Goal: Information Seeking & Learning: Learn about a topic

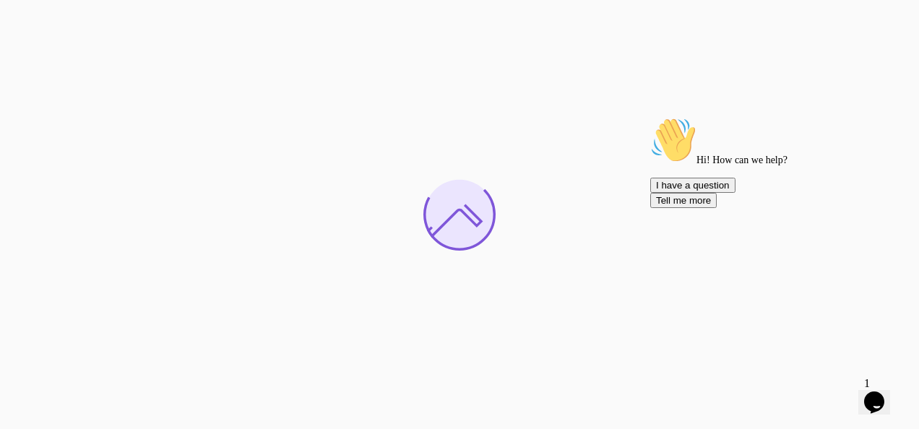
click at [870, 400] on icon "Opens Chat This icon Opens the chat window." at bounding box center [874, 402] width 23 height 23
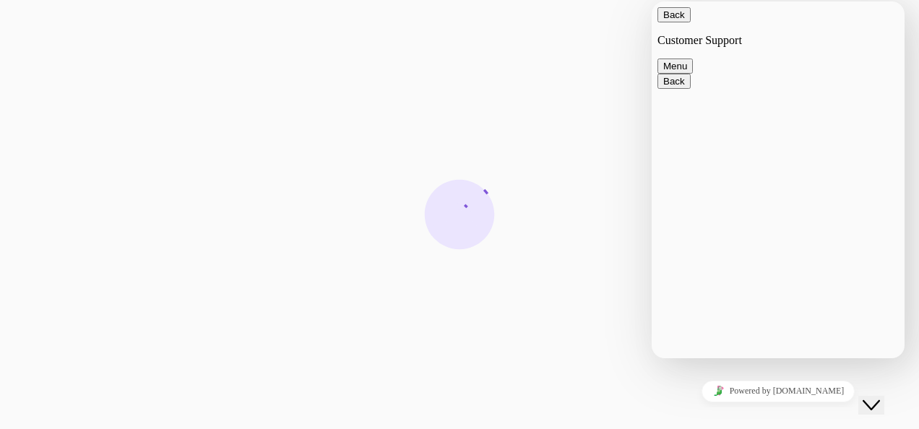
click at [873, 397] on icon "Close Chat This icon closes the chat window." at bounding box center [871, 405] width 17 height 17
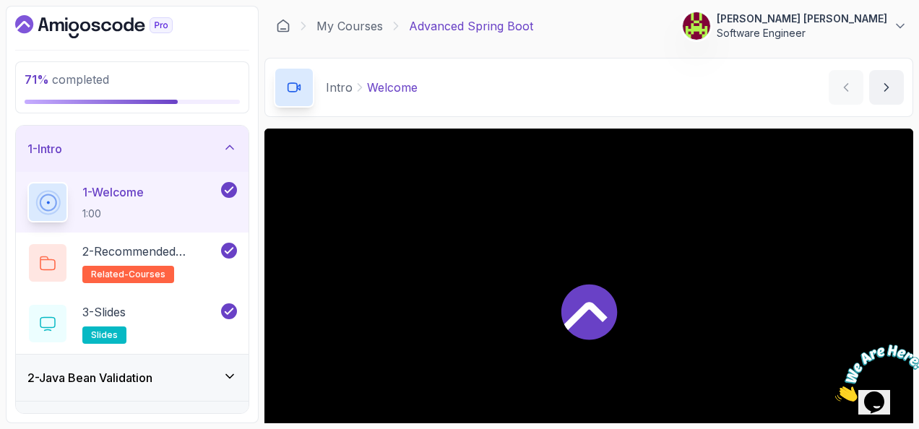
click at [835, 392] on icon "Close" at bounding box center [835, 398] width 0 height 12
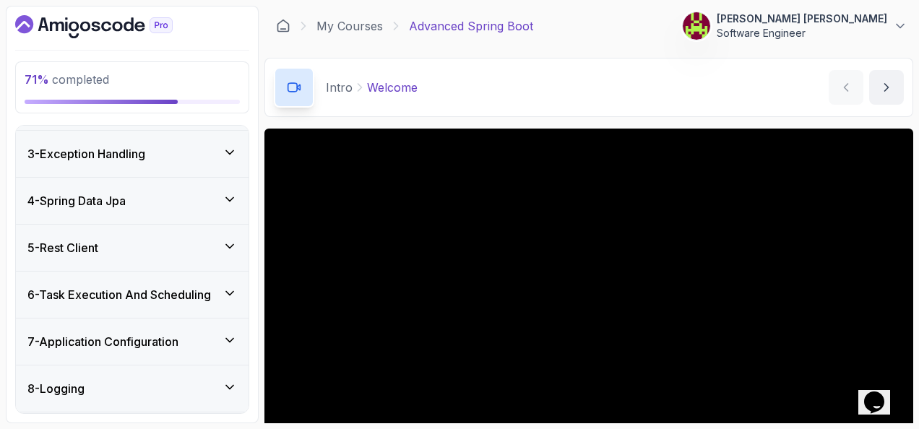
scroll to position [361, 0]
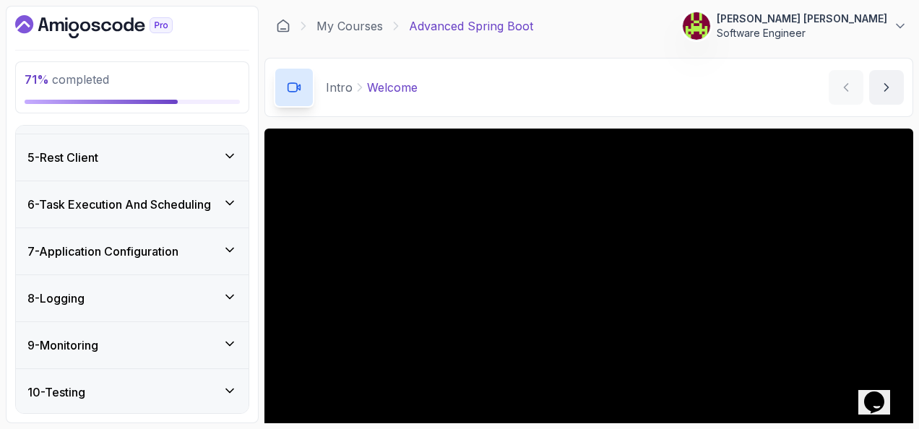
click at [149, 249] on h3 "7 - Application Configuration" at bounding box center [102, 251] width 151 height 17
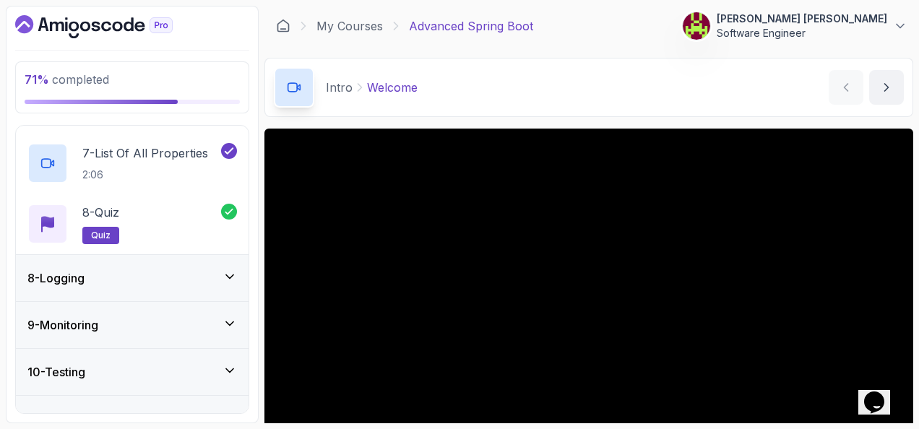
click at [172, 270] on div "8 - Logging" at bounding box center [132, 278] width 210 height 17
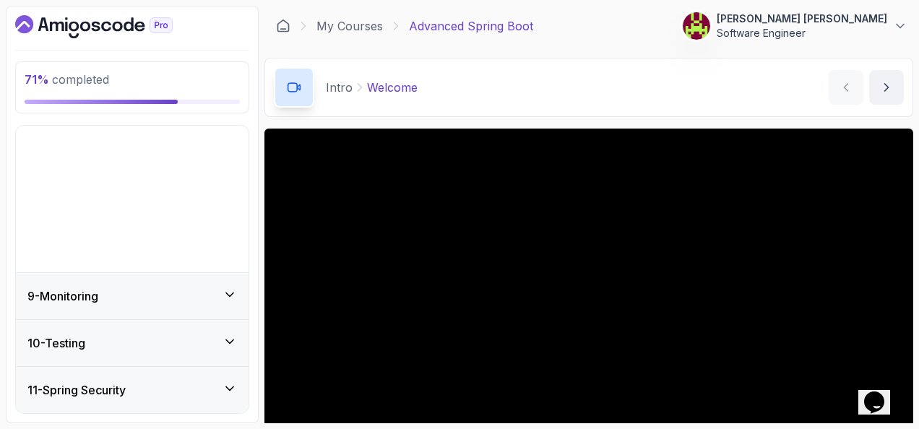
scroll to position [318, 0]
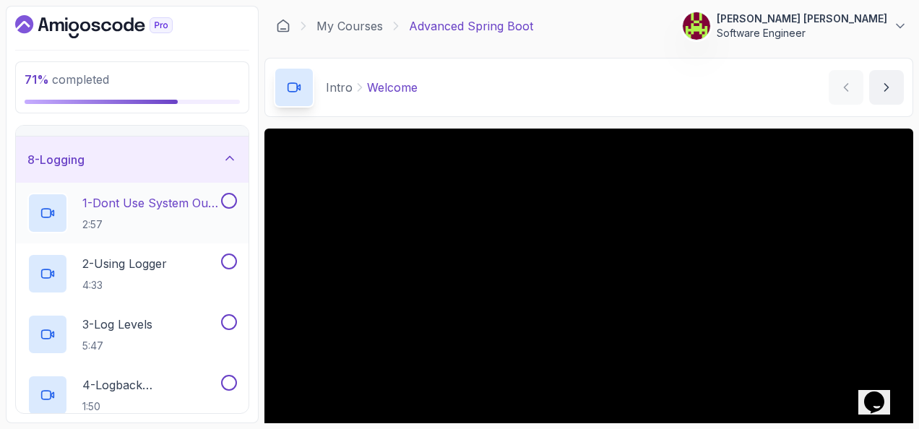
click at [173, 206] on p "1 - Dont Use System Out Println" at bounding box center [150, 202] width 136 height 17
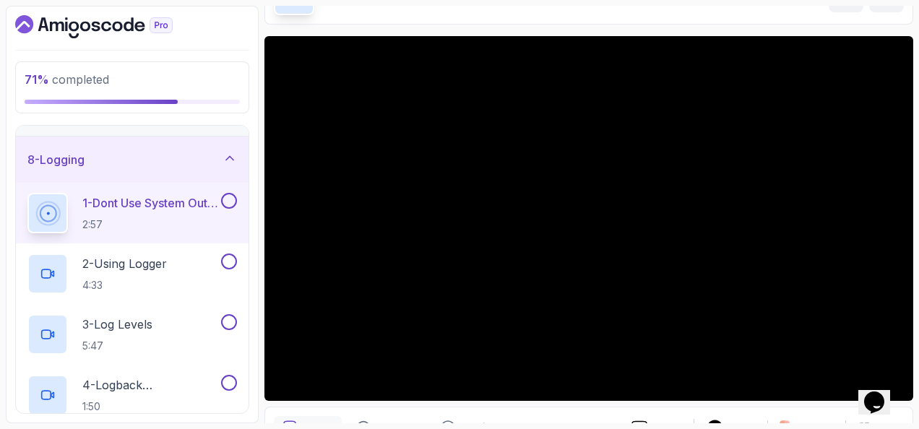
scroll to position [72, 0]
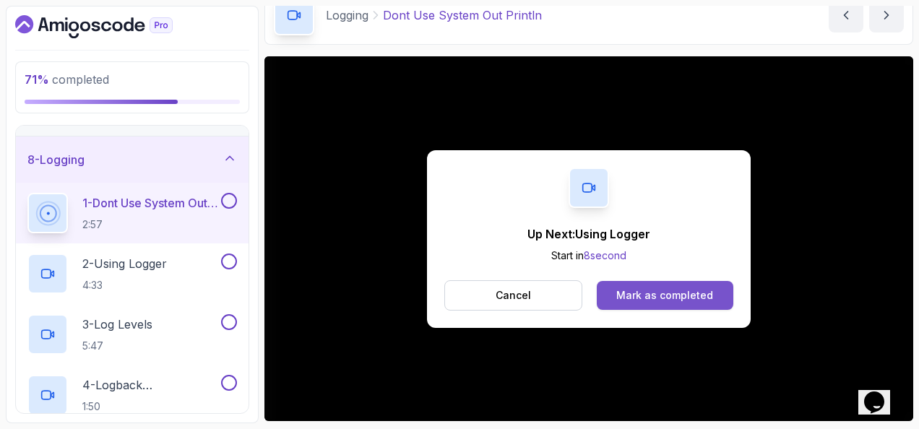
click at [659, 281] on button "Mark as completed" at bounding box center [665, 295] width 137 height 29
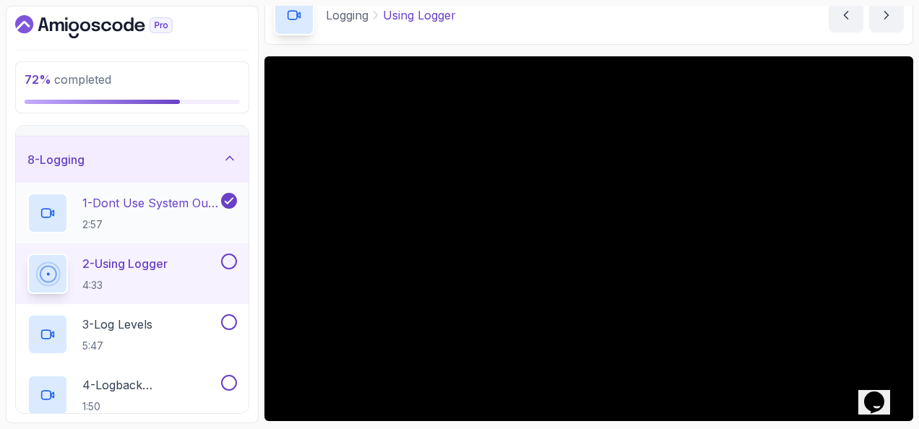
scroll to position [390, 0]
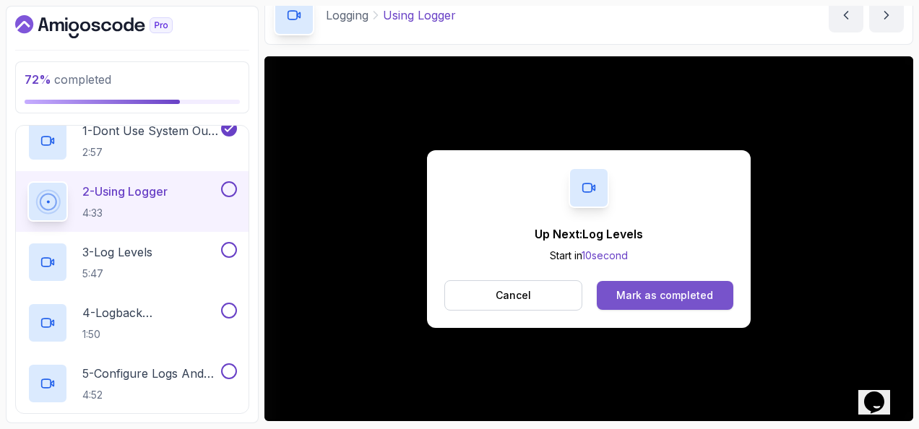
click at [714, 303] on button "Mark as completed" at bounding box center [665, 295] width 137 height 29
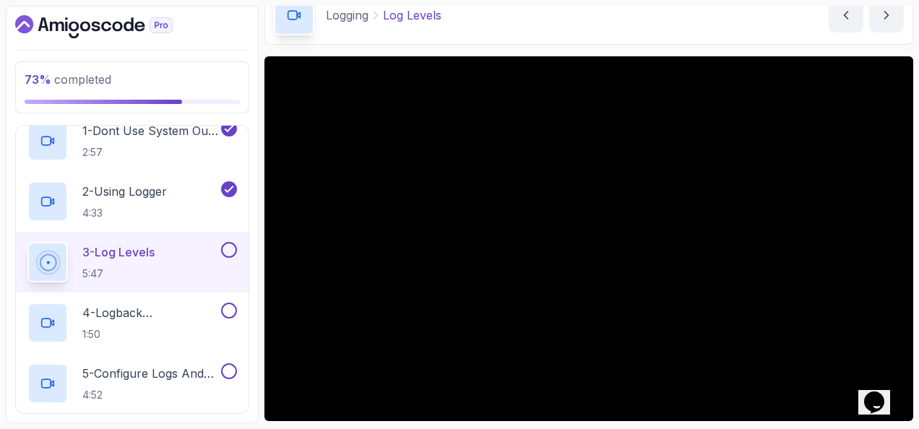
drag, startPoint x: 668, startPoint y: 267, endPoint x: 598, endPoint y: 38, distance: 240.0
click at [598, 38] on div "Logging Log Levels Log Levels by nelson" at bounding box center [588, 15] width 649 height 59
drag, startPoint x: 603, startPoint y: 42, endPoint x: 565, endPoint y: 36, distance: 38.7
click at [565, 36] on div "Logging Log Levels Log Levels by nelson" at bounding box center [588, 15] width 649 height 59
drag, startPoint x: 595, startPoint y: 56, endPoint x: 564, endPoint y: 44, distance: 33.4
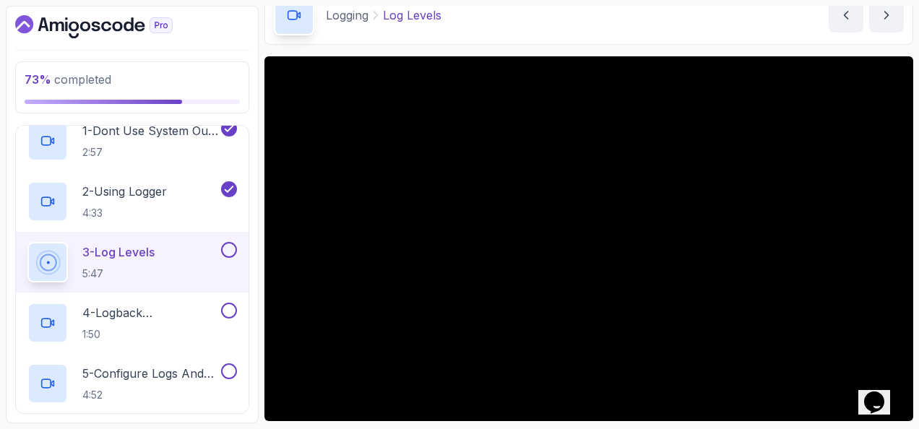
click at [564, 44] on main "My Courses Advanced Spring Boot 671 Points 1 Stanisław Jan Kopeć Software Engin…" at bounding box center [588, 215] width 649 height 418
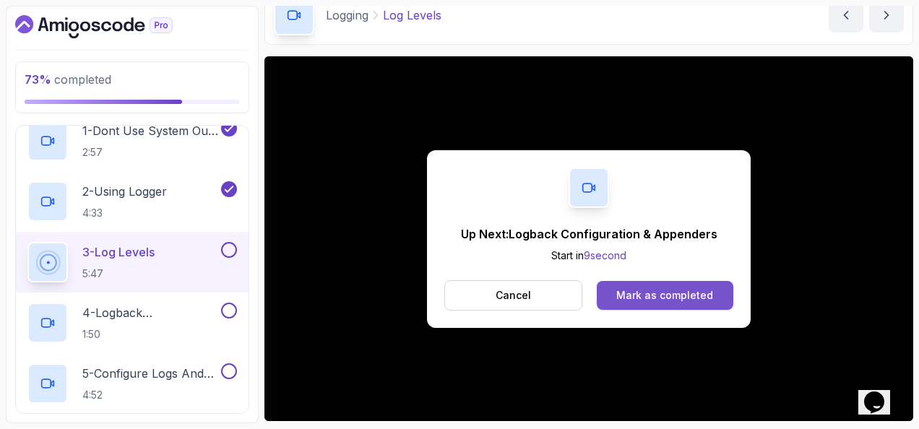
click at [710, 307] on button "Mark as completed" at bounding box center [665, 295] width 137 height 29
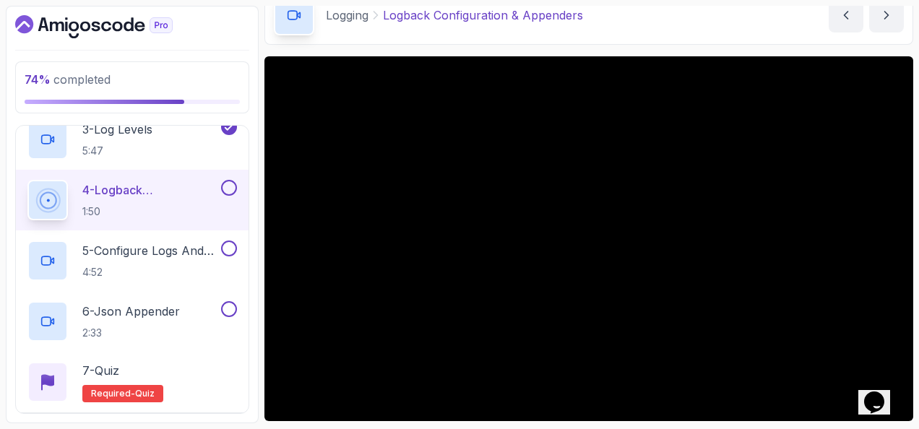
scroll to position [535, 0]
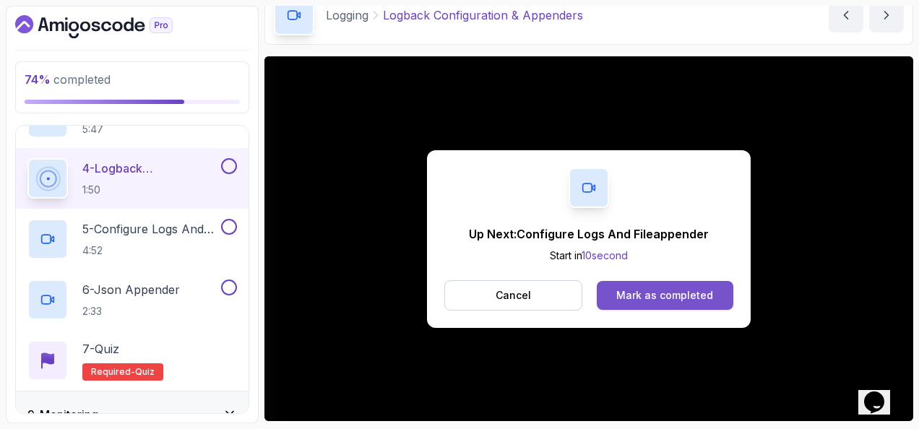
click at [666, 290] on div "Mark as completed" at bounding box center [664, 295] width 97 height 14
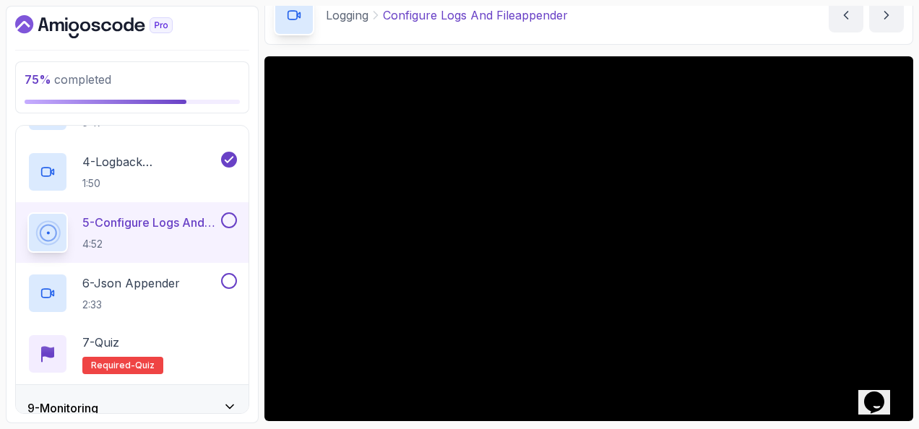
scroll to position [535, 0]
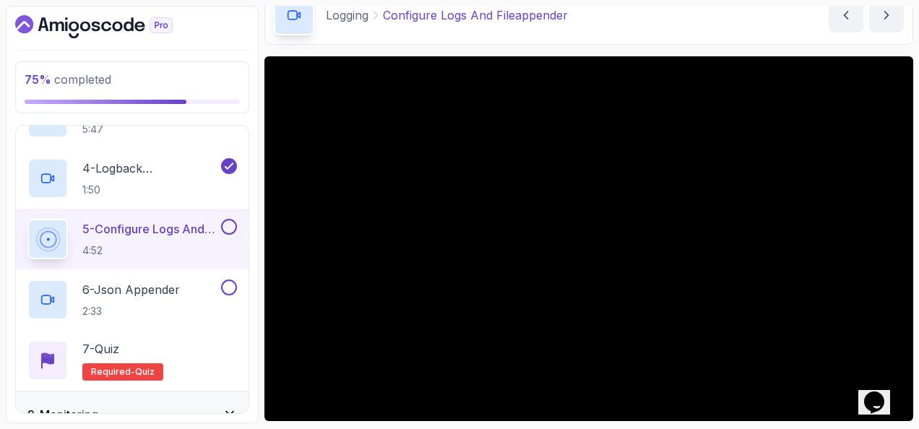
drag, startPoint x: 276, startPoint y: 232, endPoint x: 619, endPoint y: 34, distance: 395.6
click at [619, 34] on div "Logging Configure Logs And Fileappender Configure Logs And Fileappender by nels…" at bounding box center [588, 15] width 649 height 59
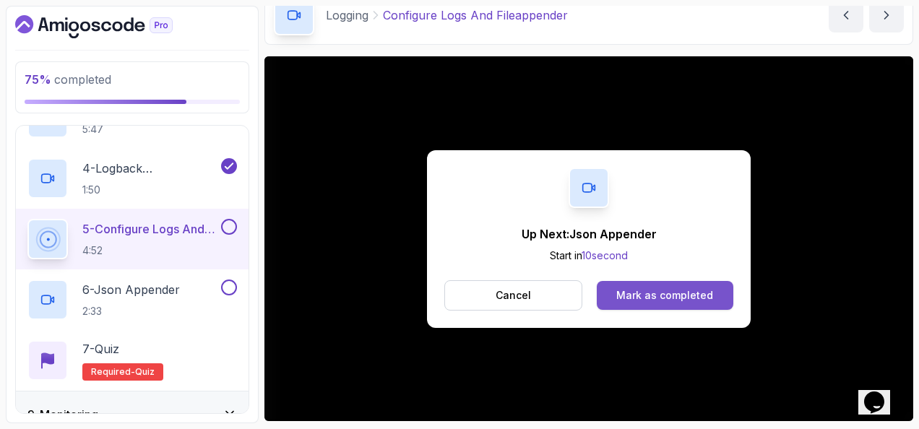
click at [689, 303] on button "Mark as completed" at bounding box center [665, 295] width 137 height 29
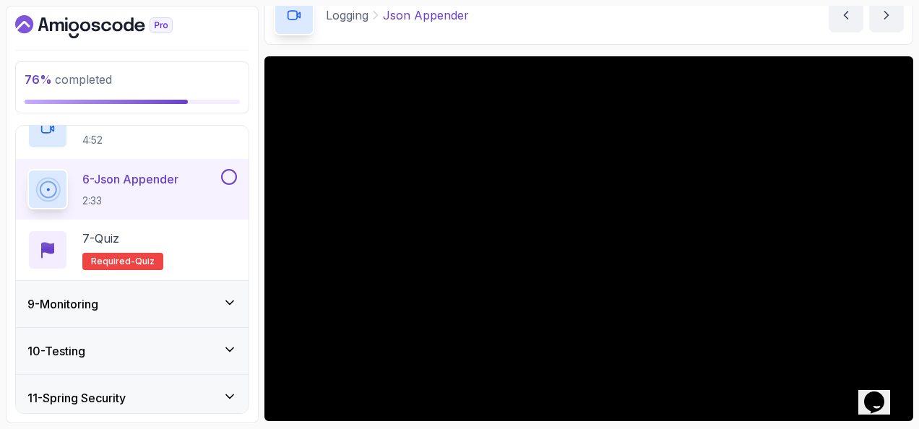
scroll to position [526, 0]
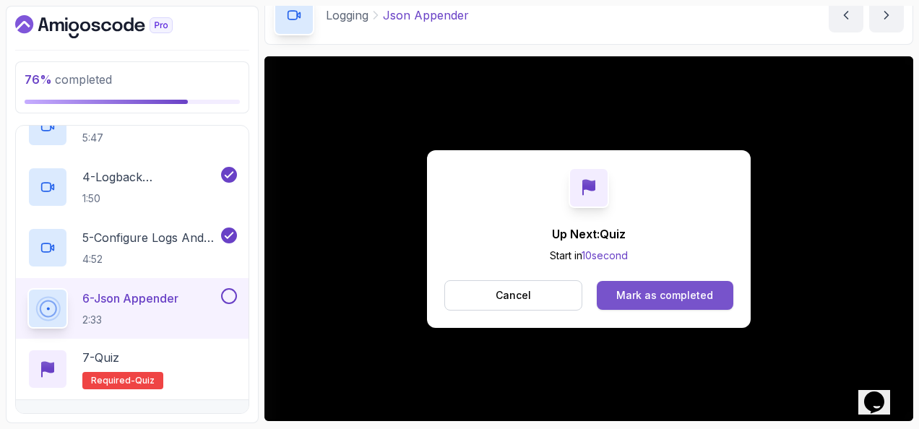
click at [707, 294] on div "Mark as completed" at bounding box center [664, 295] width 97 height 14
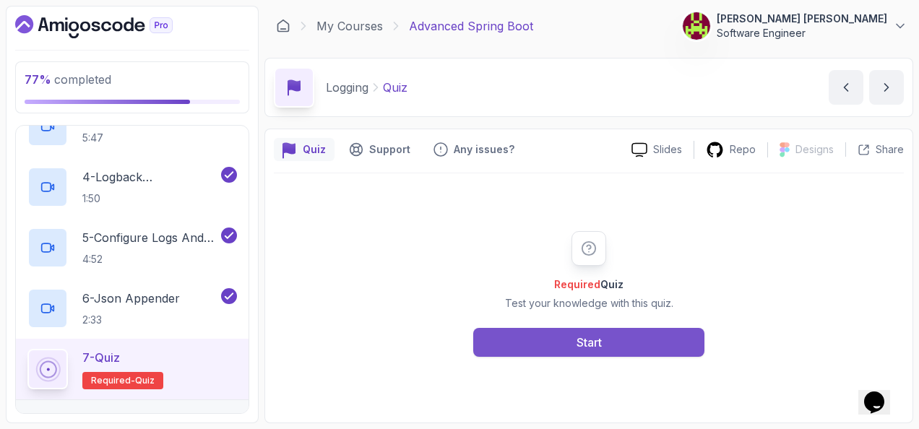
click at [581, 353] on button "Start" at bounding box center [588, 342] width 231 height 29
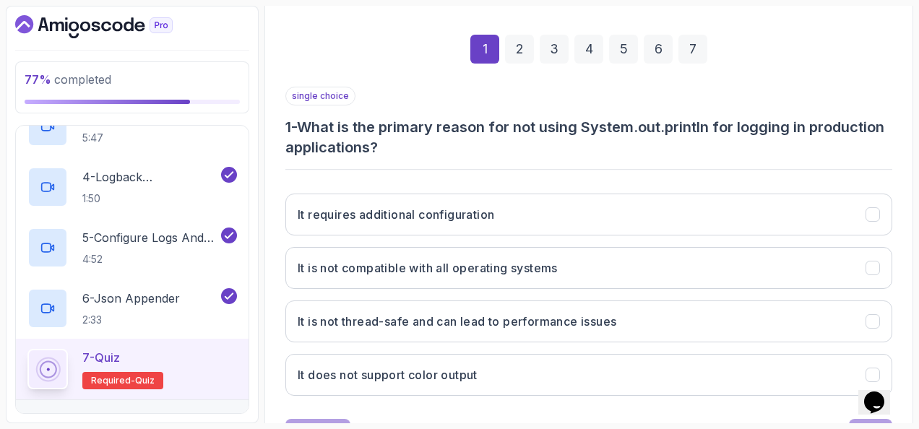
scroll to position [217, 0]
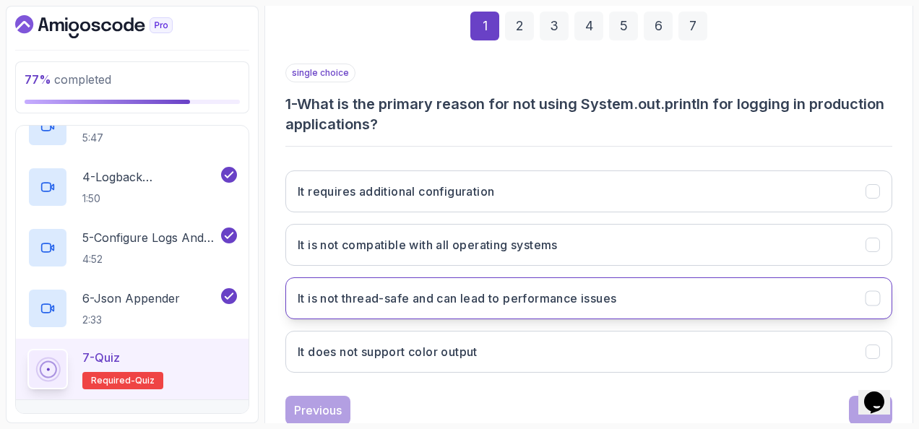
click at [303, 290] on h3 "It is not thread-safe and can lead to performance issues" at bounding box center [457, 298] width 319 height 17
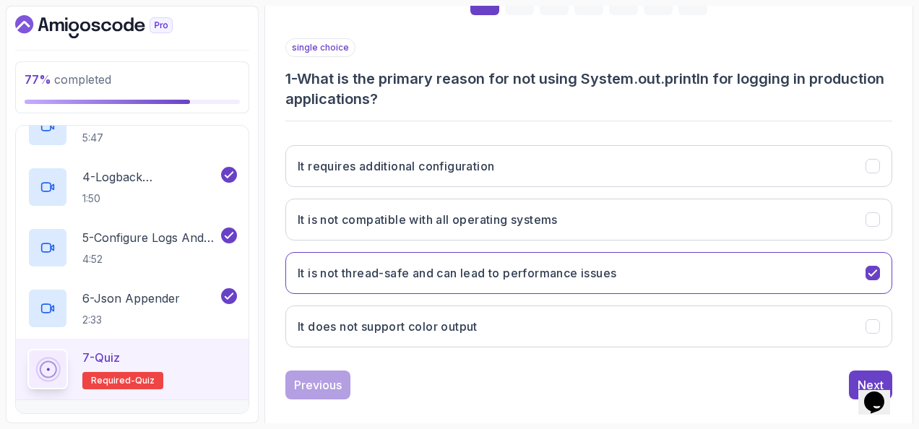
scroll to position [256, 0]
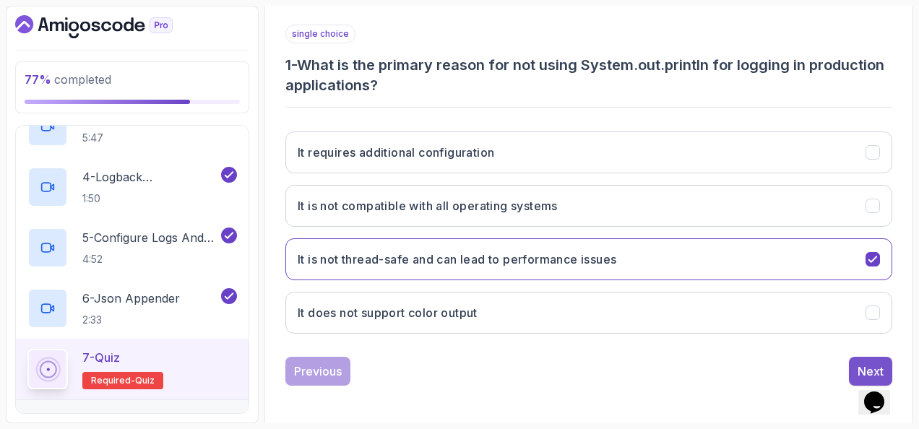
click at [853, 358] on button "Next" at bounding box center [870, 371] width 43 height 29
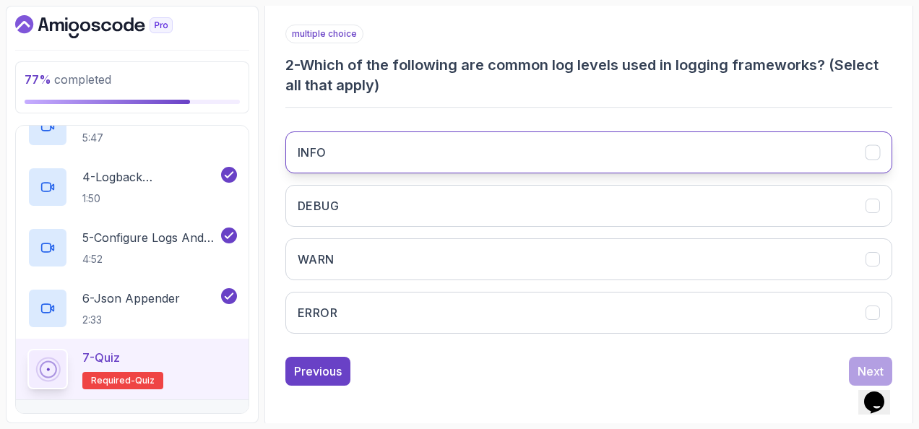
click at [451, 156] on button "INFO" at bounding box center [588, 153] width 607 height 42
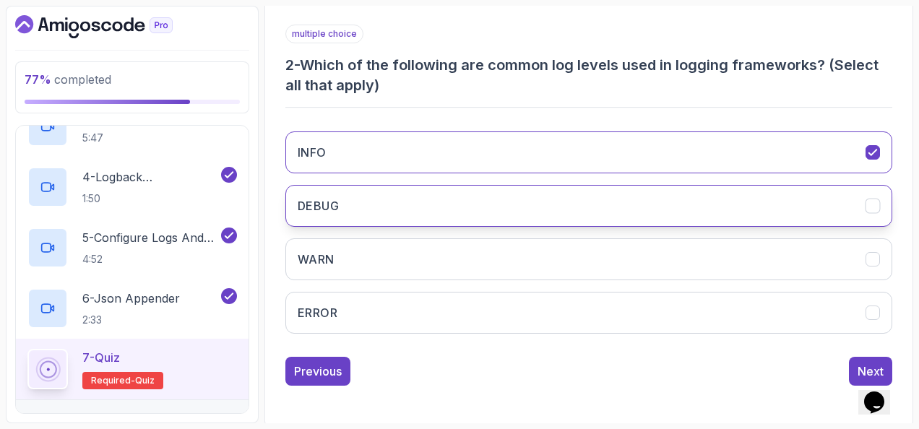
click at [434, 212] on button "DEBUG" at bounding box center [588, 206] width 607 height 42
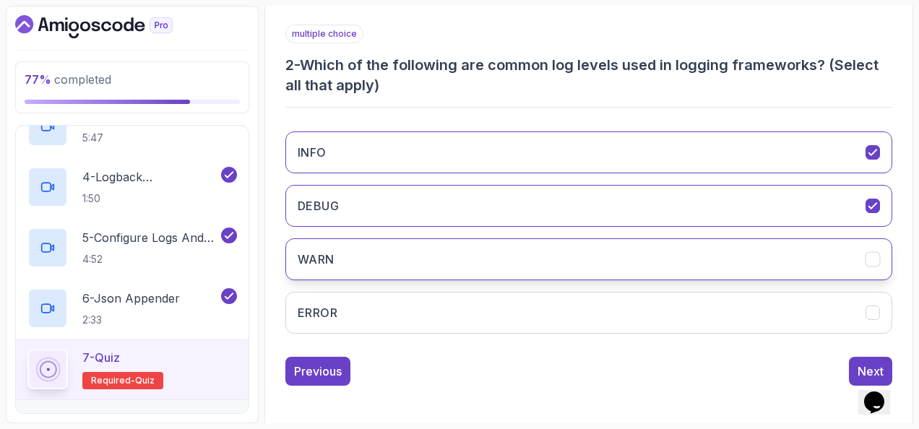
click at [432, 255] on button "WARN" at bounding box center [588, 259] width 607 height 42
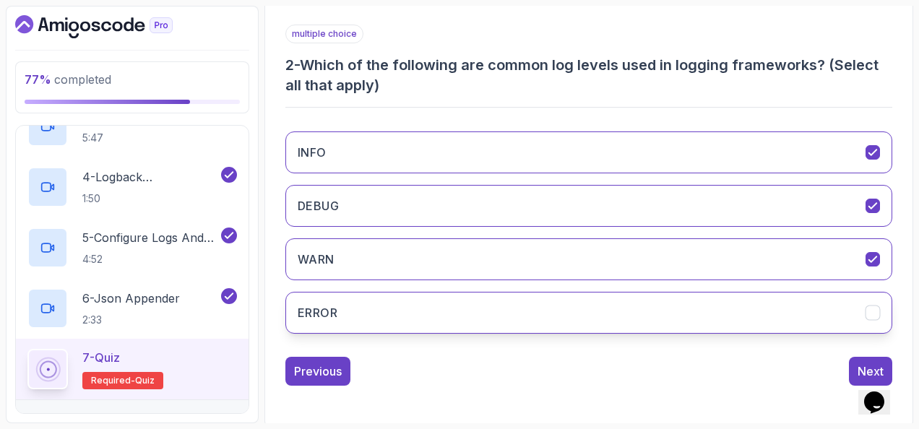
drag, startPoint x: 435, startPoint y: 291, endPoint x: 466, endPoint y: 295, distance: 31.3
click at [435, 292] on button "ERROR" at bounding box center [588, 313] width 607 height 42
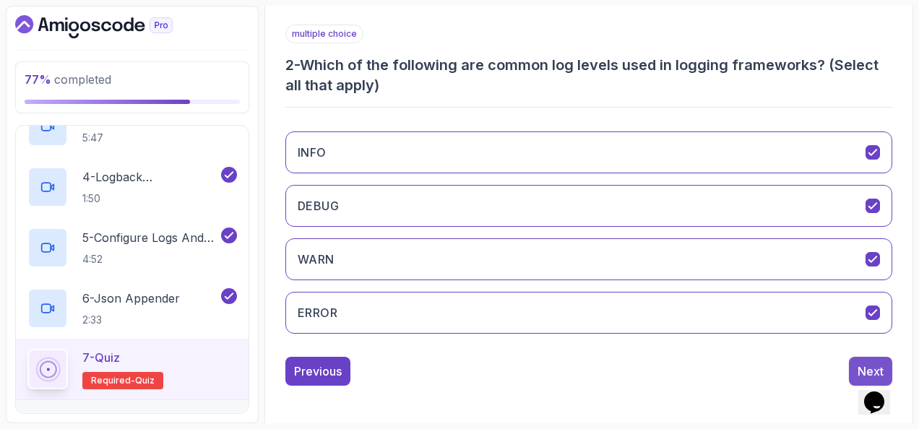
click at [861, 358] on button "Next" at bounding box center [870, 371] width 43 height 29
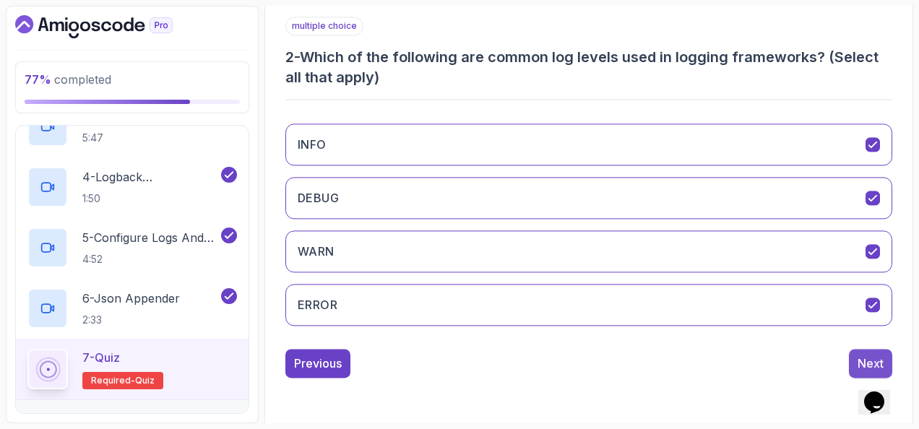
scroll to position [236, 0]
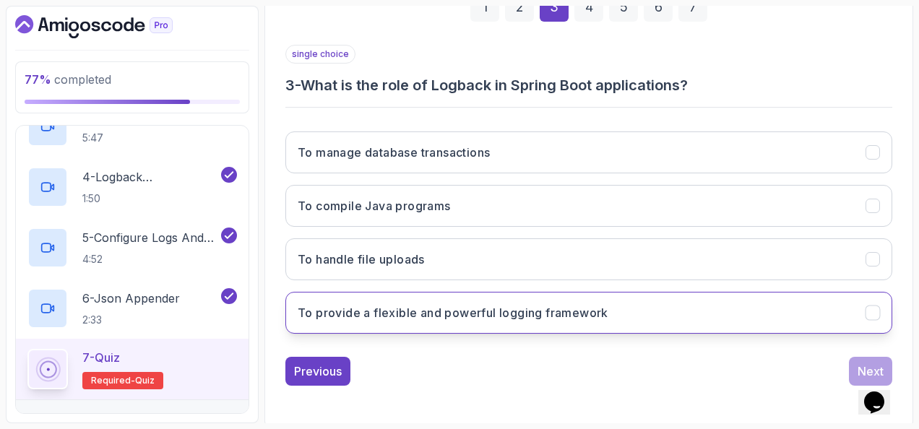
click at [551, 292] on button "To provide a flexible and powerful logging framework" at bounding box center [588, 313] width 607 height 42
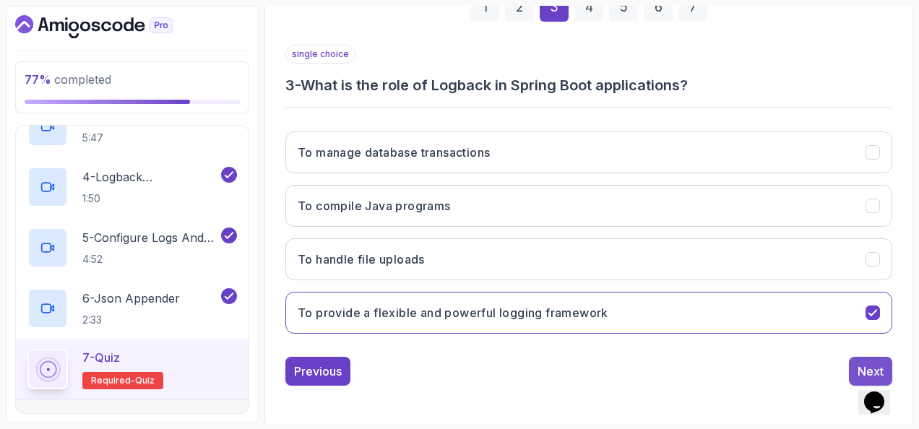
click at [869, 357] on button "Next" at bounding box center [870, 371] width 43 height 29
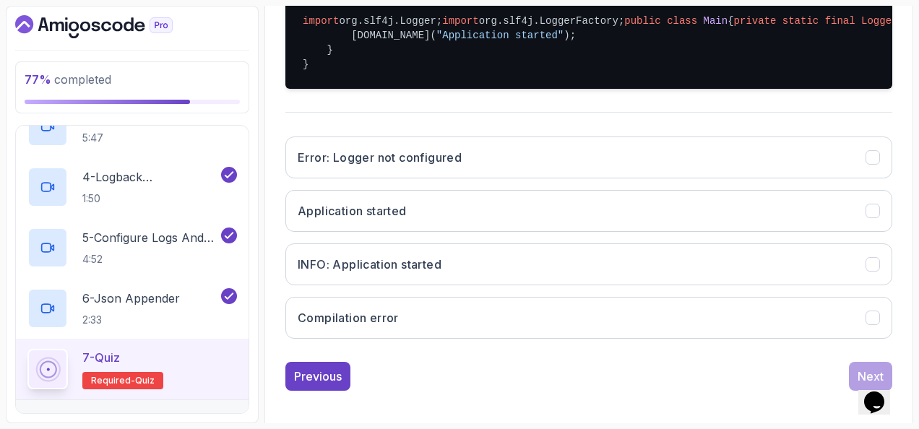
scroll to position [380, 0]
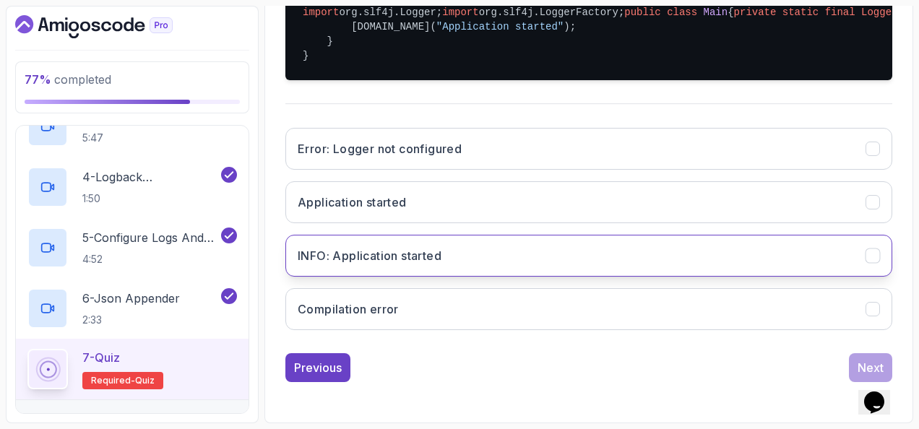
click at [418, 264] on h3 "INFO: Application started" at bounding box center [370, 255] width 144 height 17
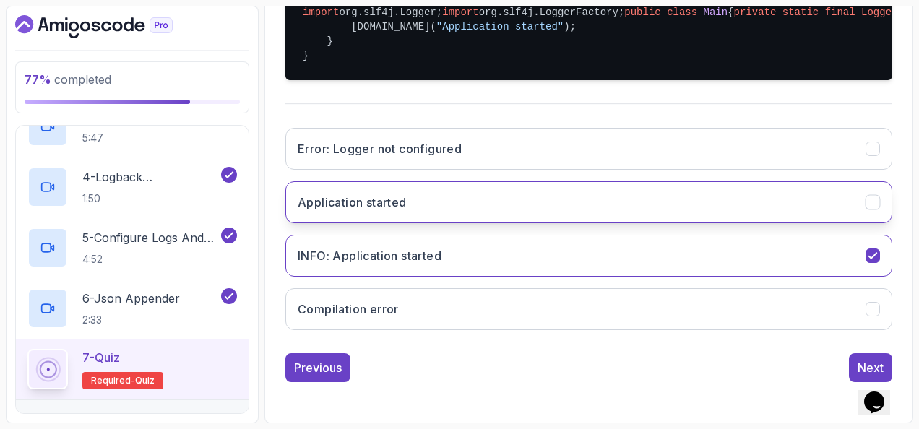
scroll to position [449, 0]
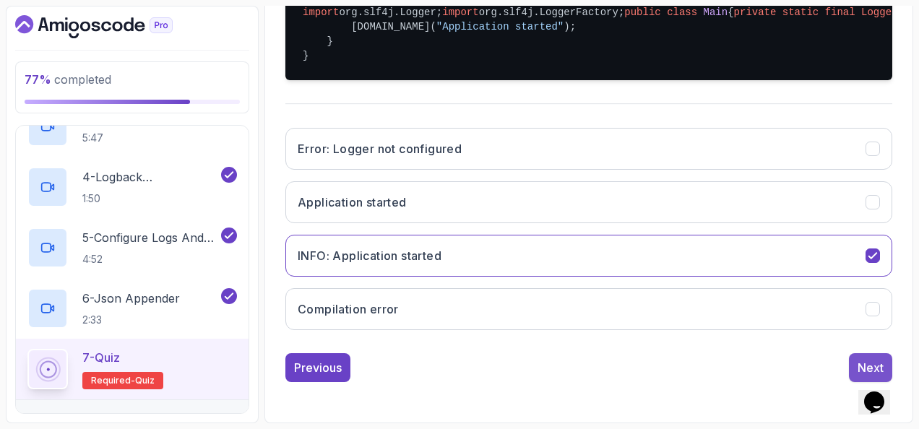
click at [854, 357] on button "Next" at bounding box center [870, 367] width 43 height 29
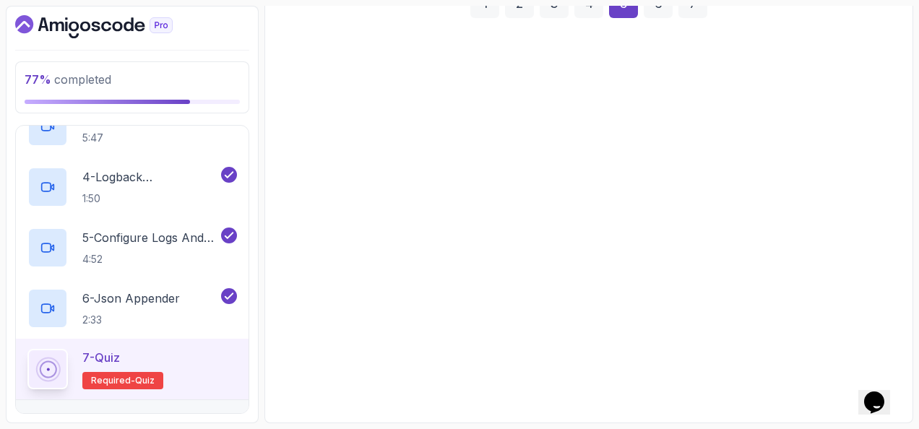
scroll to position [236, 0]
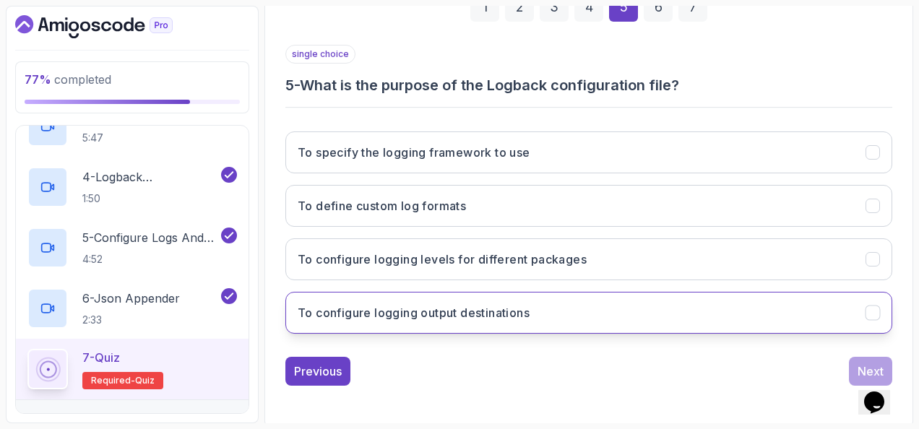
click at [530, 293] on button "To configure logging output destinations" at bounding box center [588, 313] width 607 height 42
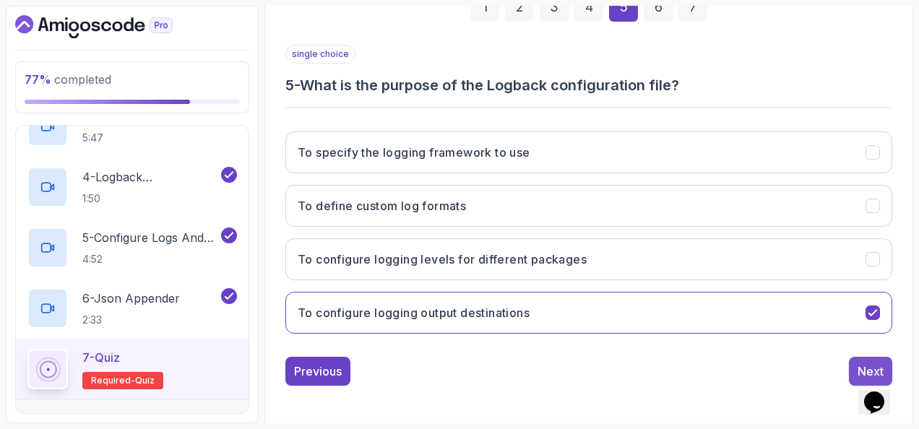
click at [861, 358] on button "Next" at bounding box center [870, 371] width 43 height 29
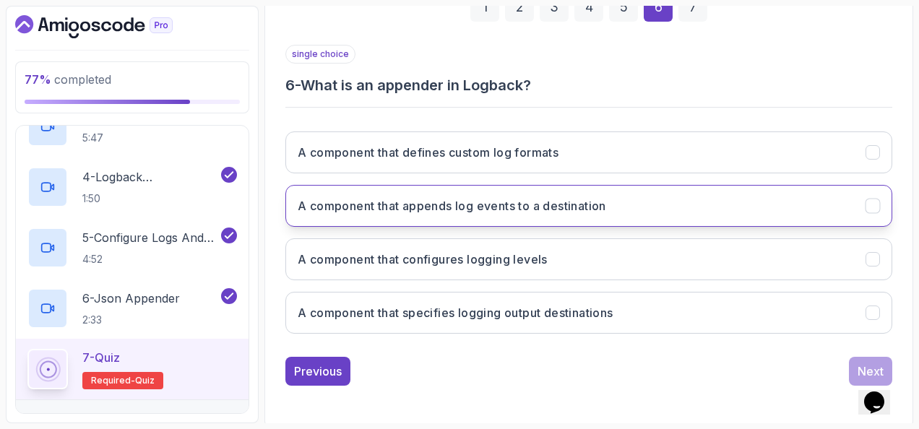
click at [452, 210] on h3 "A component that appends log events to a destination" at bounding box center [452, 205] width 309 height 17
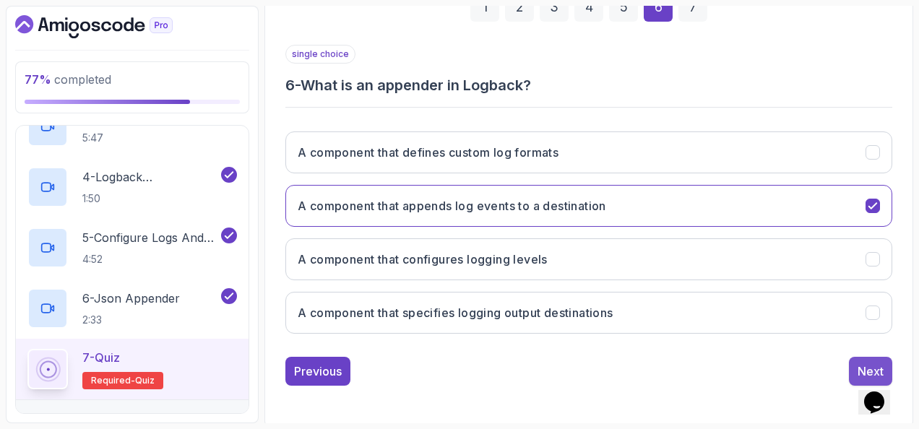
click at [862, 357] on button "Next" at bounding box center [870, 371] width 43 height 29
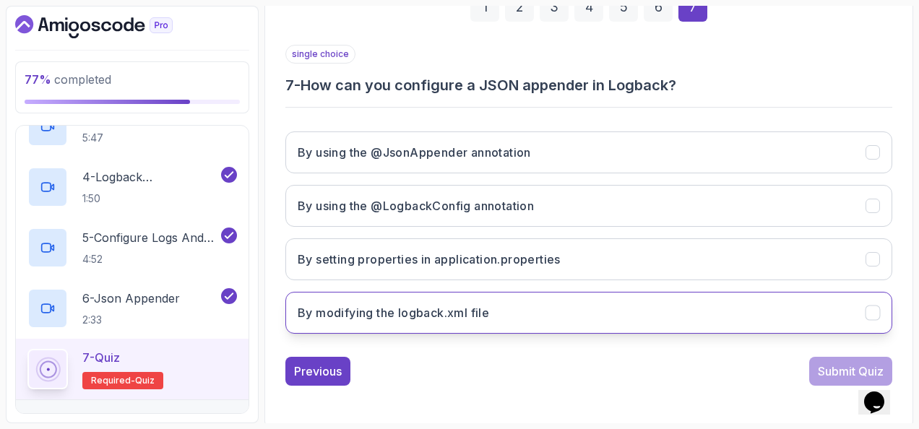
click at [574, 305] on button "By modifying the logback.xml file" at bounding box center [588, 313] width 607 height 42
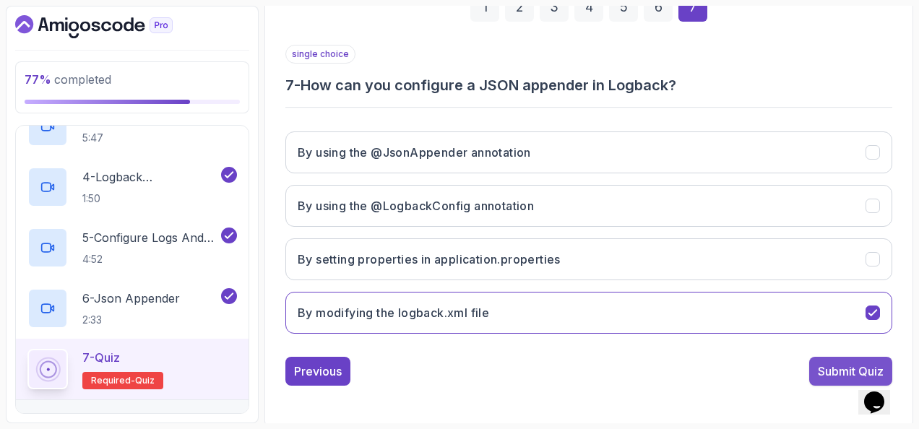
click at [809, 361] on button "Submit Quiz" at bounding box center [850, 371] width 83 height 29
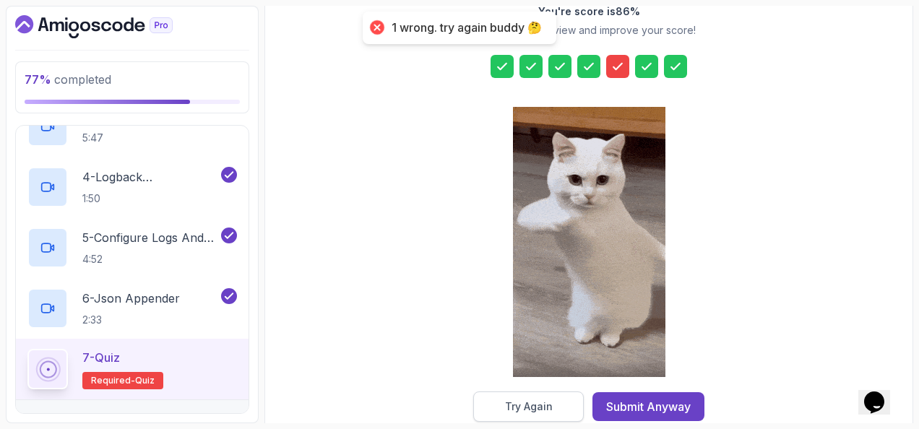
click at [540, 396] on button "Try Again" at bounding box center [528, 407] width 111 height 30
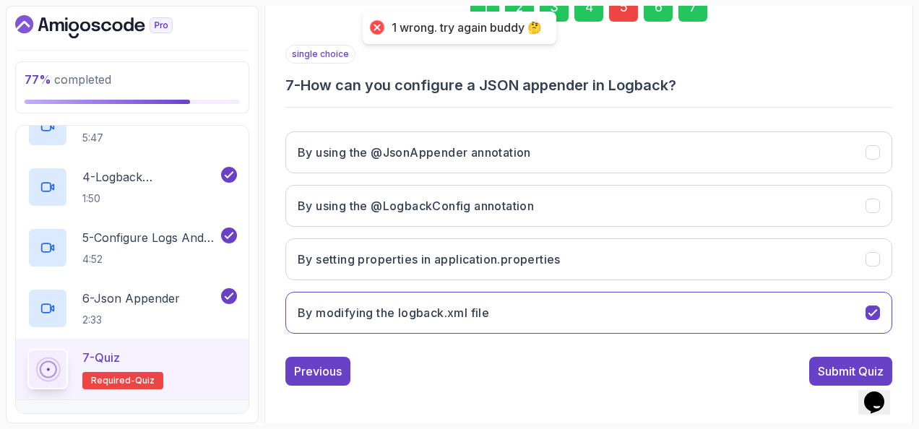
click at [619, 15] on div "5" at bounding box center [623, 7] width 29 height 29
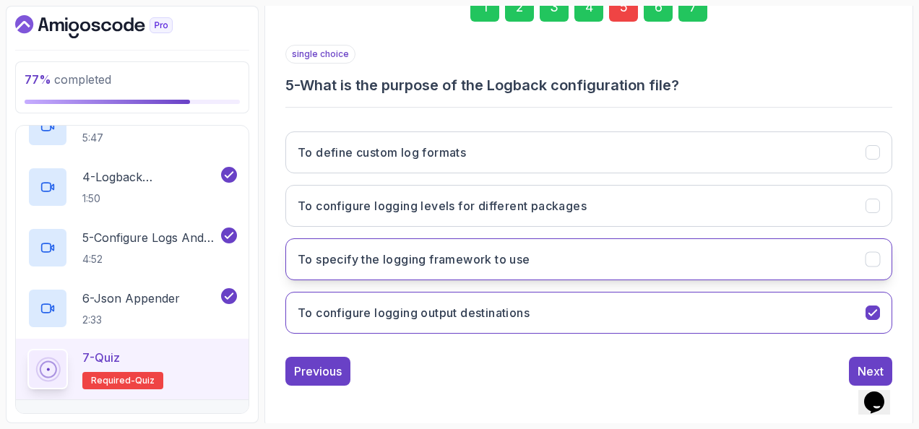
click at [440, 246] on button "To specify the logging framework to use" at bounding box center [588, 259] width 607 height 42
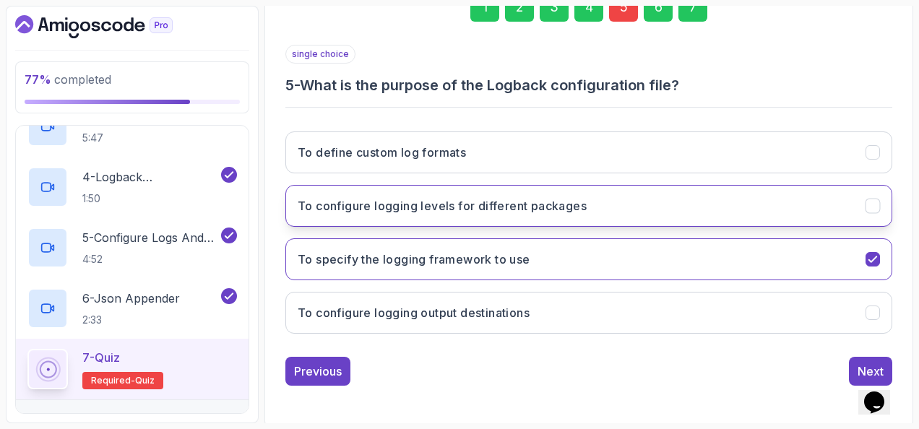
click at [501, 199] on h3 "To configure logging levels for different packages" at bounding box center [442, 205] width 289 height 17
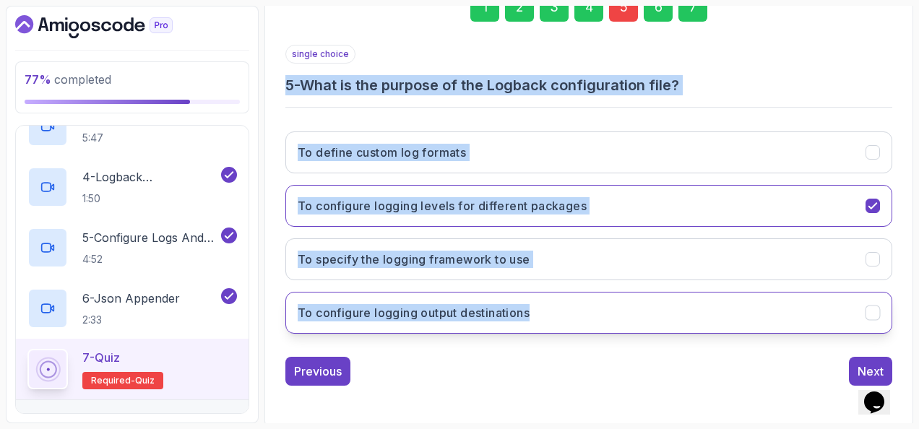
drag, startPoint x: 285, startPoint y: 85, endPoint x: 582, endPoint y: 314, distance: 374.6
click at [582, 314] on div "single choice 5 - What is the purpose of the Logback configuration file? To def…" at bounding box center [588, 195] width 607 height 301
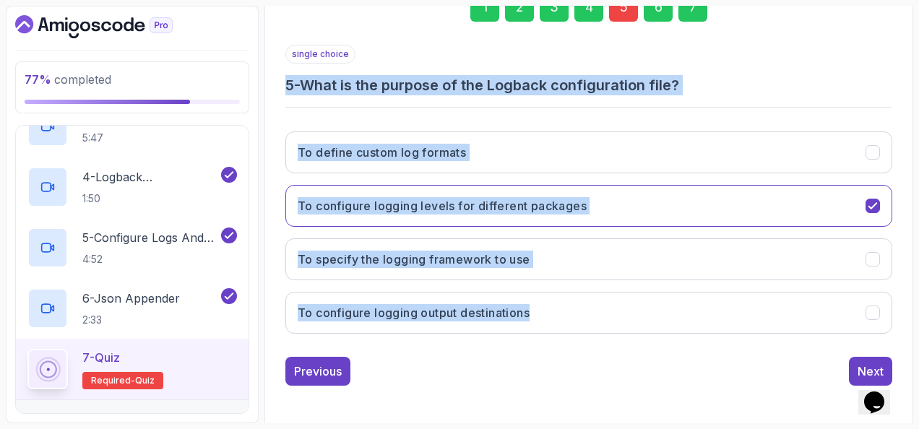
copy div "5 - What is the purpose of the Logback configuration file? To define custom log…"
click at [600, 111] on div "single choice 5 - What is the purpose of the Logback configuration file? To def…" at bounding box center [588, 195] width 607 height 301
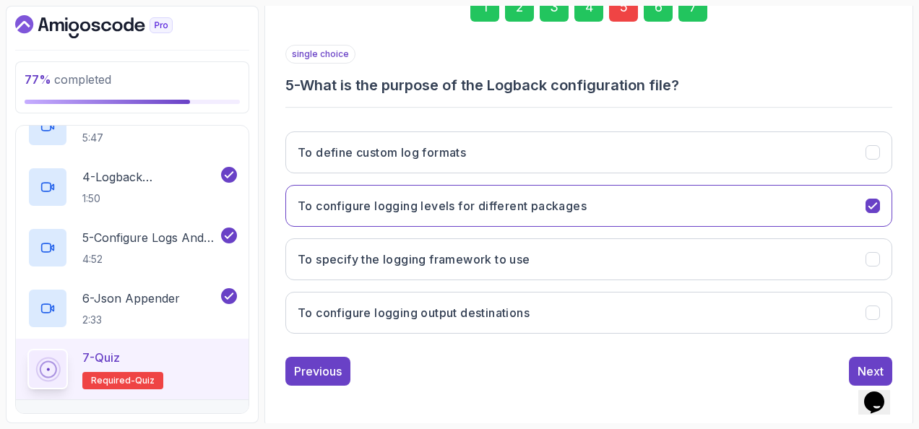
click at [687, 12] on div "7" at bounding box center [693, 7] width 29 height 29
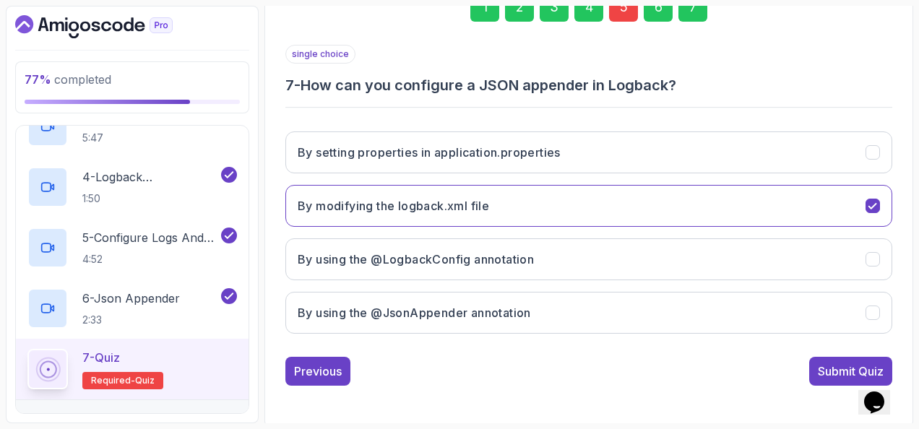
click at [817, 363] on button "Submit Quiz" at bounding box center [850, 371] width 83 height 29
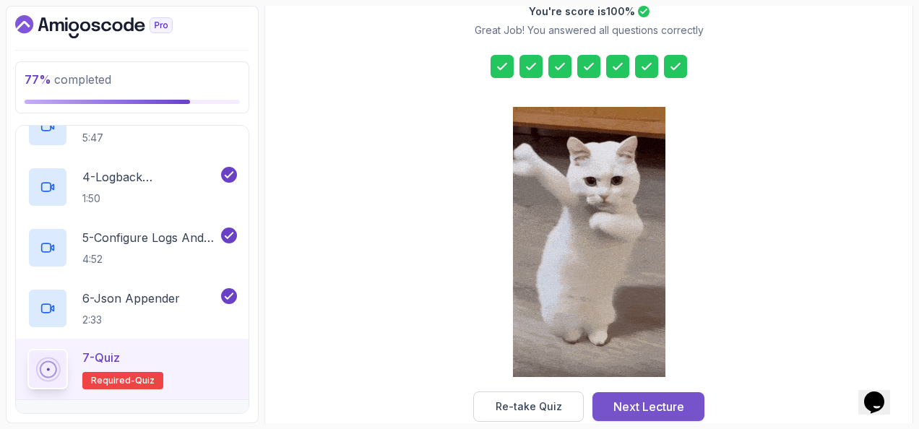
click at [665, 398] on div "Next Lecture" at bounding box center [649, 406] width 71 height 17
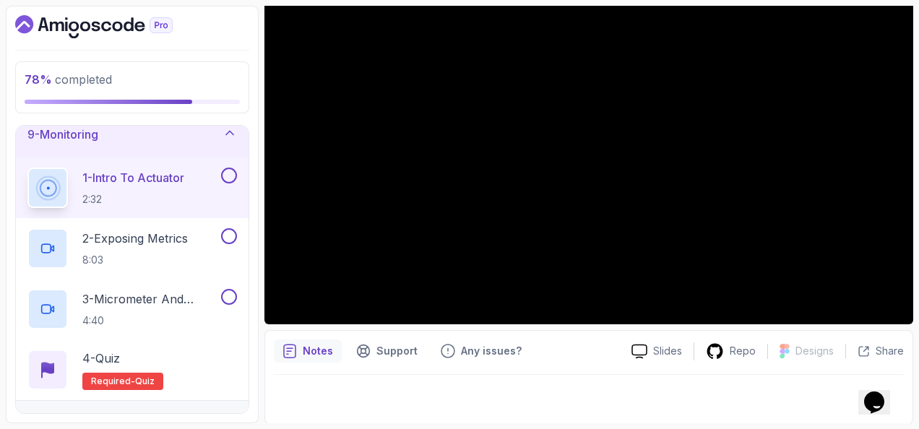
scroll to position [97, 0]
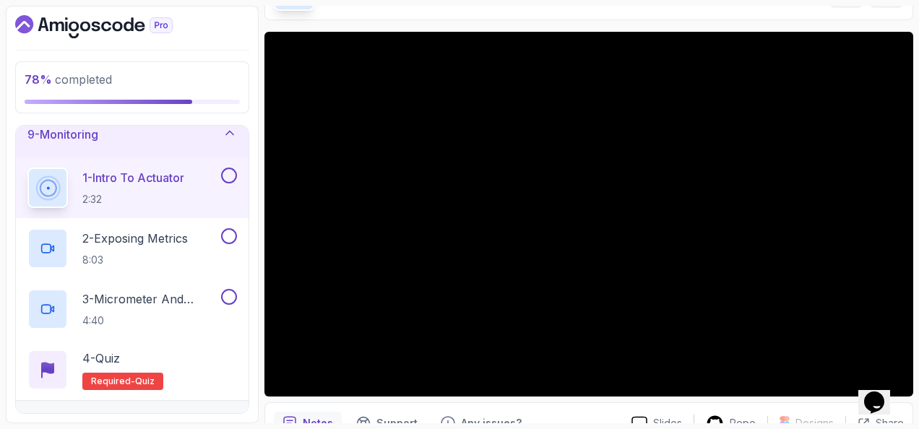
drag, startPoint x: 714, startPoint y: 19, endPoint x: 415, endPoint y: 12, distance: 299.3
drag, startPoint x: 379, startPoint y: 30, endPoint x: 367, endPoint y: 18, distance: 16.9
drag, startPoint x: 370, startPoint y: 31, endPoint x: 375, endPoint y: 14, distance: 18.1
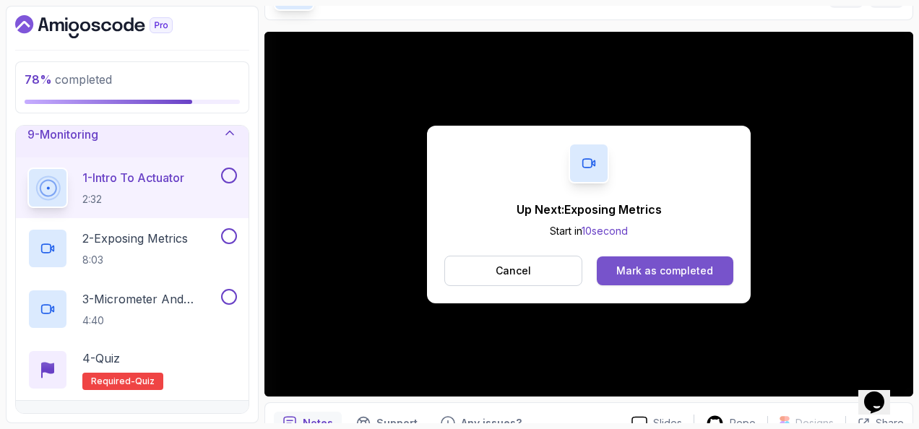
click at [688, 278] on button "Mark as completed" at bounding box center [665, 271] width 137 height 29
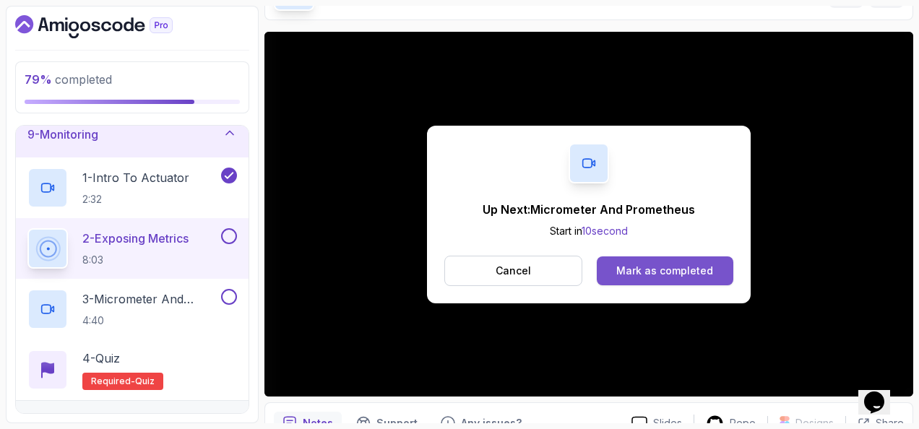
click at [621, 271] on div "Mark as completed" at bounding box center [664, 271] width 97 height 14
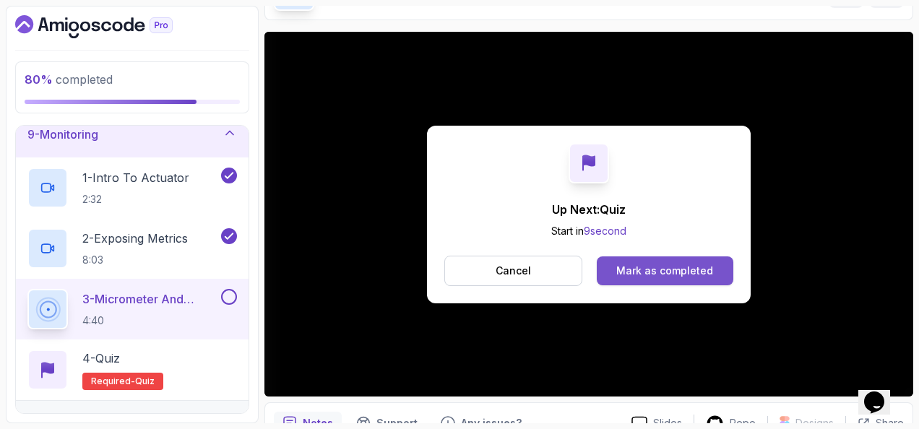
click at [658, 275] on div "Mark as completed" at bounding box center [664, 271] width 97 height 14
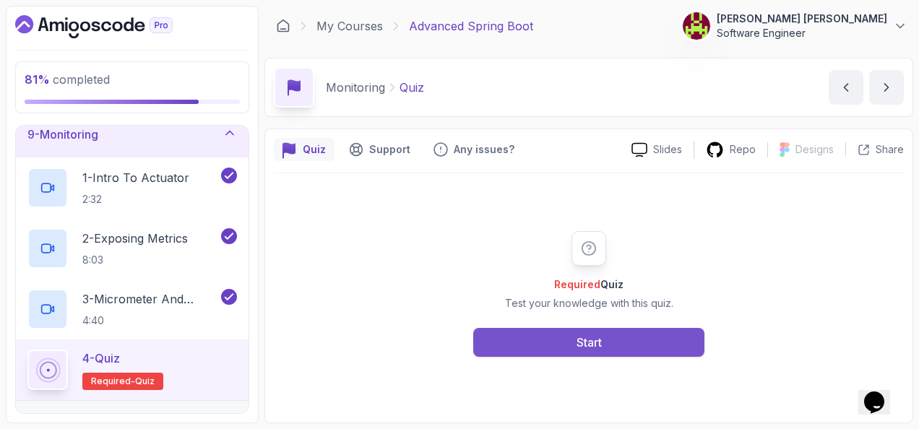
click at [535, 339] on button "Start" at bounding box center [588, 342] width 231 height 29
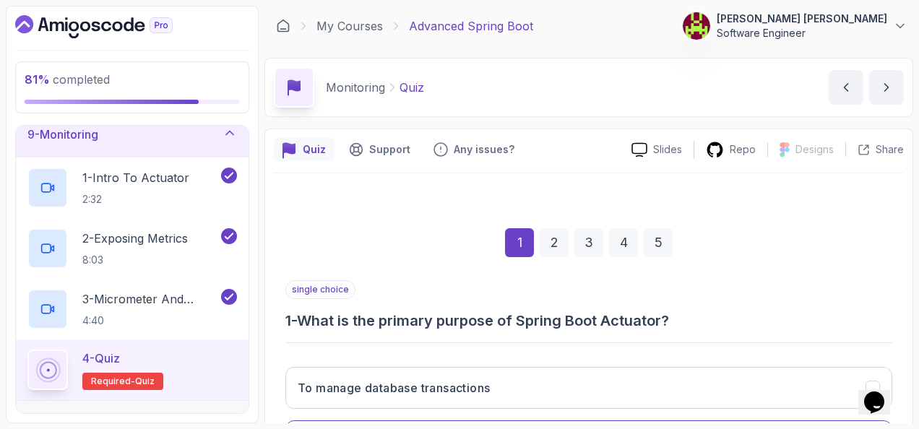
scroll to position [217, 0]
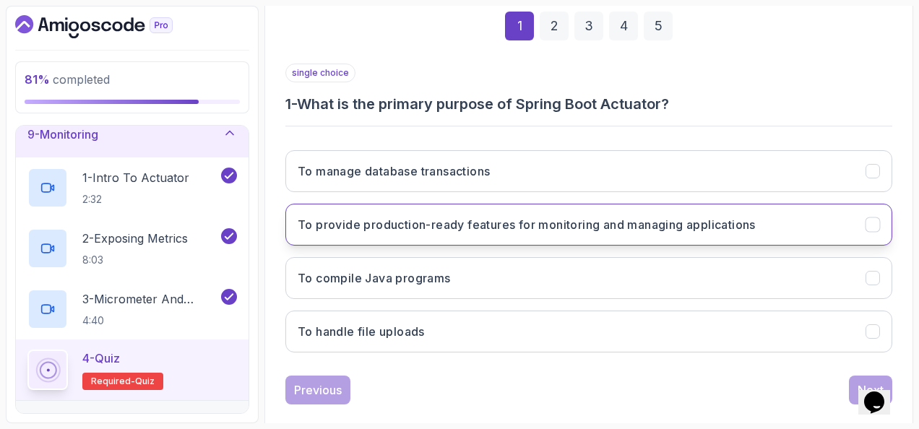
click at [327, 216] on h3 "To provide production-ready features for monitoring and managing applications" at bounding box center [527, 224] width 458 height 17
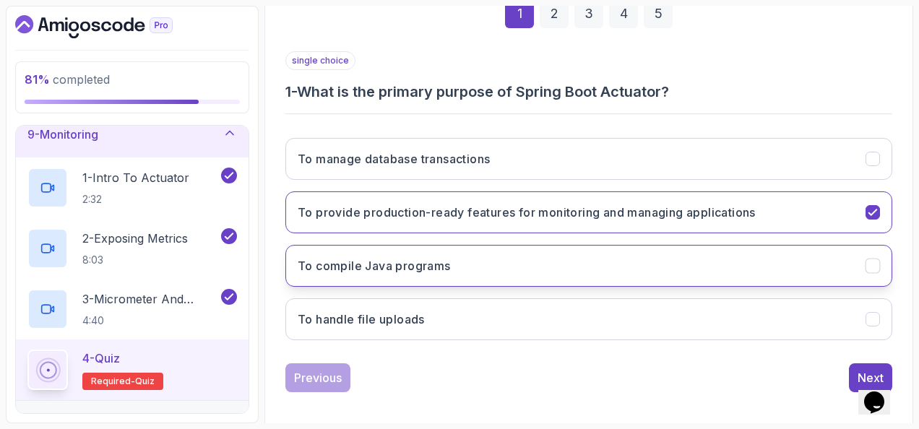
scroll to position [236, 0]
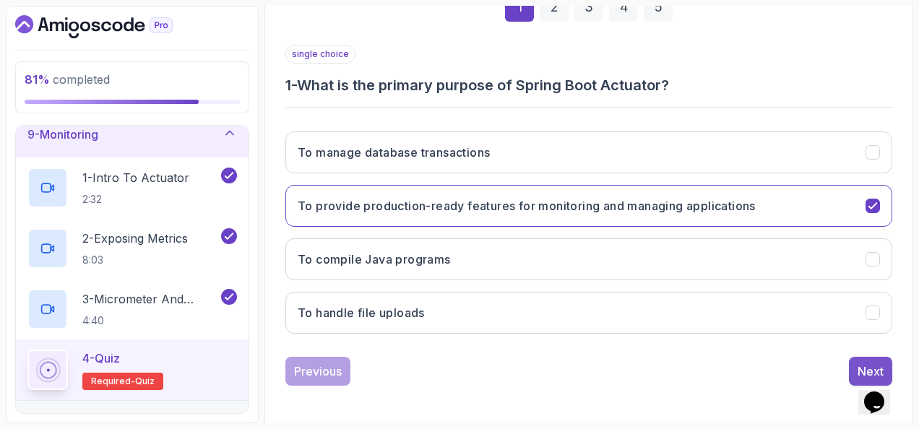
click at [857, 357] on button "Next" at bounding box center [870, 371] width 43 height 29
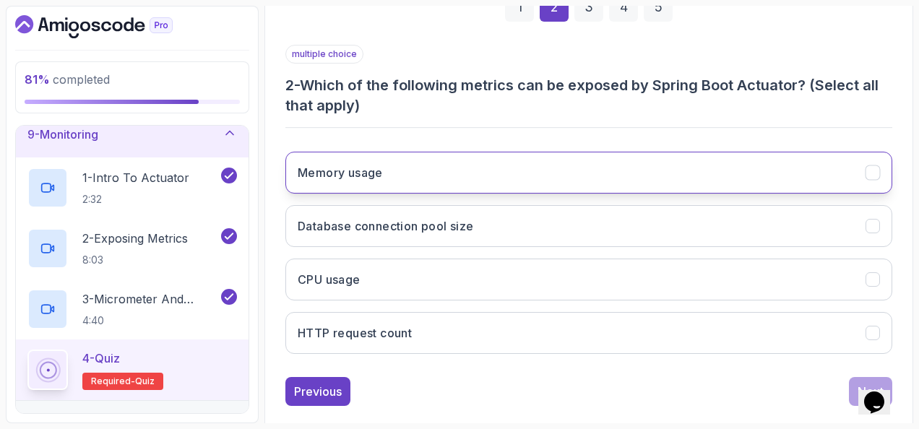
click at [533, 154] on button "Memory usage" at bounding box center [588, 173] width 607 height 42
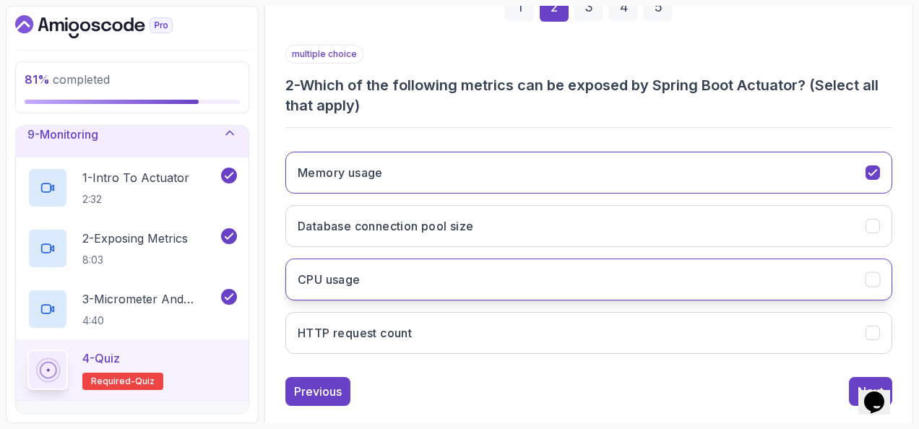
click at [509, 272] on button "CPU usage" at bounding box center [588, 280] width 607 height 42
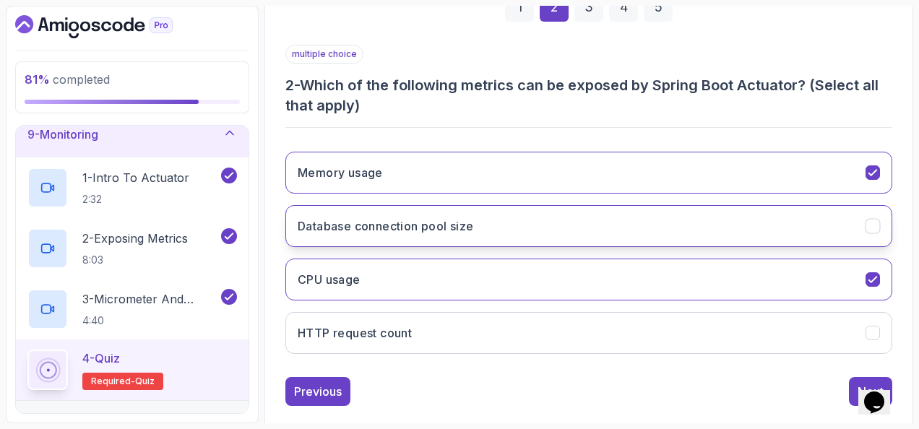
click at [542, 222] on button "Database connection pool size" at bounding box center [588, 226] width 607 height 42
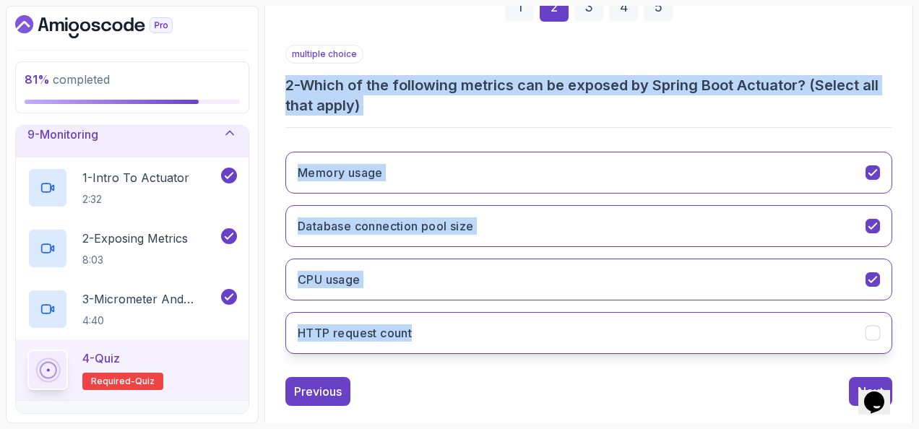
drag, startPoint x: 277, startPoint y: 81, endPoint x: 486, endPoint y: 330, distance: 324.7
click at [486, 330] on div "1 2 3 4 5 multiple choice 2 - Which of the following metrics can be exposed by …" at bounding box center [589, 188] width 630 height 460
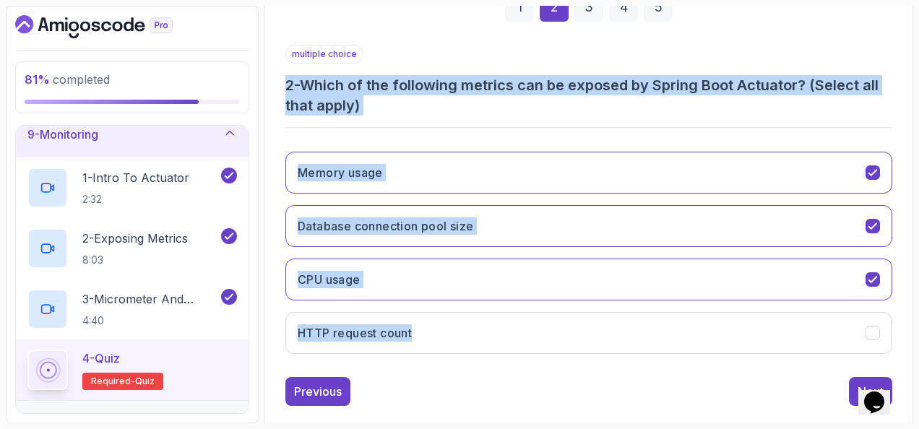
copy div "2 - Which of the following metrics can be exposed by Spring Boot Actuator? (Sel…"
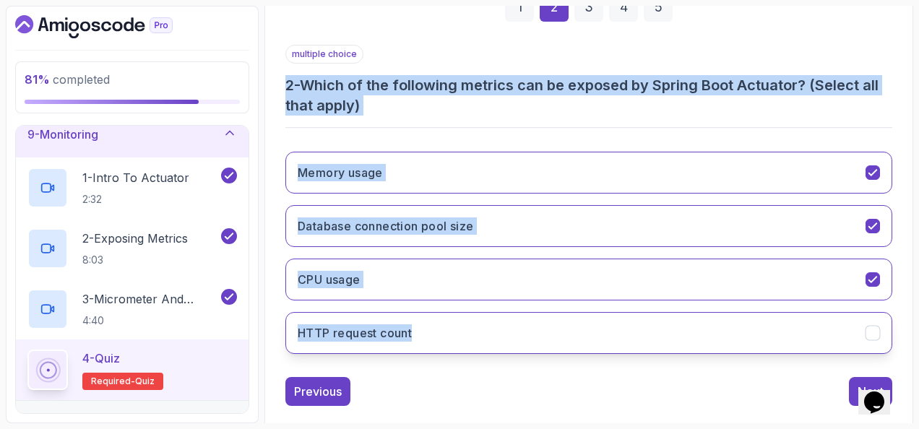
click at [481, 321] on button "HTTP request count" at bounding box center [588, 333] width 607 height 42
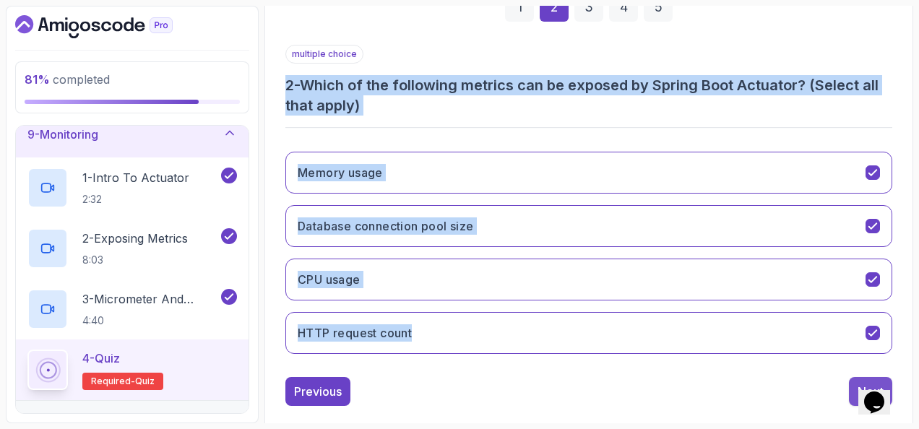
scroll to position [256, 0]
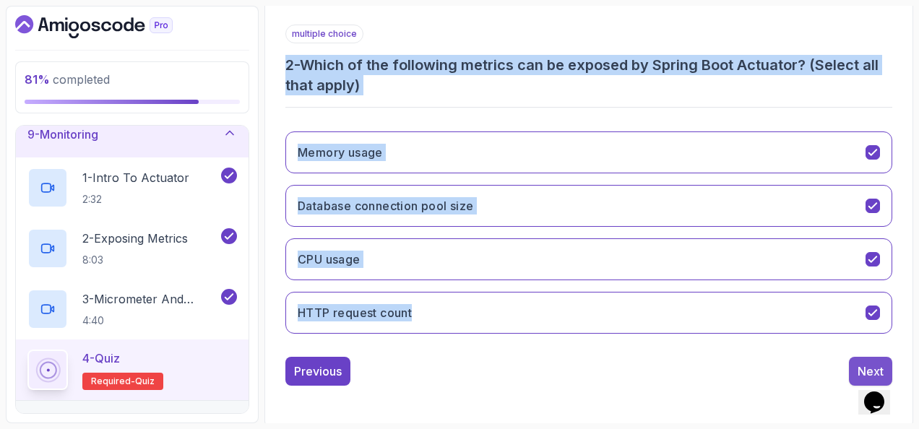
click at [850, 371] on button "Next" at bounding box center [870, 371] width 43 height 29
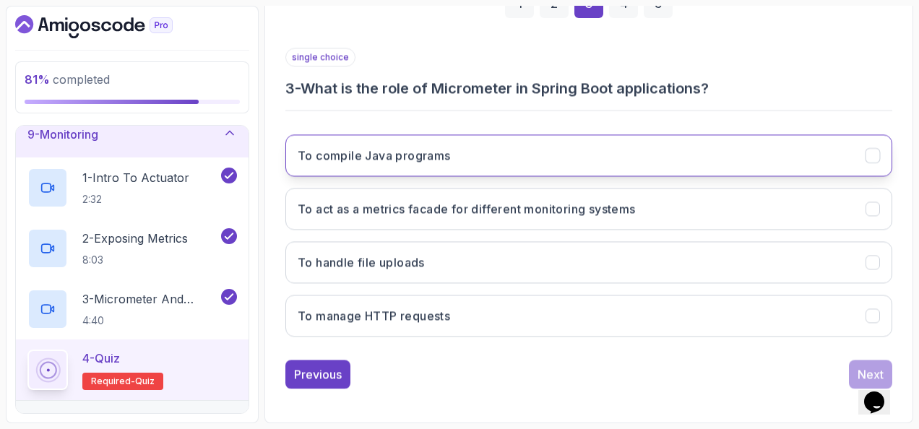
scroll to position [236, 0]
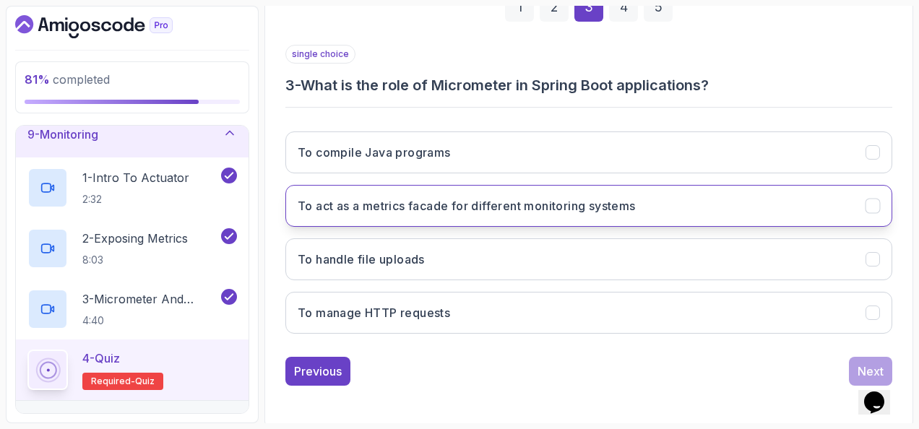
click at [414, 218] on button "To act as a metrics facade for different monitoring systems" at bounding box center [588, 206] width 607 height 42
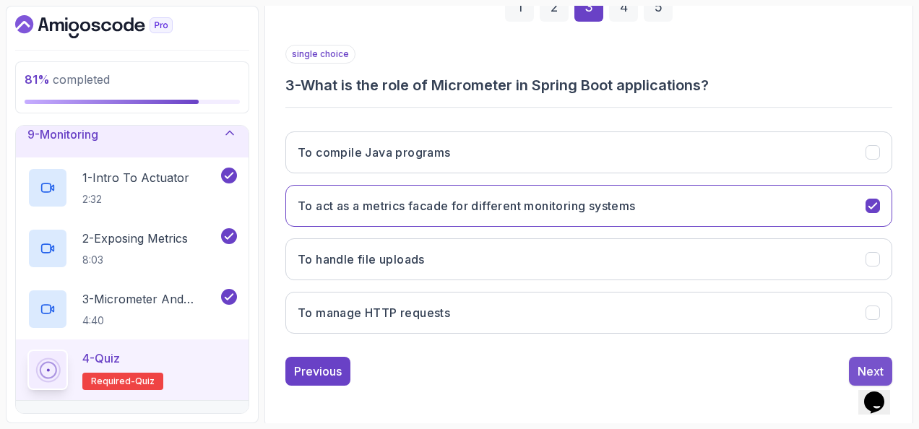
click at [863, 363] on div "Next" at bounding box center [871, 371] width 26 height 17
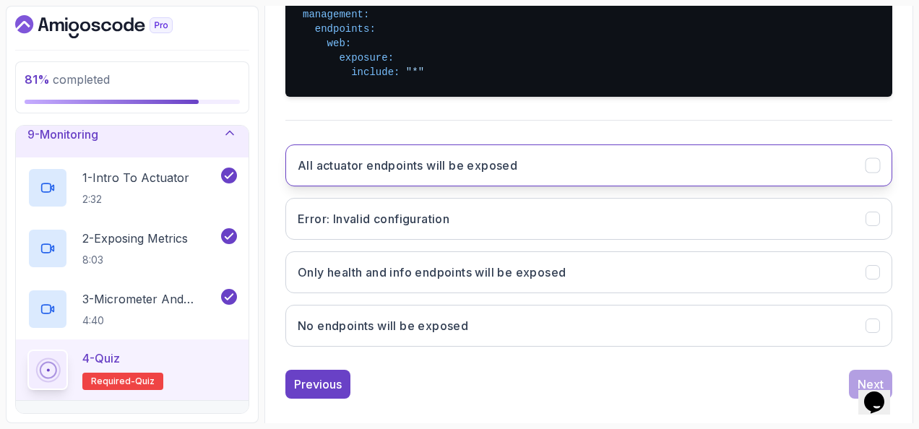
scroll to position [377, 0]
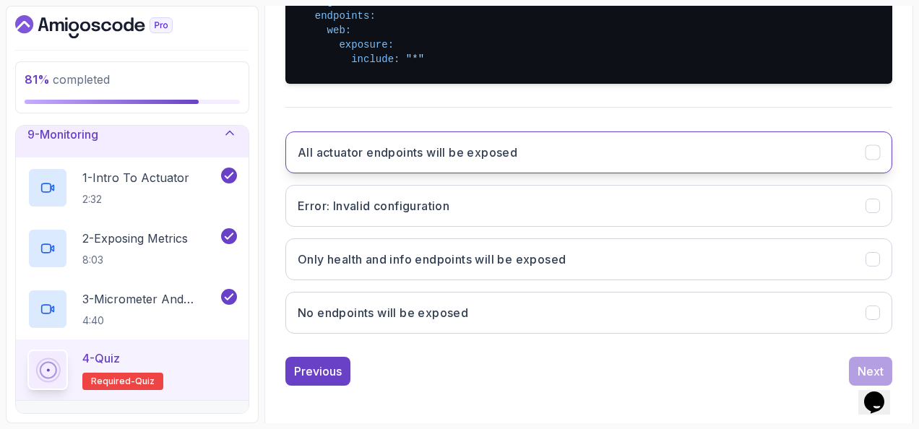
click at [369, 150] on h3 "All actuator endpoints will be exposed" at bounding box center [408, 152] width 220 height 17
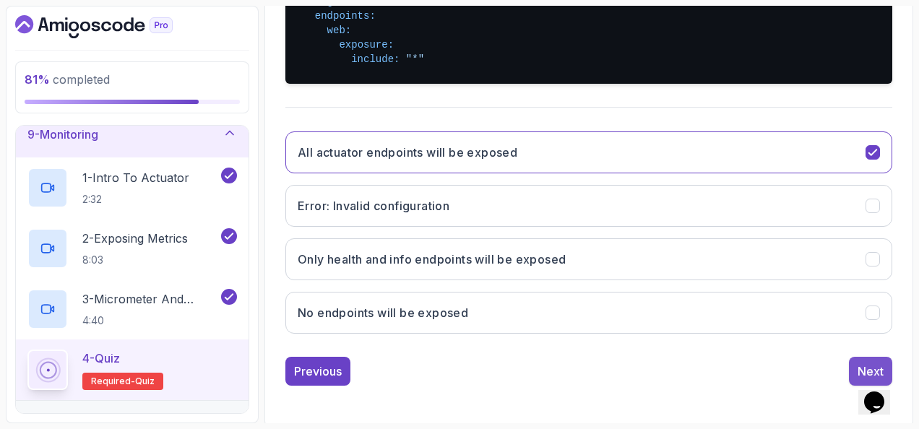
click at [853, 358] on button "Next" at bounding box center [870, 371] width 43 height 29
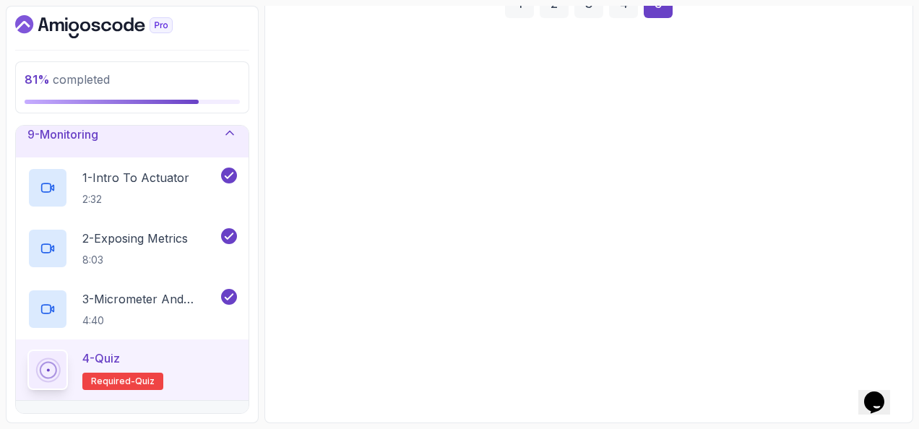
scroll to position [236, 0]
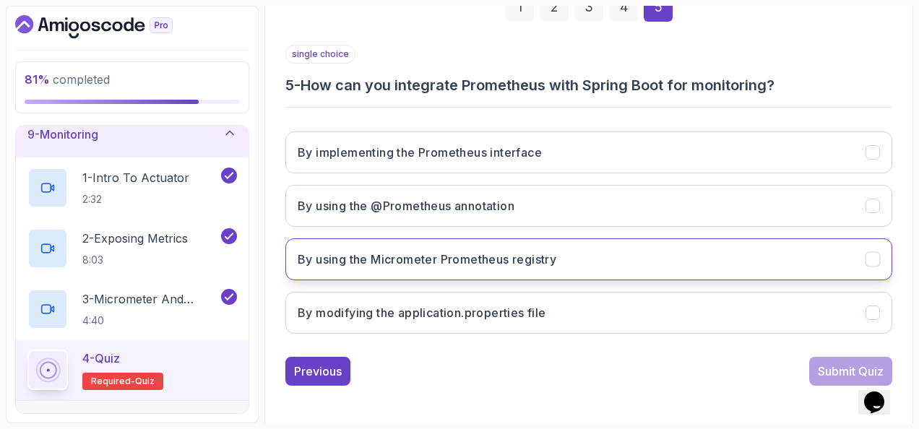
click at [462, 265] on button "By using the Micrometer Prometheus registry" at bounding box center [588, 259] width 607 height 42
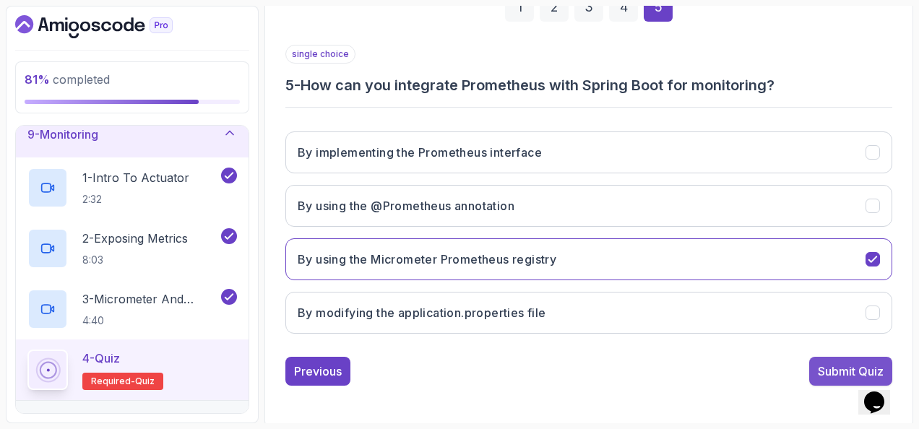
click at [807, 362] on div "Previous Submit Quiz" at bounding box center [588, 371] width 607 height 29
click at [809, 362] on button "Submit Quiz" at bounding box center [850, 371] width 83 height 29
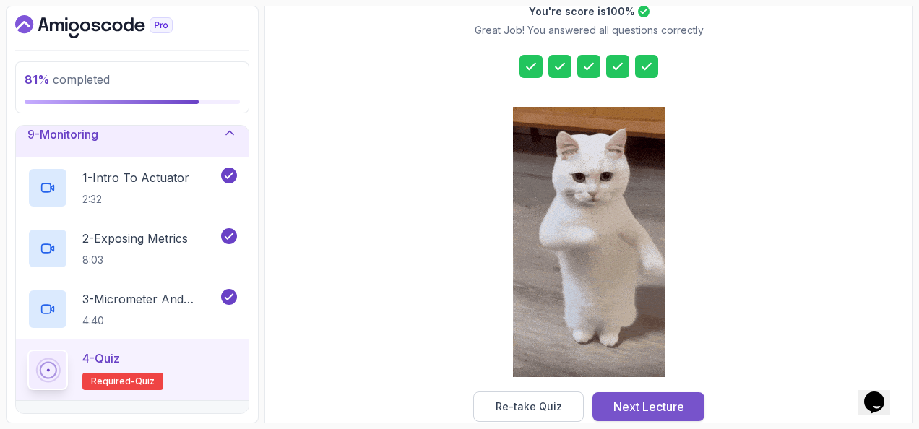
click at [632, 398] on div "Next Lecture" at bounding box center [649, 406] width 71 height 17
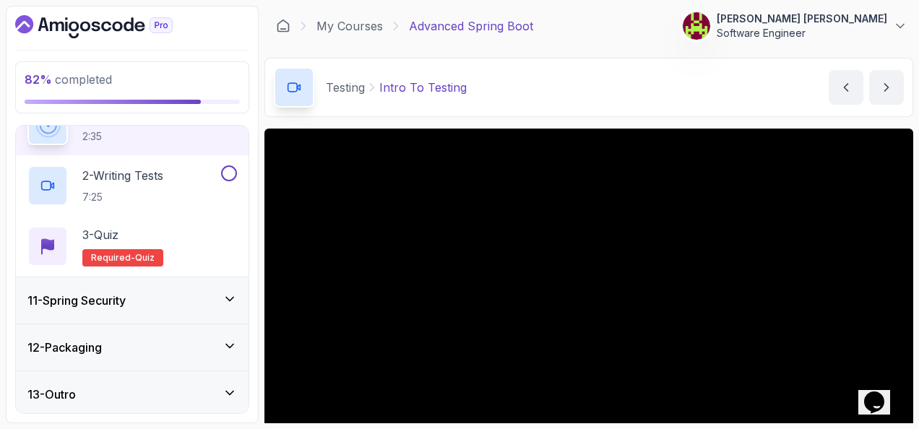
scroll to position [72, 0]
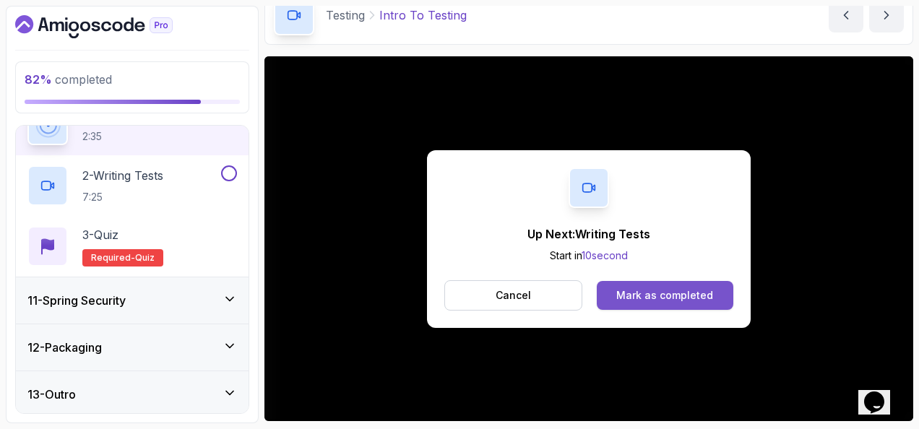
click at [695, 292] on div "Mark as completed" at bounding box center [664, 295] width 97 height 14
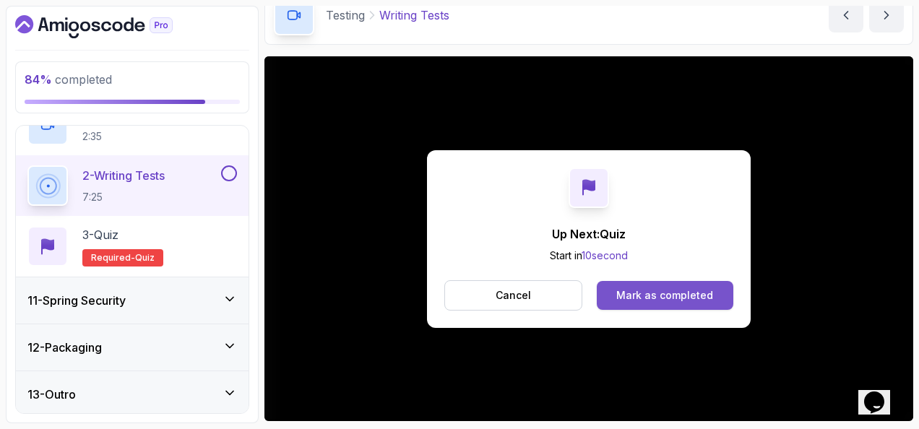
click at [705, 283] on button "Mark as completed" at bounding box center [665, 295] width 137 height 29
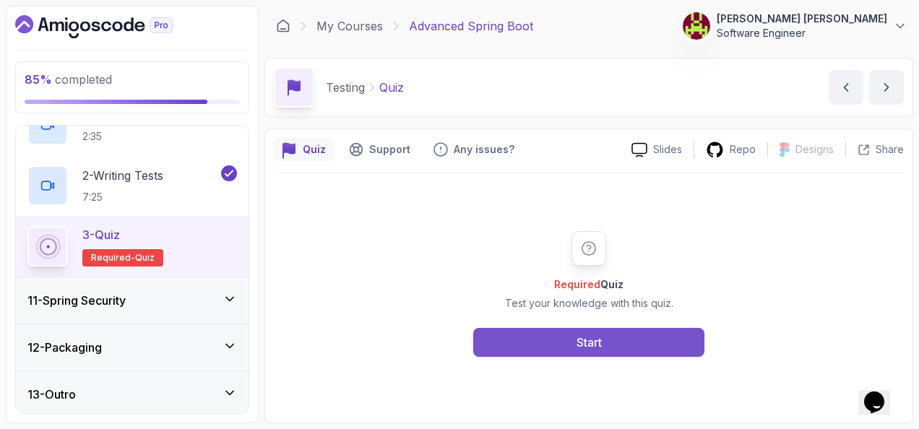
click at [643, 340] on button "Start" at bounding box center [588, 342] width 231 height 29
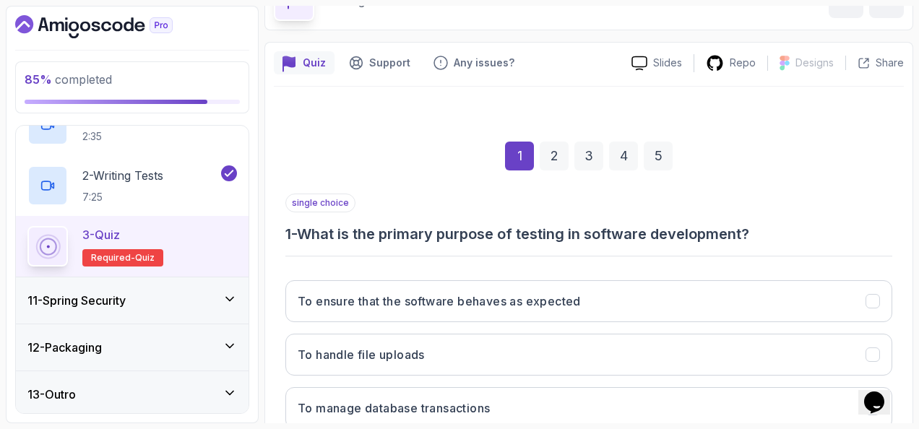
scroll to position [217, 0]
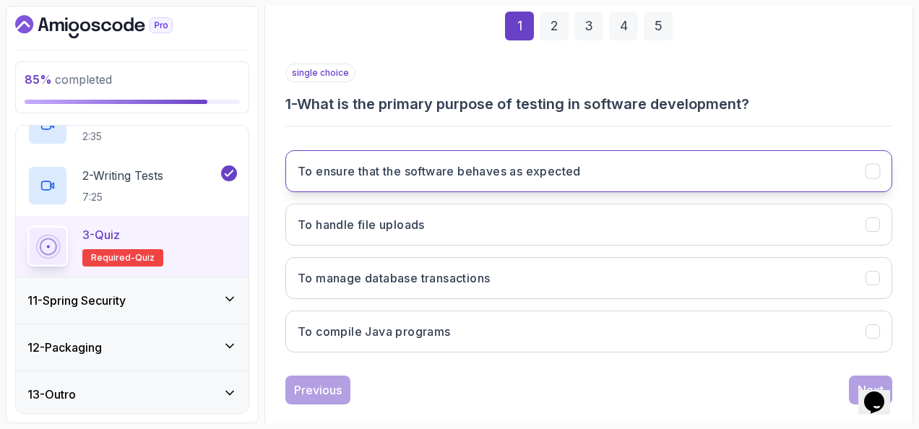
click at [526, 178] on button "To ensure that the software behaves as expected" at bounding box center [588, 171] width 607 height 42
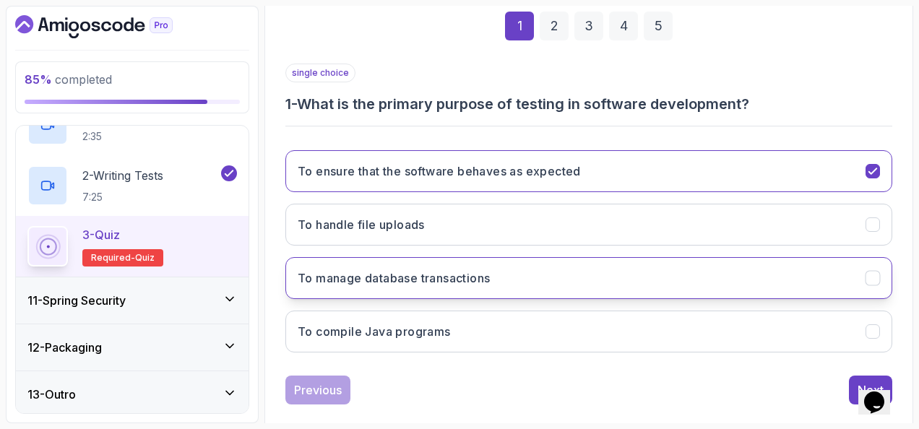
scroll to position [236, 0]
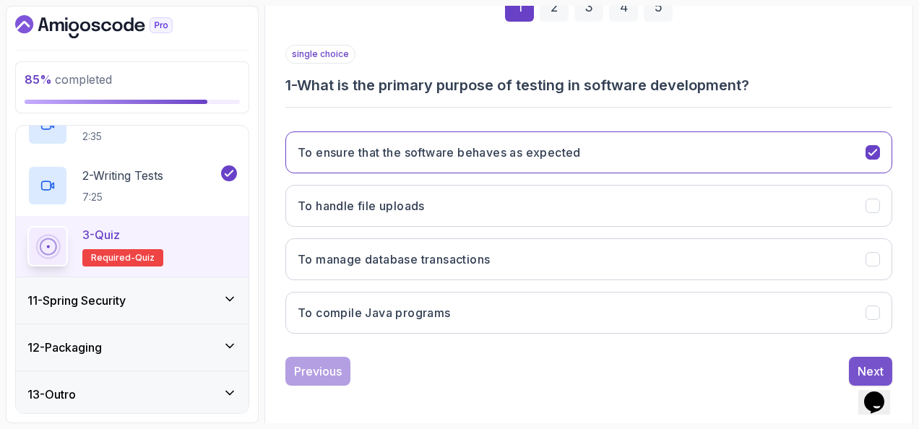
click at [856, 358] on button "Next" at bounding box center [870, 371] width 43 height 29
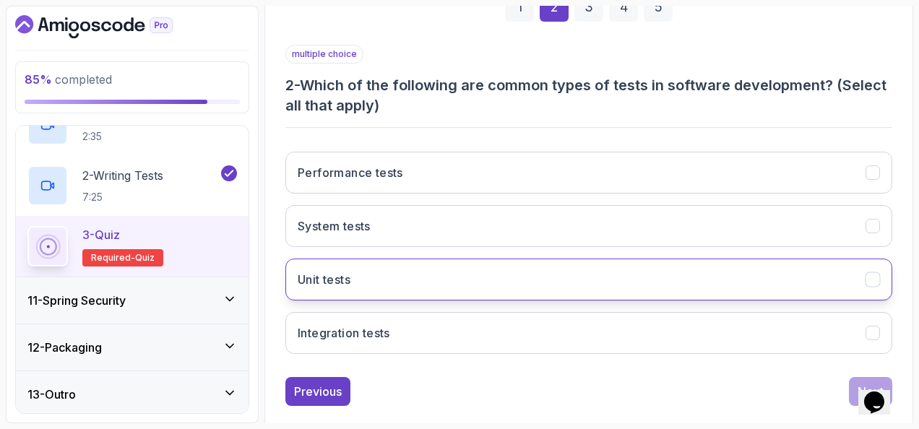
click at [421, 278] on button "Unit tests" at bounding box center [588, 280] width 607 height 42
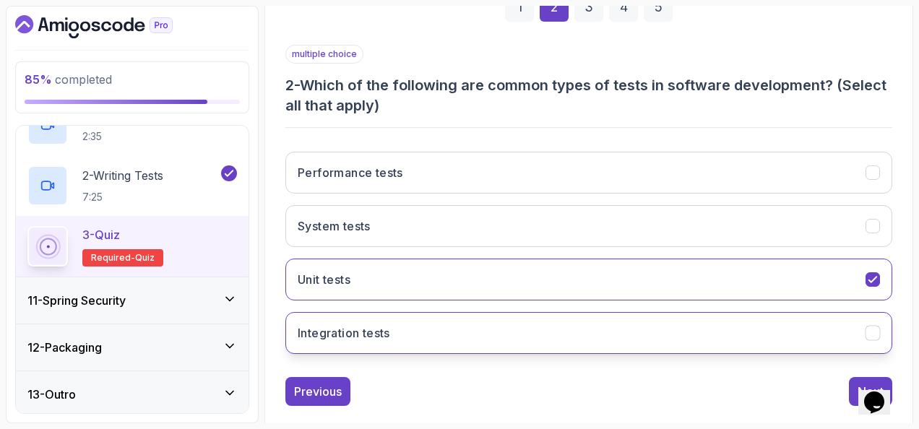
click at [425, 327] on button "Integration tests" at bounding box center [588, 333] width 607 height 42
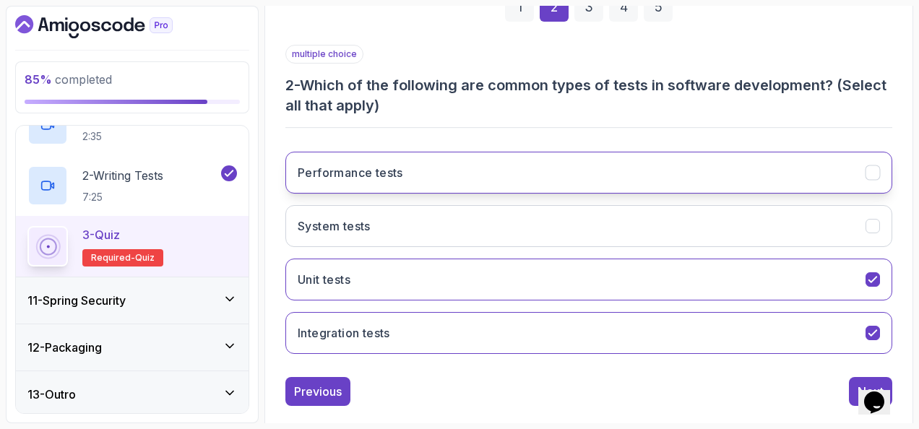
drag, startPoint x: 490, startPoint y: 165, endPoint x: 499, endPoint y: 168, distance: 9.1
click at [490, 165] on button "Performance tests" at bounding box center [588, 173] width 607 height 42
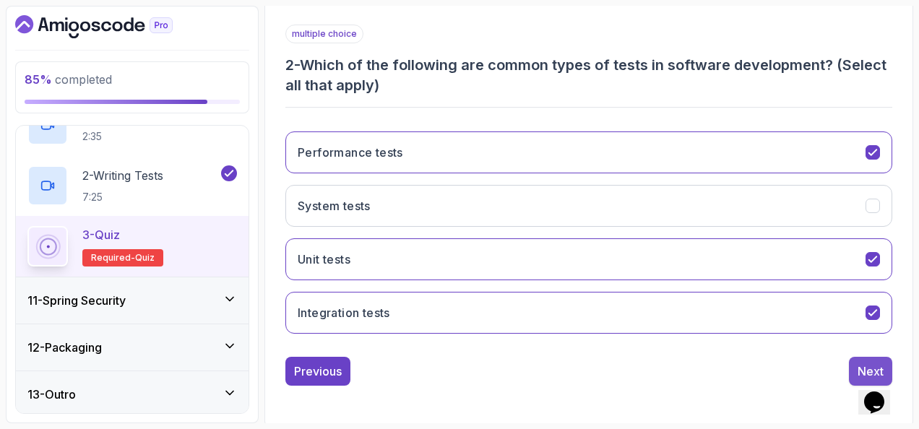
click at [863, 363] on div "Next" at bounding box center [871, 371] width 26 height 17
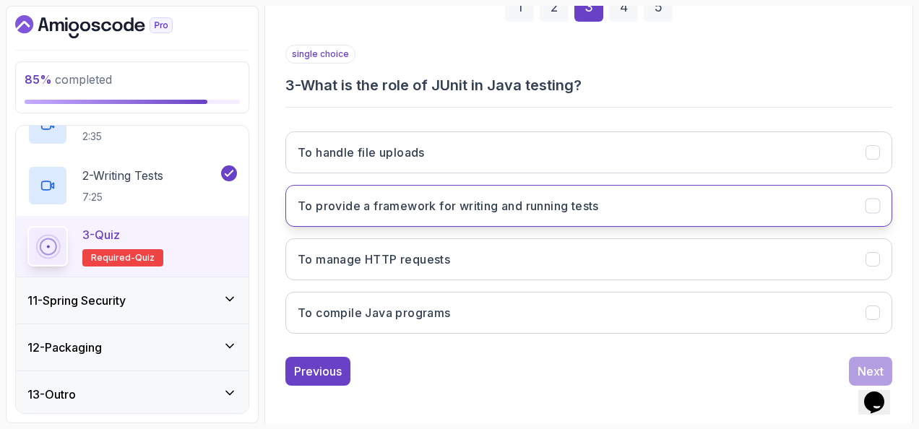
click at [478, 207] on h3 "To provide a framework for writing and running tests" at bounding box center [448, 205] width 301 height 17
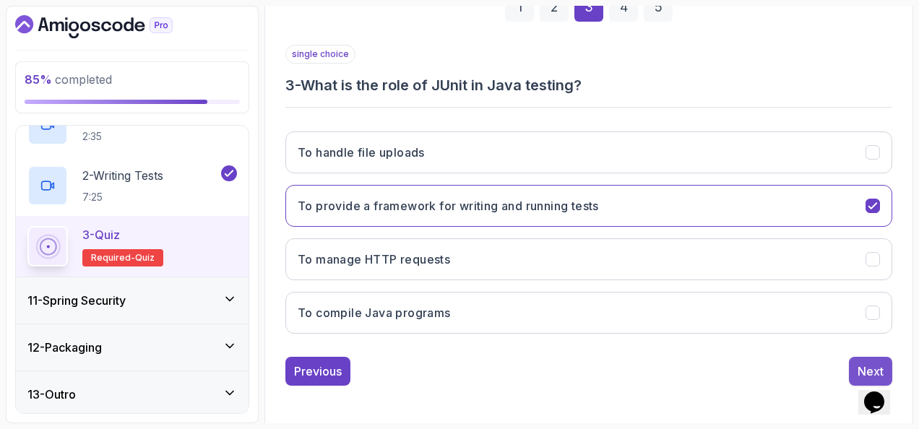
click at [871, 357] on button "Next" at bounding box center [870, 371] width 43 height 29
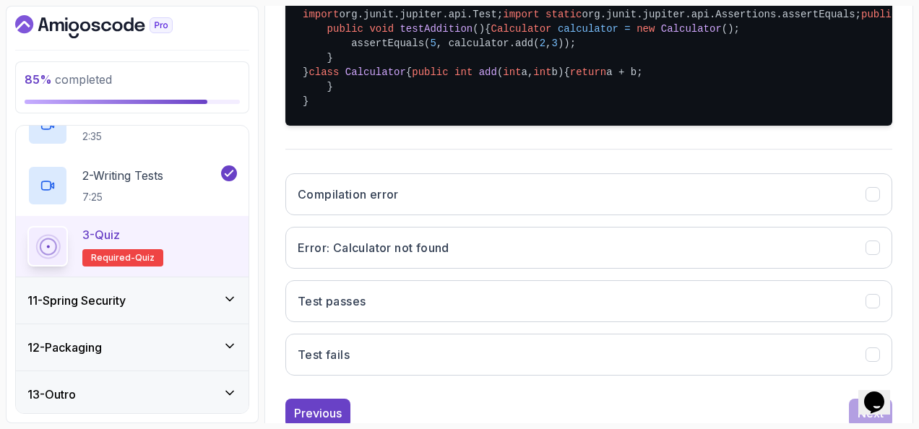
scroll to position [525, 0]
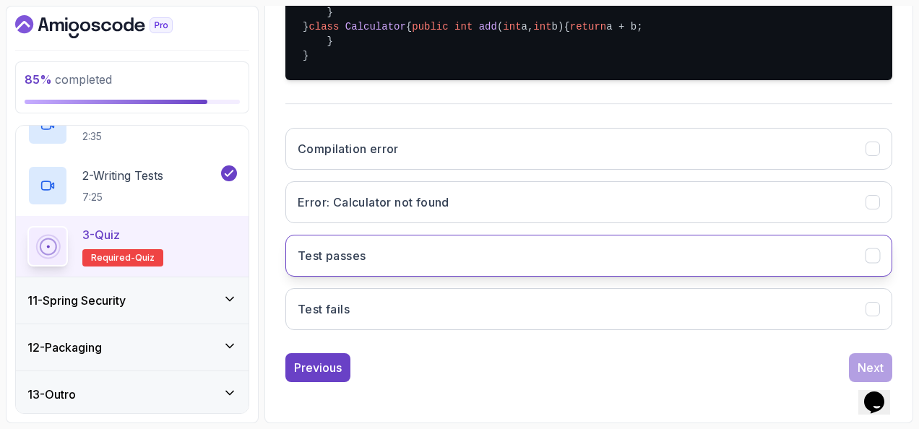
click at [551, 277] on button "Test passes" at bounding box center [588, 256] width 607 height 42
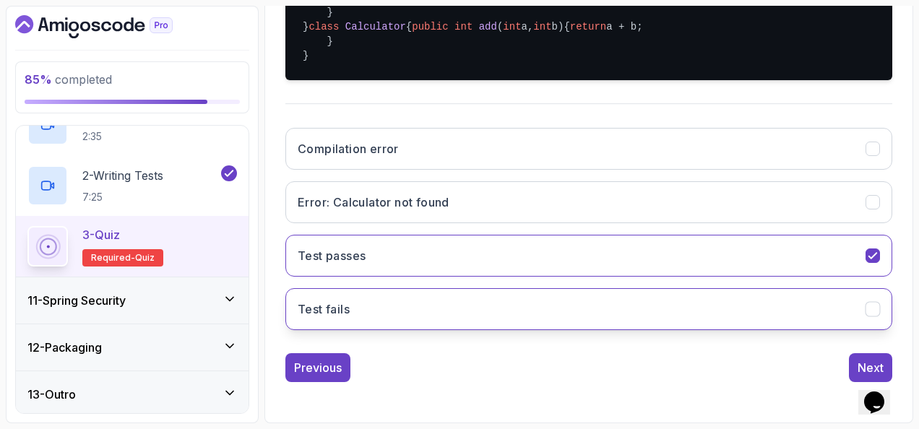
scroll to position [551, 0]
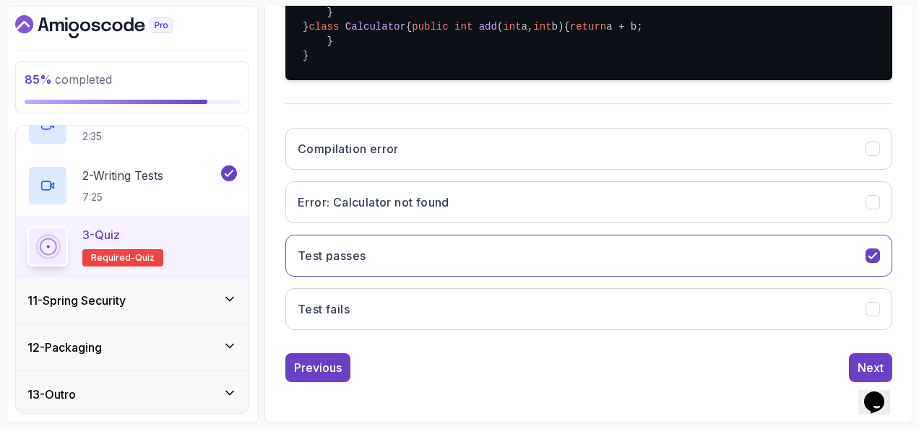
click at [847, 364] on div "Previous Next" at bounding box center [588, 367] width 607 height 29
click at [854, 363] on button "Next" at bounding box center [870, 367] width 43 height 29
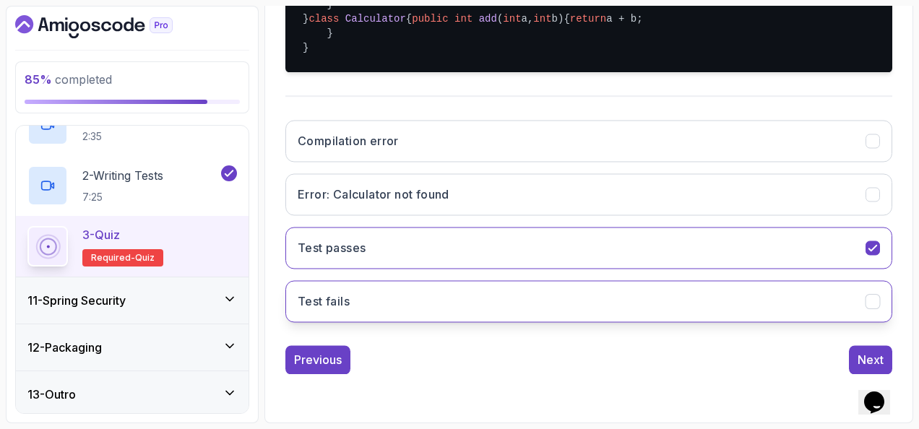
scroll to position [236, 0]
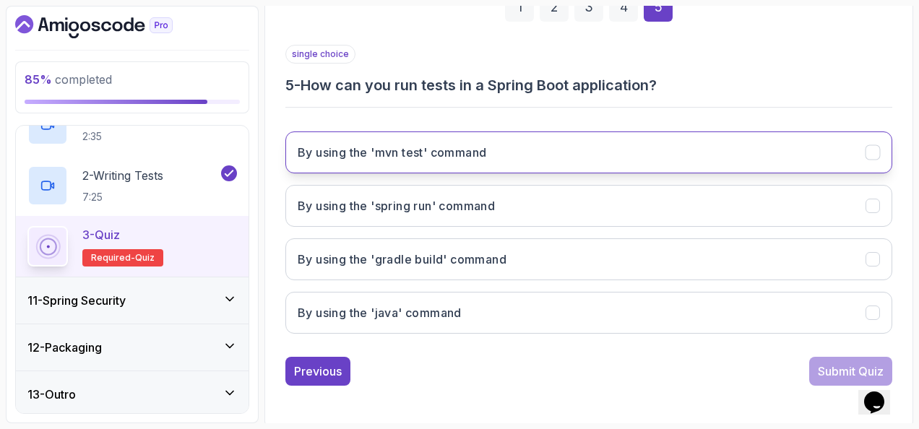
click at [543, 148] on button "By using the 'mvn test' command" at bounding box center [588, 153] width 607 height 42
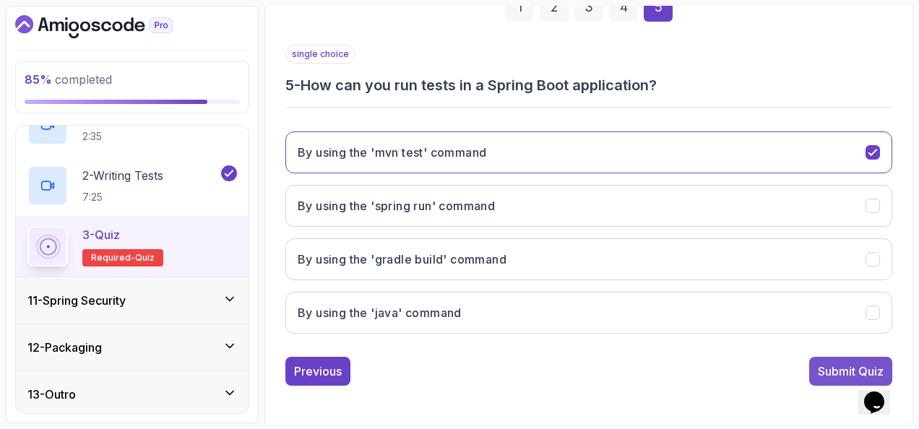
click at [831, 363] on div "Submit Quiz" at bounding box center [851, 371] width 66 height 17
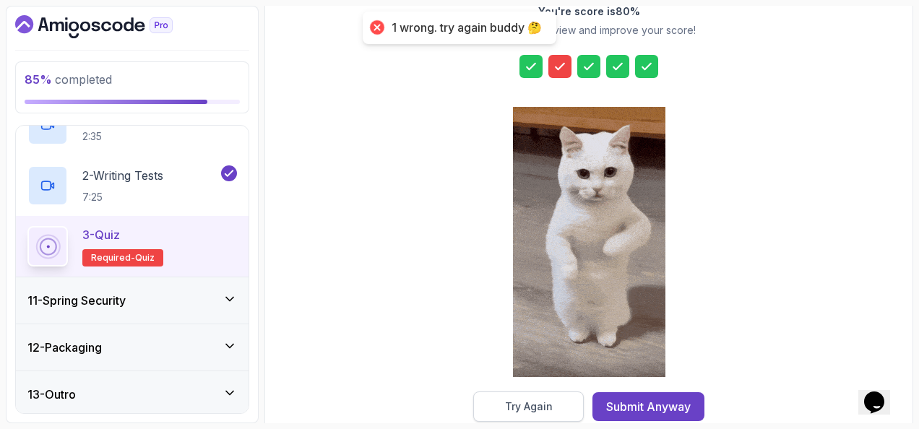
click at [554, 403] on button "Try Again" at bounding box center [528, 407] width 111 height 30
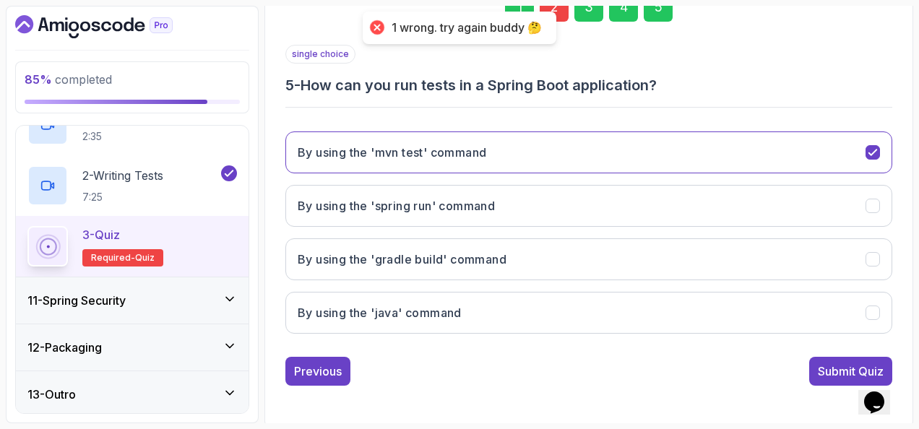
click at [559, 3] on section "85 % completed 1 - Intro 2 - Java Bean Validation 3 - Exception Handling 4 - Sp…" at bounding box center [459, 214] width 919 height 429
click at [559, 7] on div "2" at bounding box center [554, 7] width 29 height 29
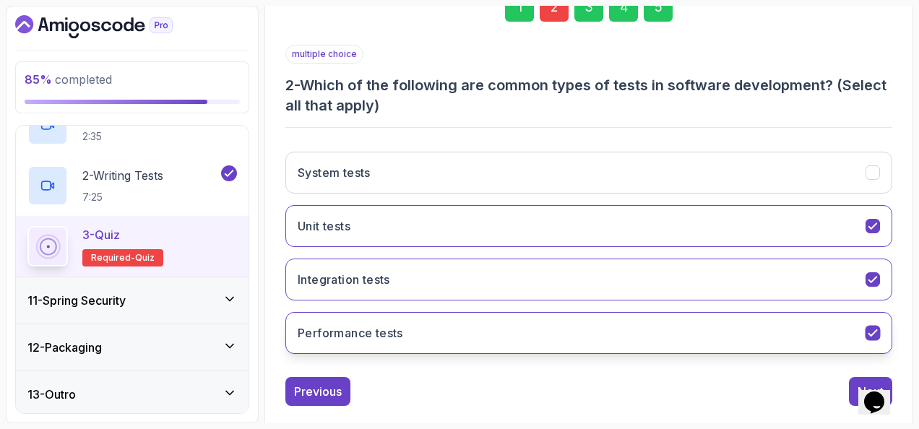
click at [409, 318] on button "Performance tests" at bounding box center [588, 333] width 607 height 42
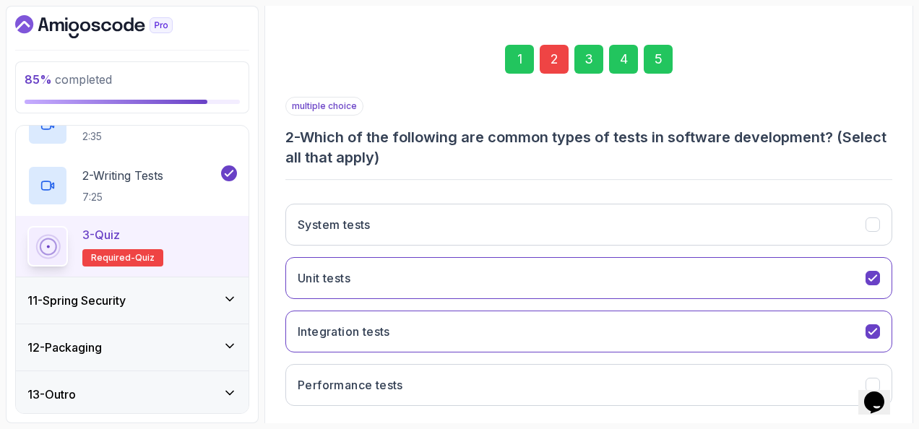
click at [665, 51] on div "5" at bounding box center [658, 59] width 29 height 29
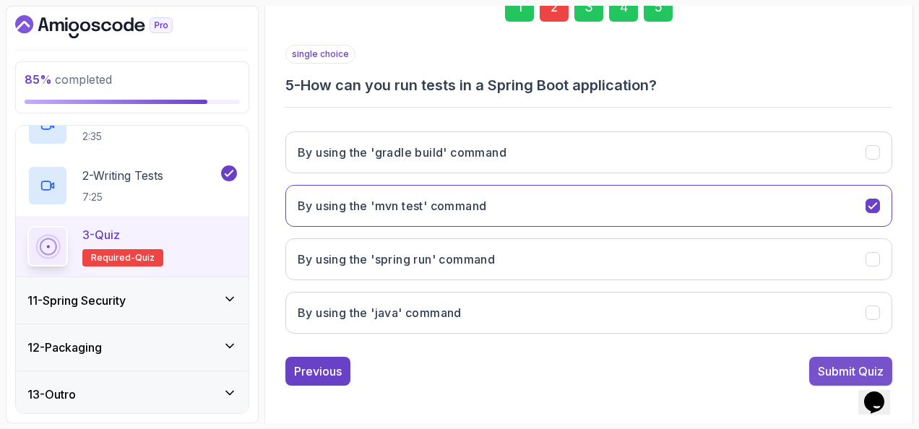
click at [824, 365] on div "Submit Quiz" at bounding box center [851, 371] width 66 height 17
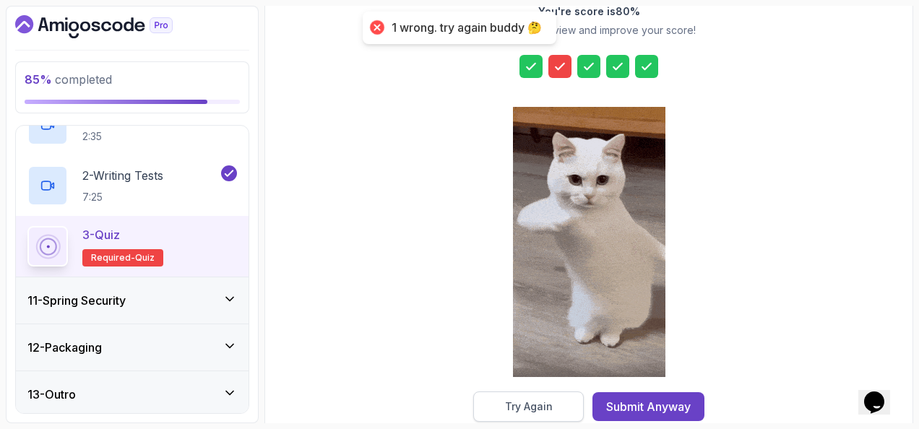
click at [562, 403] on button "Try Again" at bounding box center [528, 407] width 111 height 30
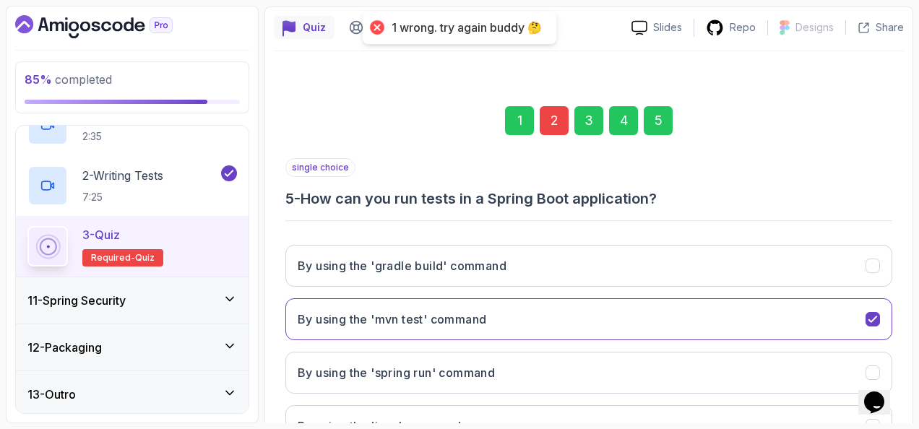
scroll to position [19, 0]
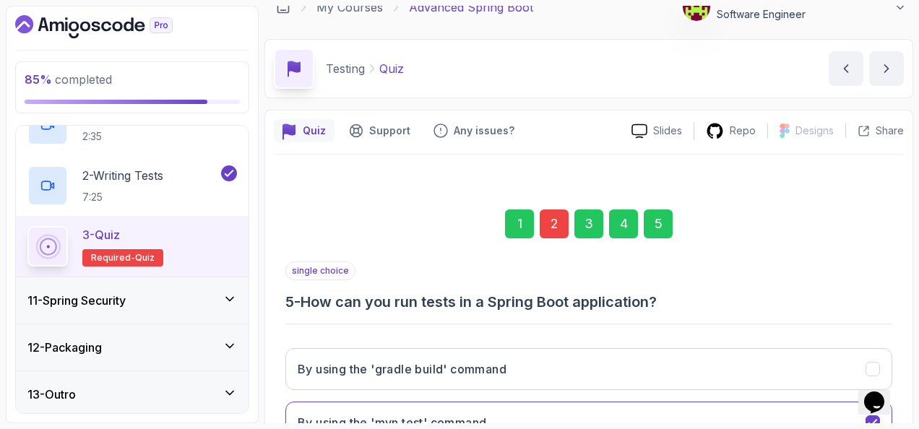
click at [559, 219] on div "2" at bounding box center [554, 224] width 29 height 29
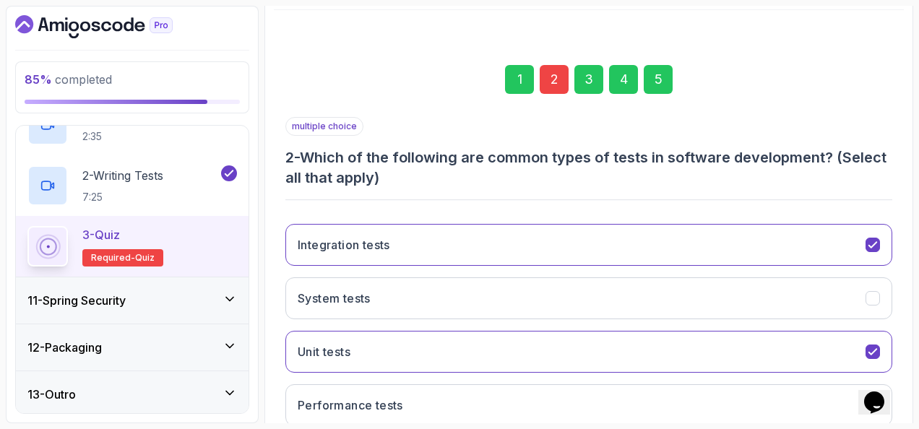
scroll to position [256, 0]
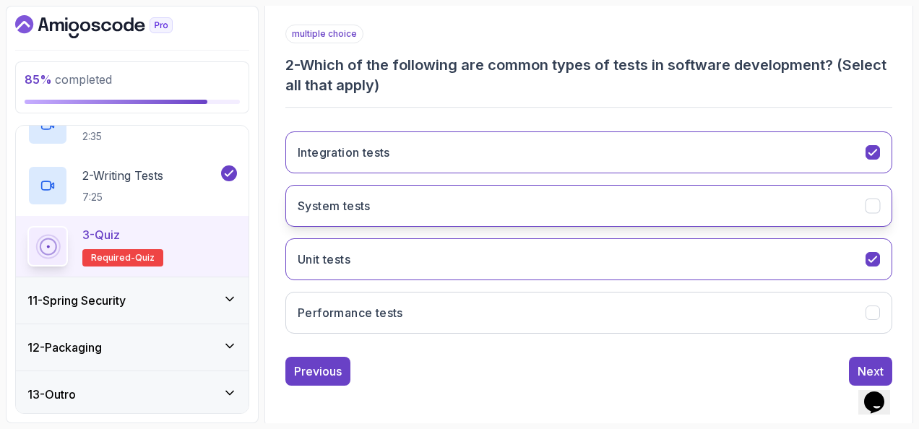
click at [413, 192] on button "System tests" at bounding box center [588, 206] width 607 height 42
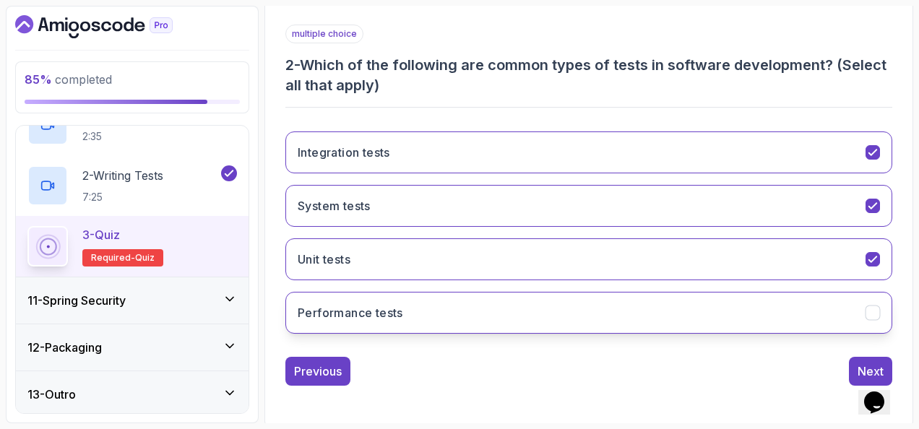
click at [478, 293] on button "Performance tests" at bounding box center [588, 313] width 607 height 42
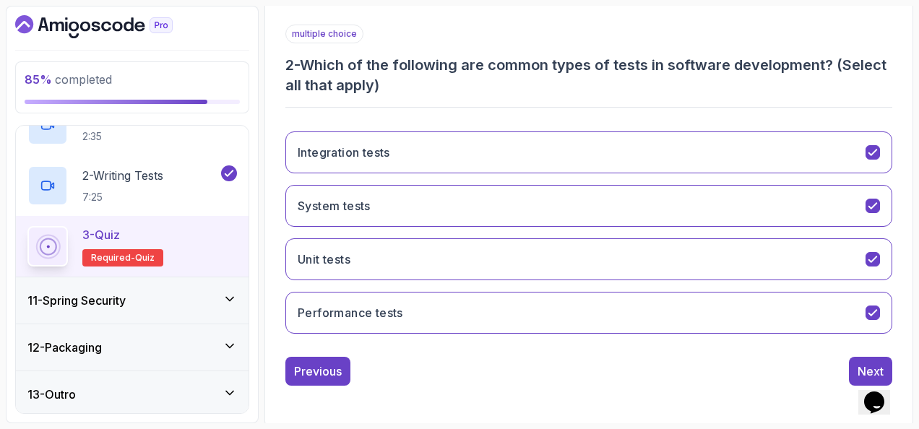
scroll to position [184, 0]
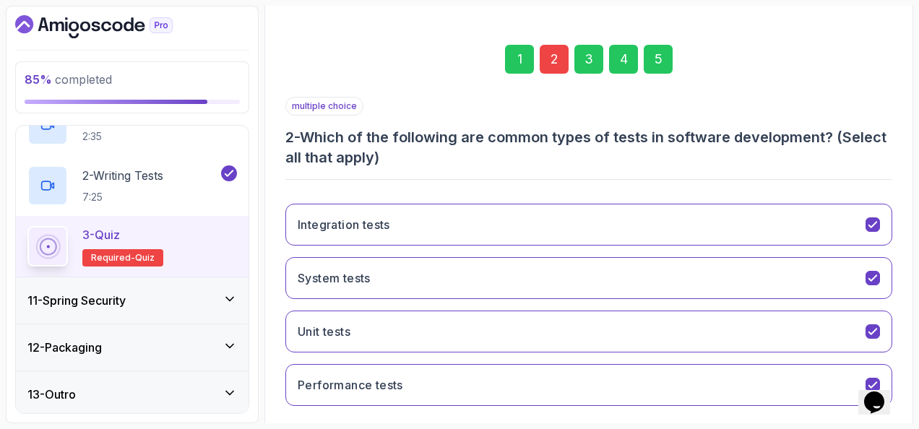
click at [653, 54] on div "5" at bounding box center [658, 59] width 29 height 29
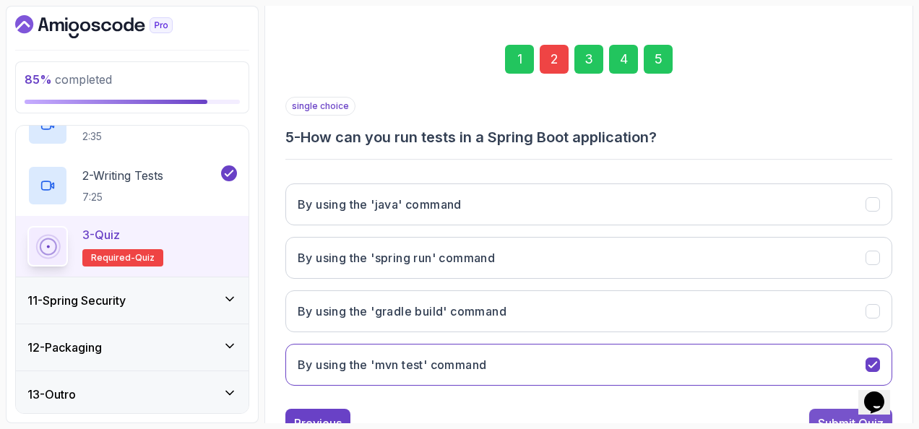
click at [831, 415] on div "Submit Quiz" at bounding box center [851, 423] width 66 height 17
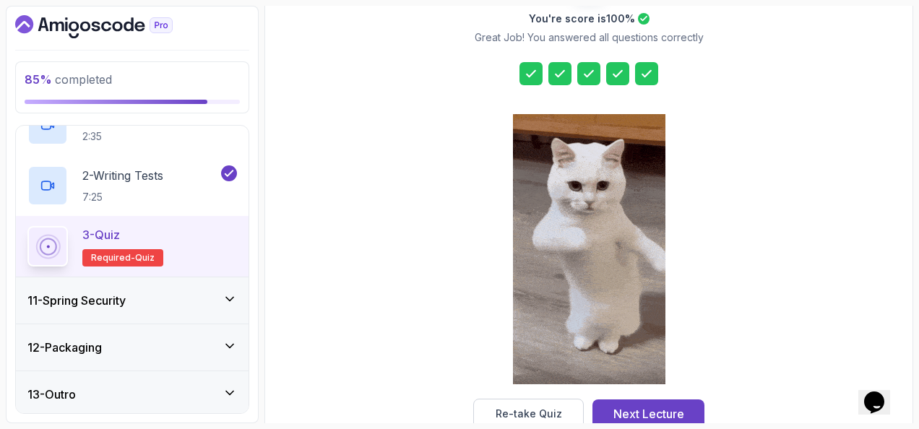
scroll to position [262, 0]
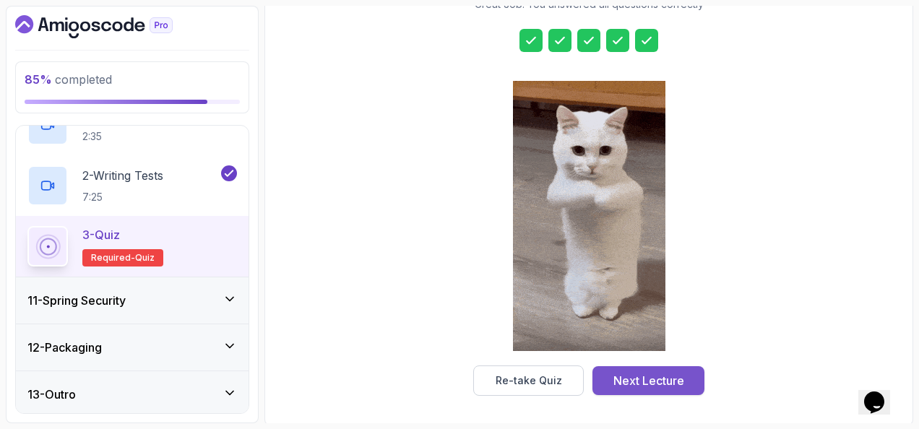
click at [686, 380] on button "Next Lecture" at bounding box center [649, 380] width 112 height 29
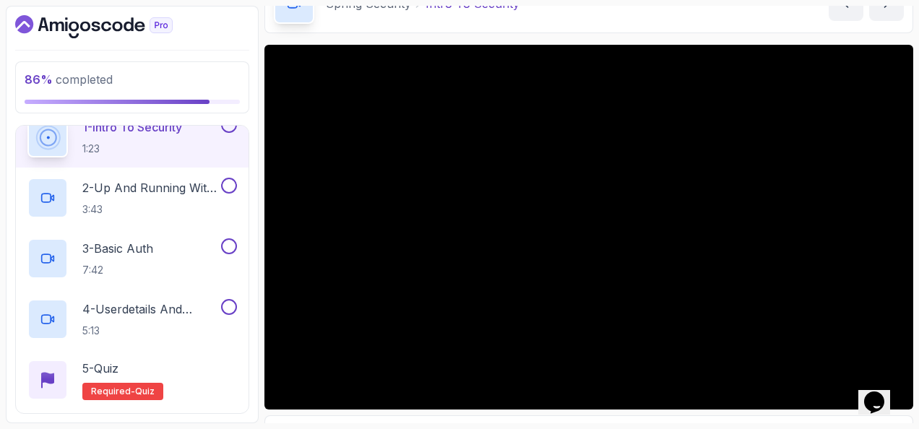
scroll to position [72, 0]
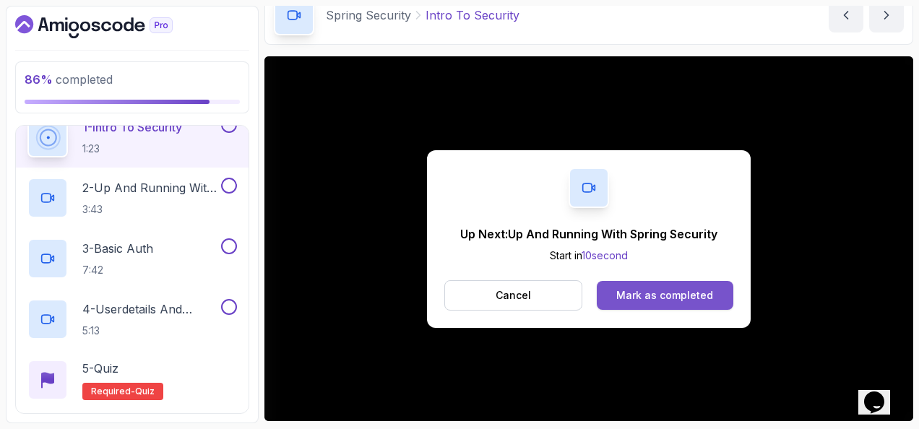
click at [687, 290] on div "Mark as completed" at bounding box center [664, 295] width 97 height 14
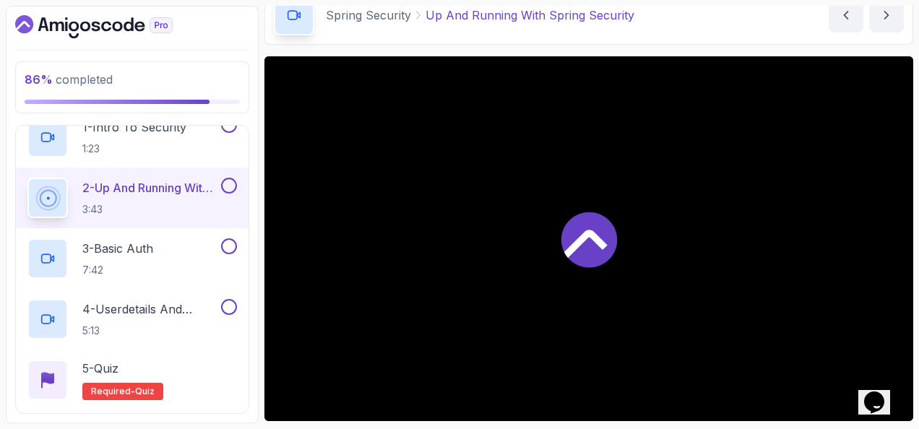
scroll to position [545, 0]
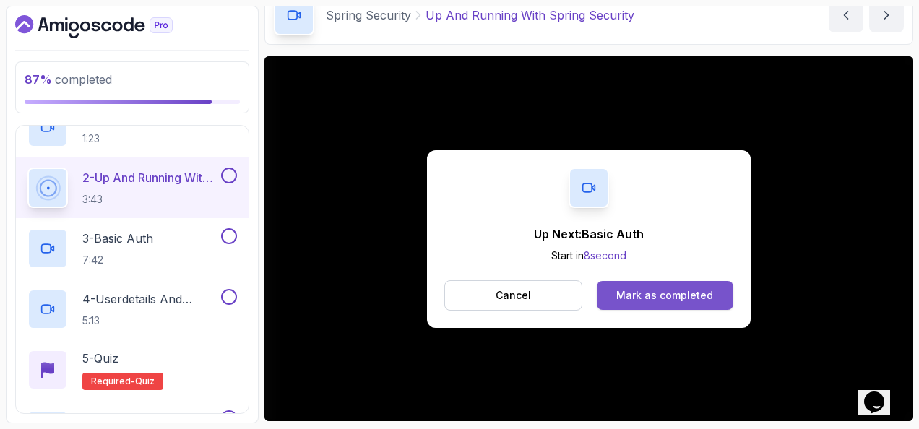
click at [718, 292] on button "Mark as completed" at bounding box center [665, 295] width 137 height 29
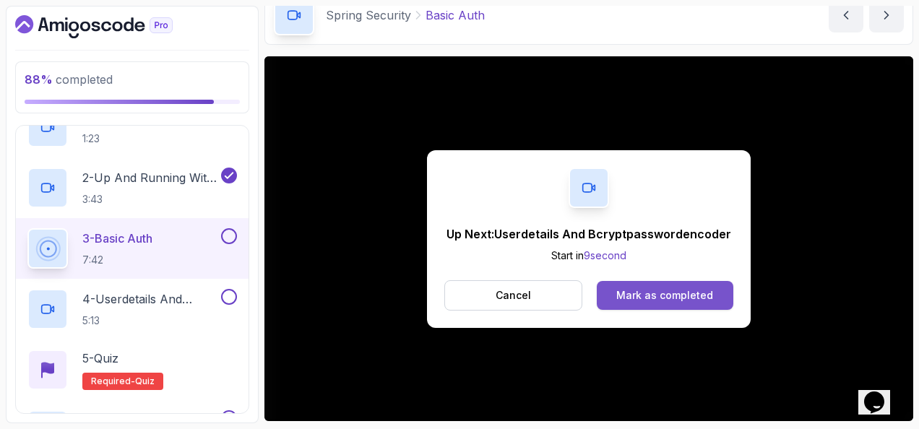
click at [665, 292] on div "Mark as completed" at bounding box center [664, 295] width 97 height 14
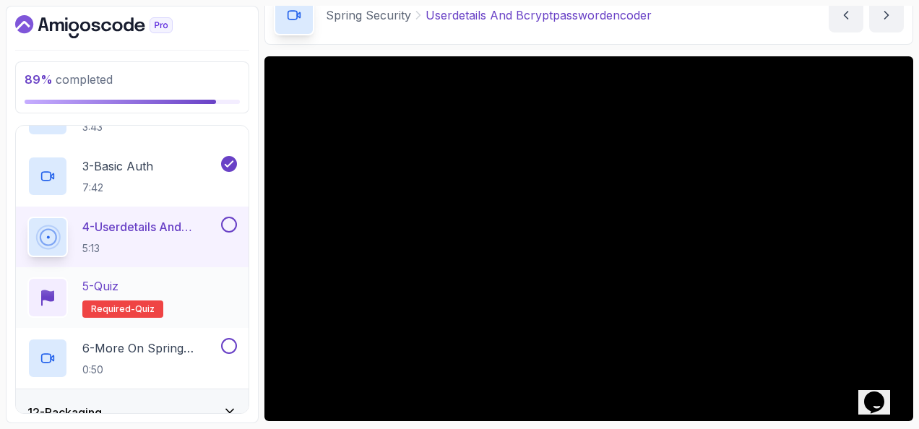
scroll to position [682, 0]
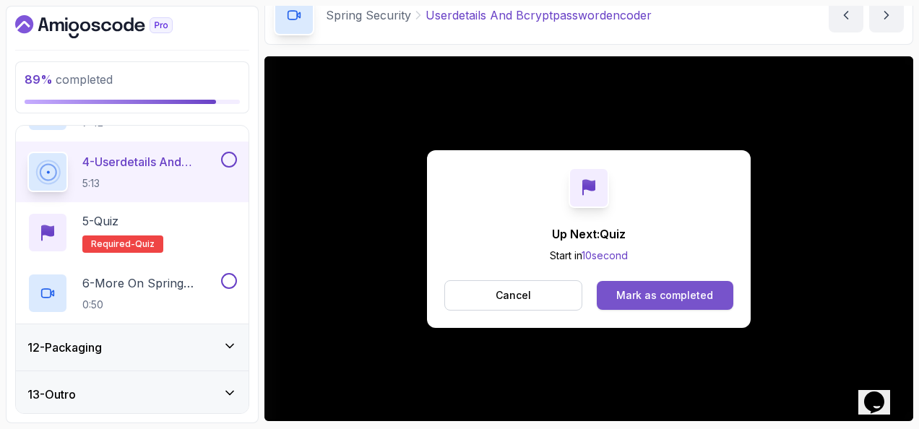
click at [704, 293] on div "Mark as completed" at bounding box center [664, 295] width 97 height 14
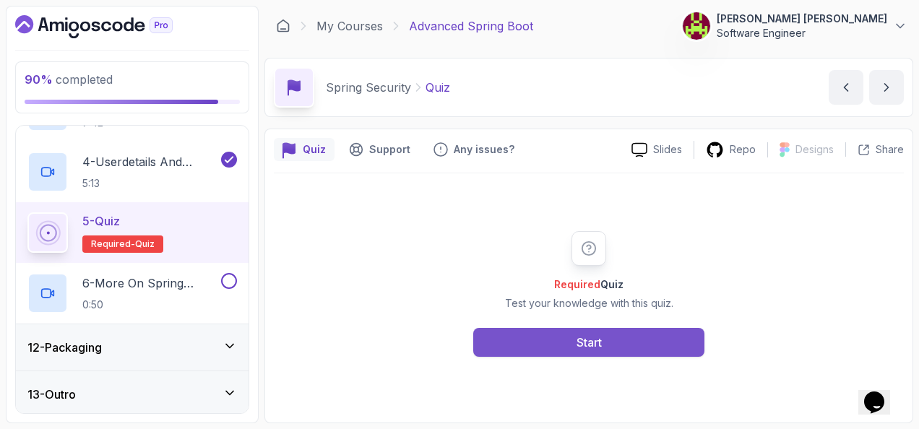
click at [545, 331] on button "Start" at bounding box center [588, 342] width 231 height 29
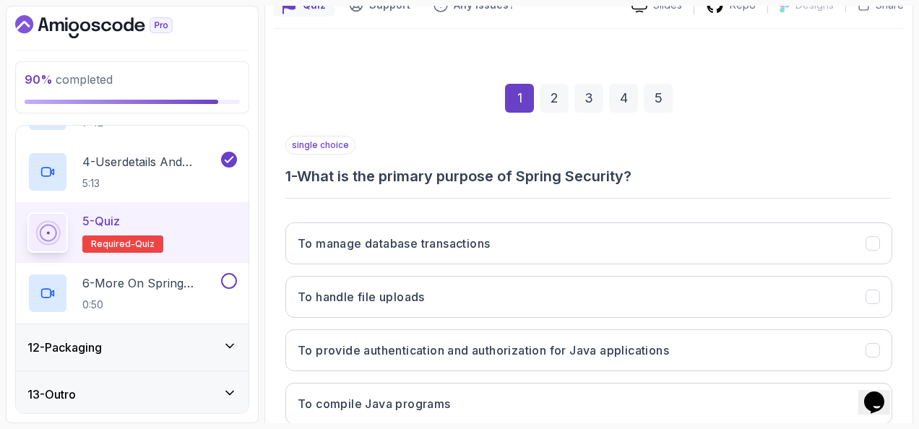
scroll to position [217, 0]
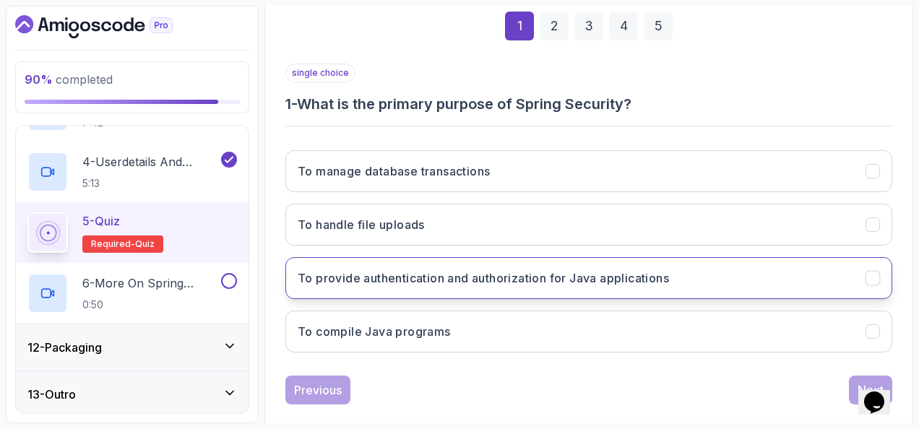
click at [468, 270] on h3 "To provide authentication and authorization for Java applications" at bounding box center [483, 278] width 371 height 17
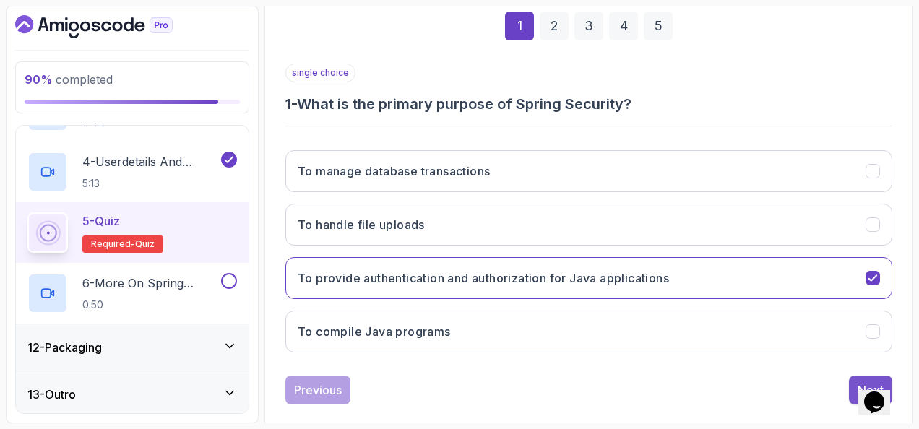
click at [851, 376] on button "Next" at bounding box center [870, 390] width 43 height 29
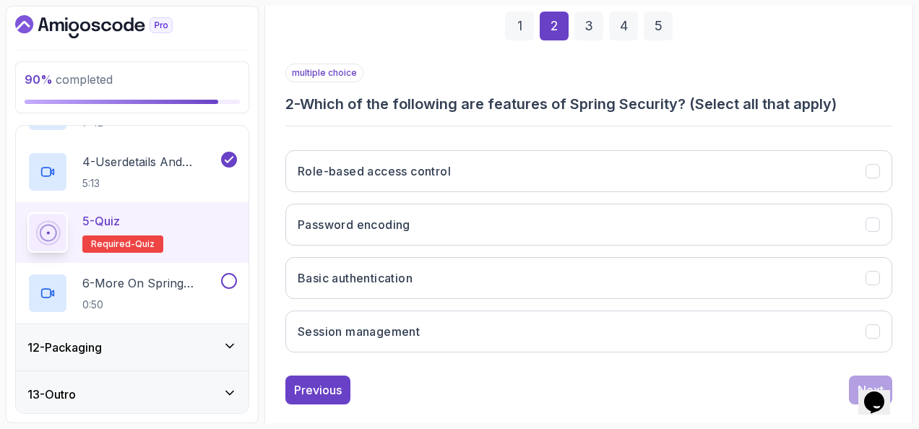
scroll to position [236, 0]
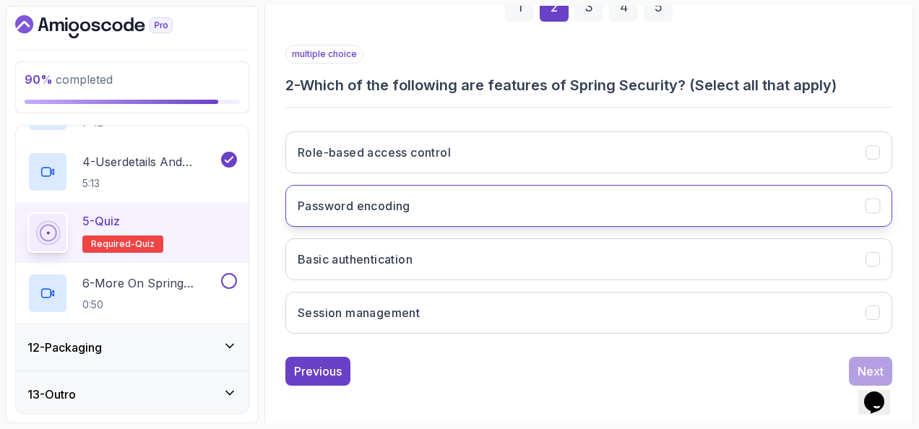
click at [496, 210] on button "Password encoding" at bounding box center [588, 206] width 607 height 42
click at [489, 213] on button "Password encoding" at bounding box center [588, 206] width 607 height 42
click at [442, 198] on button "Password encoding" at bounding box center [588, 206] width 607 height 42
click at [433, 198] on button "Password encoding" at bounding box center [588, 206] width 607 height 42
click at [431, 198] on button "Password encoding" at bounding box center [588, 206] width 607 height 42
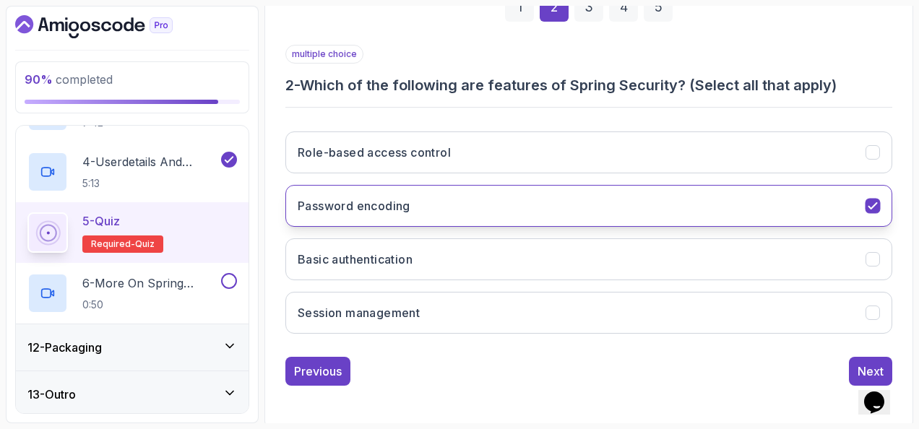
click at [431, 198] on button "Password encoding" at bounding box center [588, 206] width 607 height 42
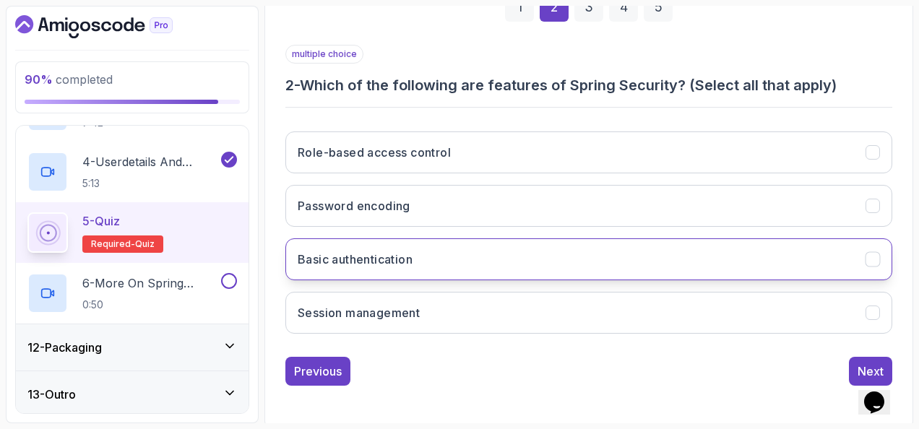
click at [392, 251] on h3 "Basic authentication" at bounding box center [355, 259] width 115 height 17
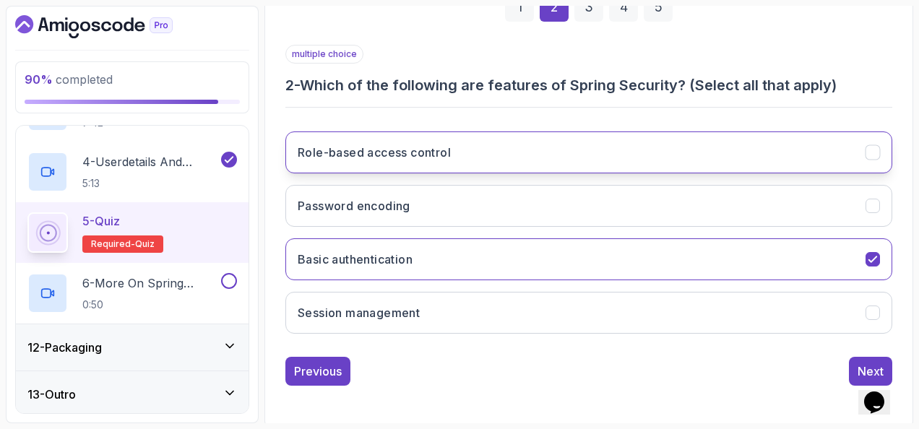
click at [434, 154] on h3 "Role-based access control" at bounding box center [374, 152] width 153 height 17
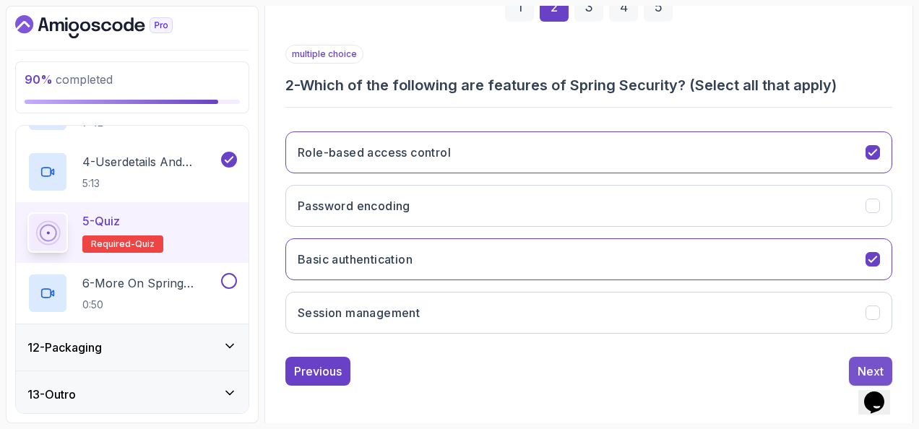
click at [854, 360] on button "Next" at bounding box center [870, 371] width 43 height 29
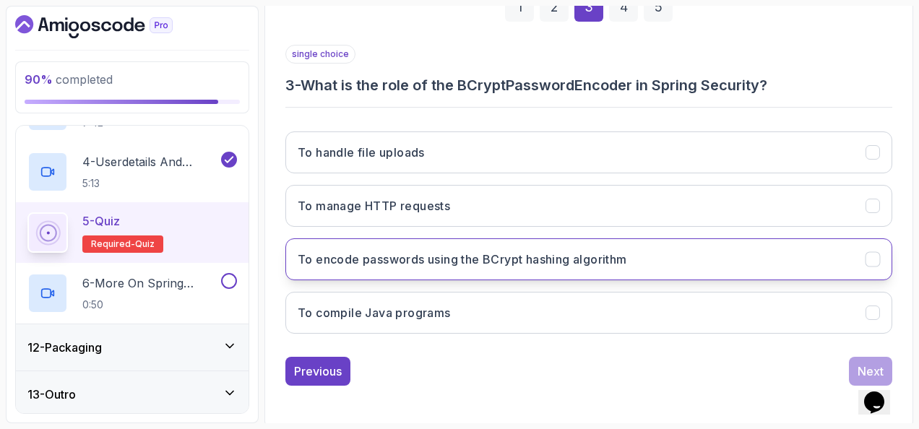
click at [613, 254] on h3 "To encode passwords using the BCrypt hashing algorithm" at bounding box center [463, 259] width 330 height 17
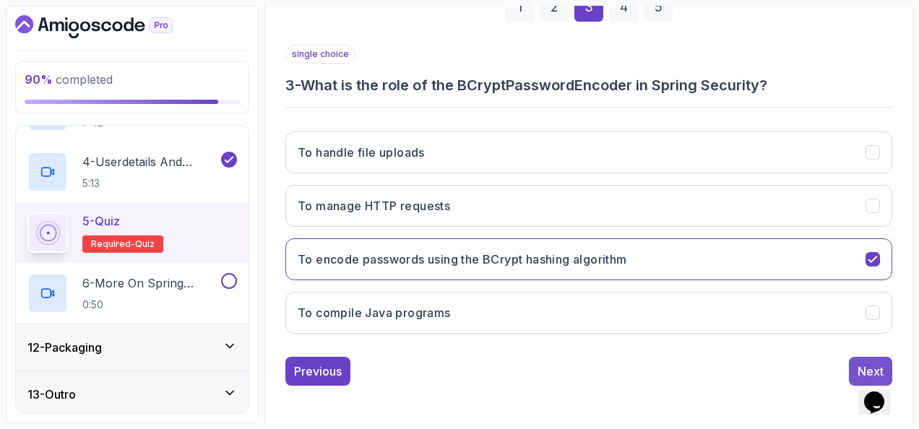
click at [858, 357] on button "Next" at bounding box center [870, 371] width 43 height 29
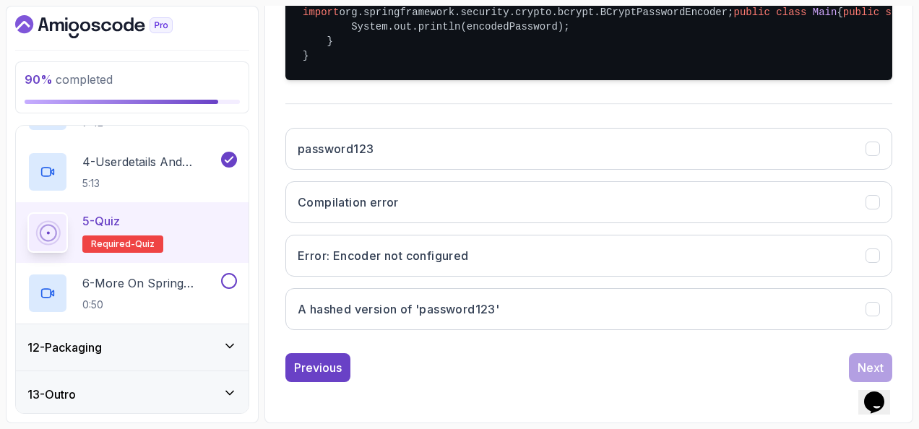
scroll to position [449, 0]
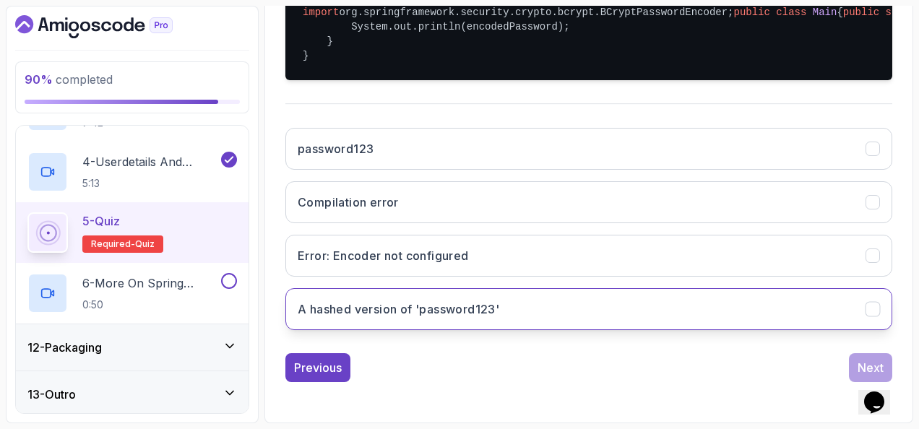
click at [534, 301] on button "A hashed version of 'password123'" at bounding box center [588, 309] width 607 height 42
click at [860, 354] on button "Next" at bounding box center [870, 367] width 43 height 29
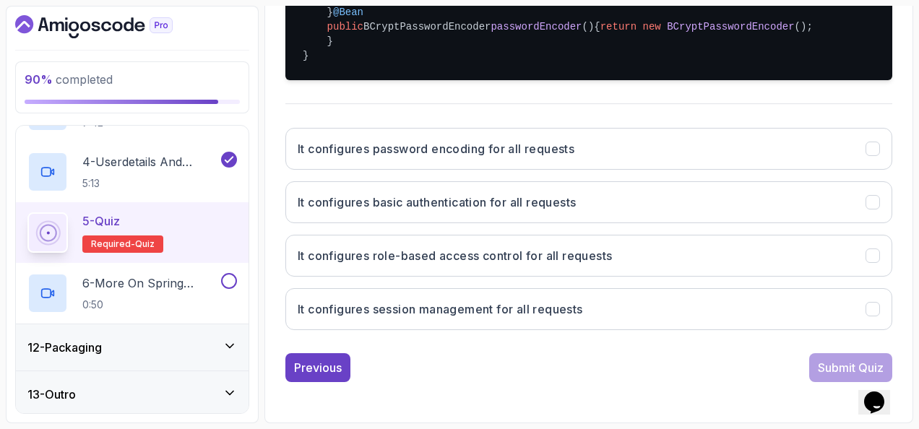
scroll to position [522, 0]
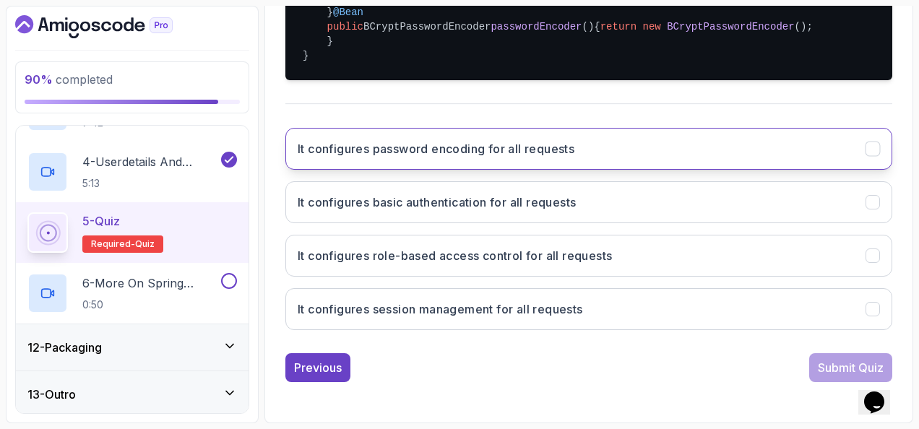
click at [409, 165] on button "It configures password encoding for all requests" at bounding box center [588, 149] width 607 height 42
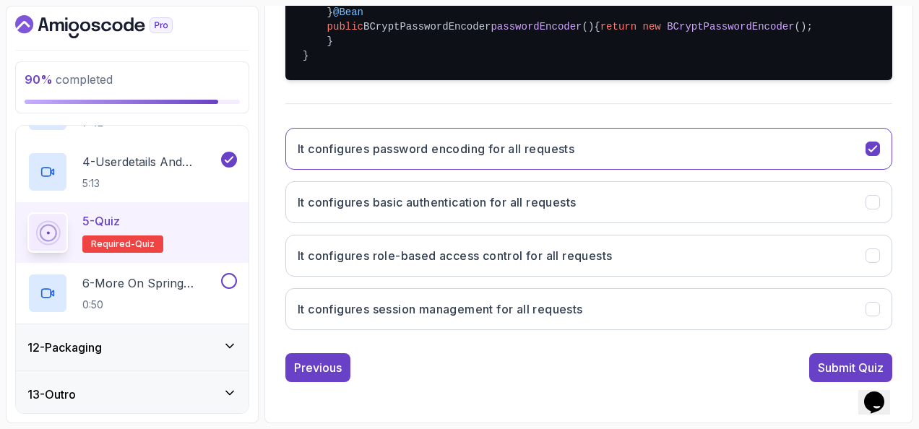
click at [428, 208] on div "It configures password encoding for all requests It configures basic authentica…" at bounding box center [588, 228] width 607 height 225
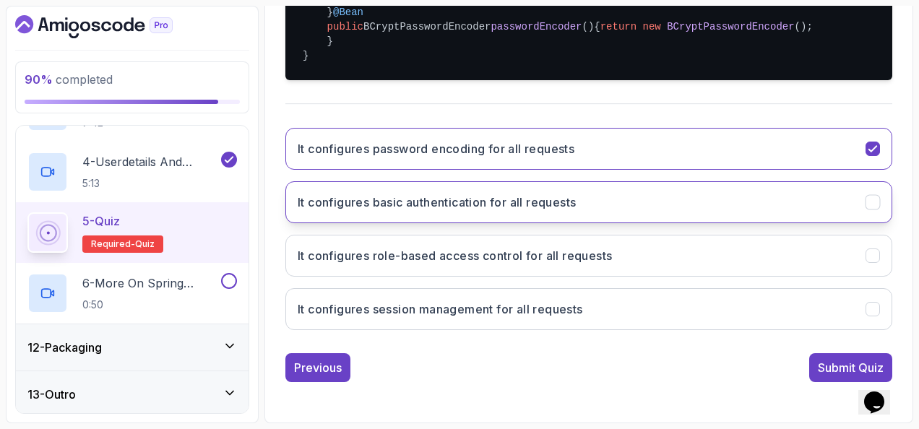
click at [434, 222] on button "It configures basic authentication for all requests" at bounding box center [588, 202] width 607 height 42
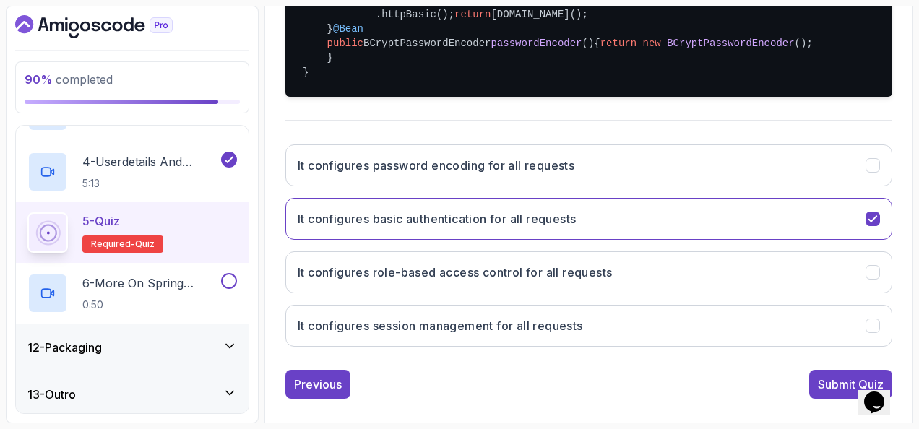
scroll to position [551, 0]
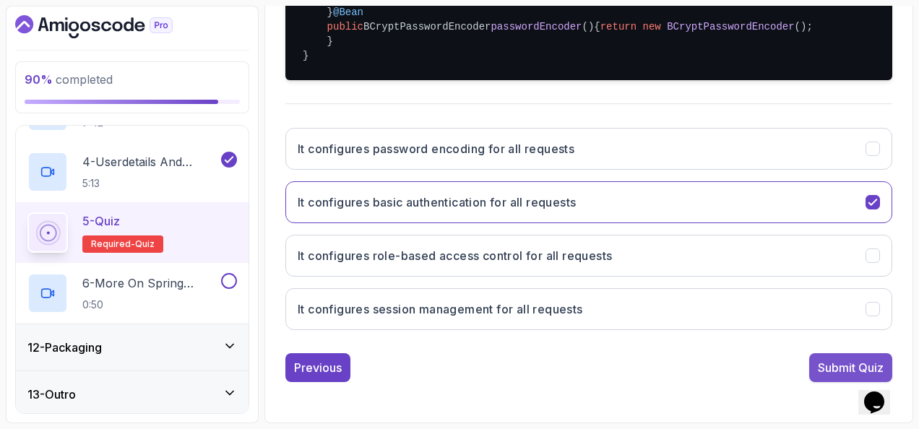
click at [838, 363] on div "Submit Quiz" at bounding box center [851, 367] width 66 height 17
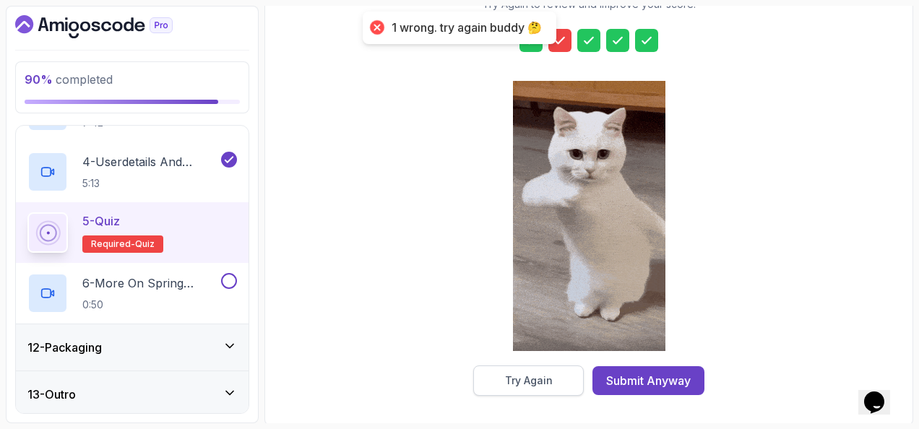
click at [509, 390] on button "Try Again" at bounding box center [528, 381] width 111 height 30
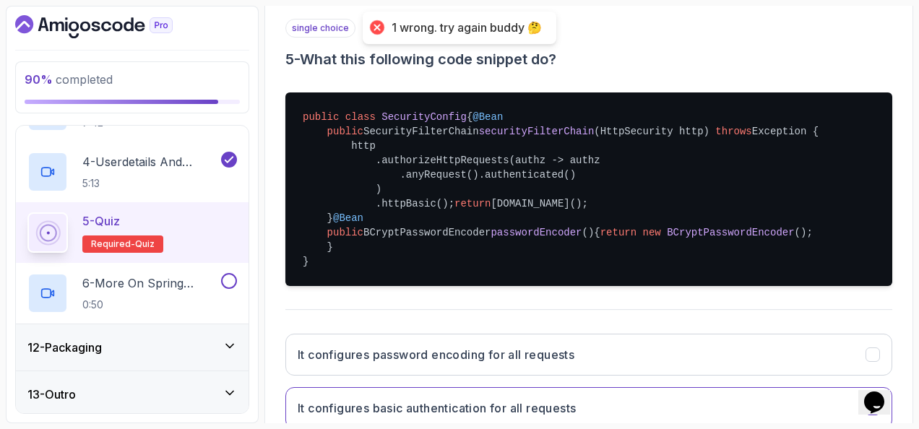
scroll to position [45, 0]
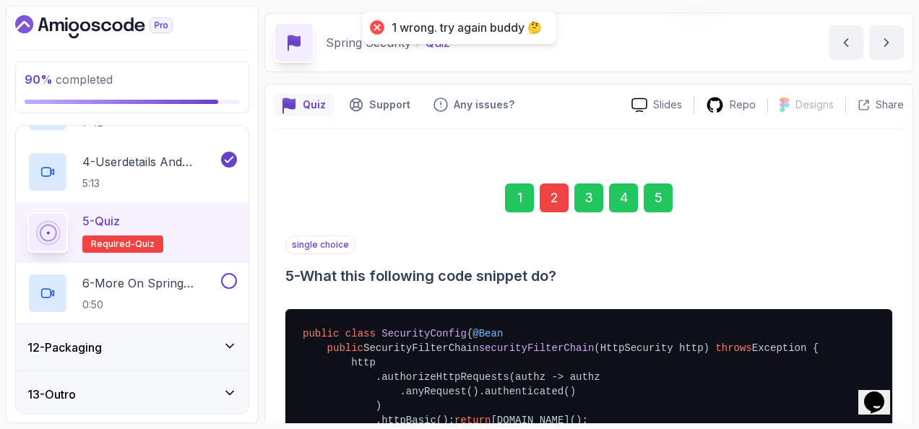
click at [559, 195] on div "2" at bounding box center [554, 198] width 29 height 29
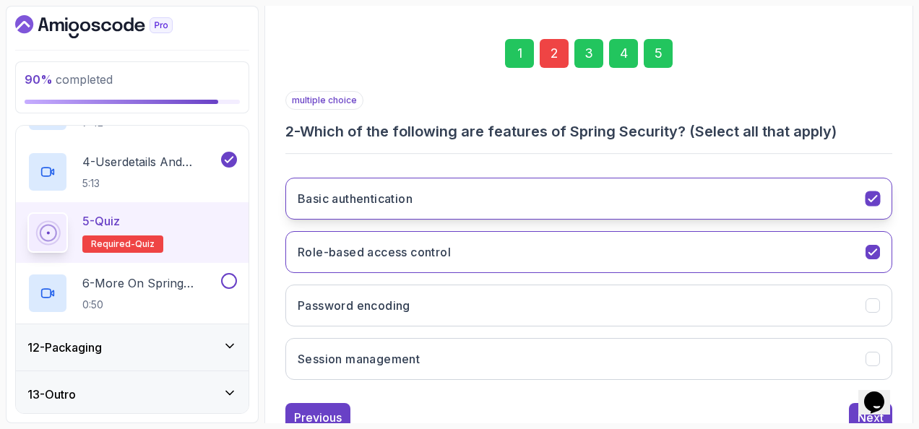
scroll to position [236, 0]
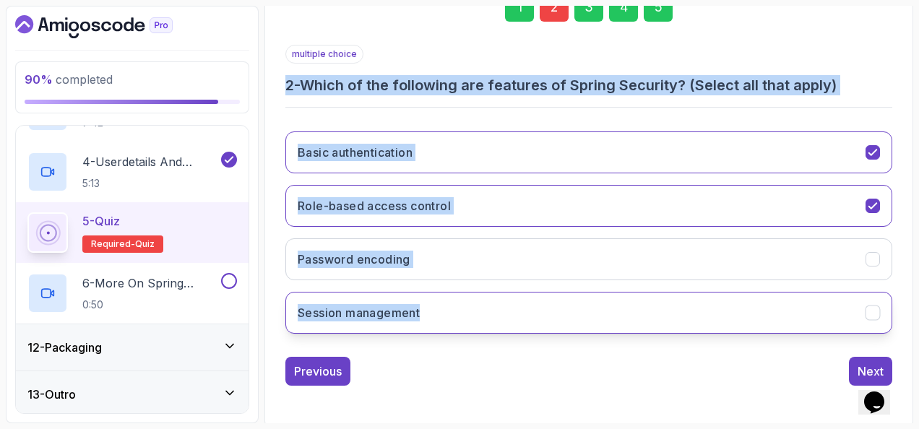
drag, startPoint x: 306, startPoint y: 110, endPoint x: 460, endPoint y: 299, distance: 243.5
click at [460, 299] on div "1 2 3 4 5 multiple choice 2 - Which of the following are features of Spring Sec…" at bounding box center [589, 177] width 630 height 439
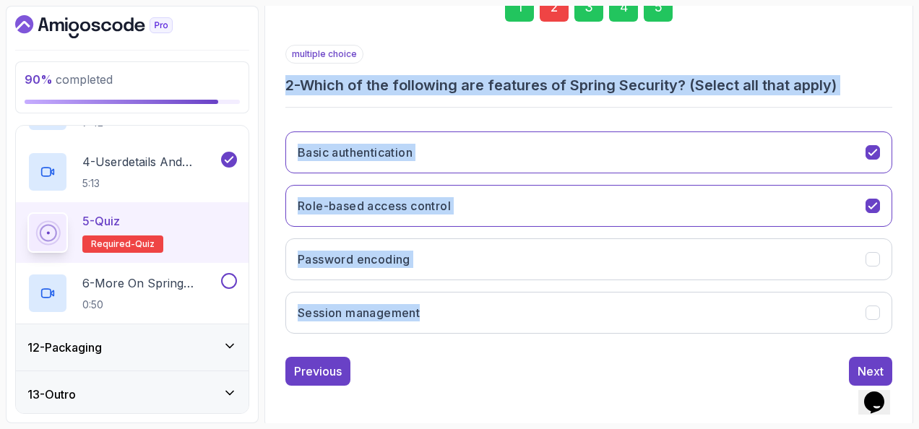
copy div "2 - Which of the following are features of Spring Security? (Select all that ap…"
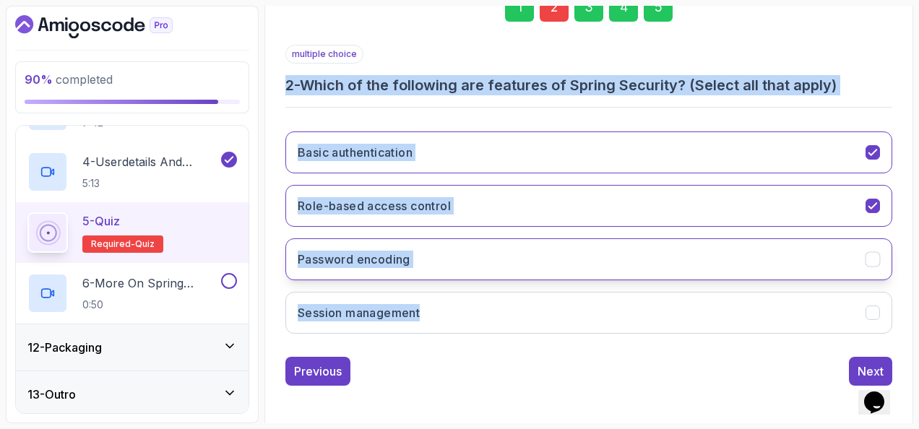
click at [448, 266] on button "Password encoding" at bounding box center [588, 259] width 607 height 42
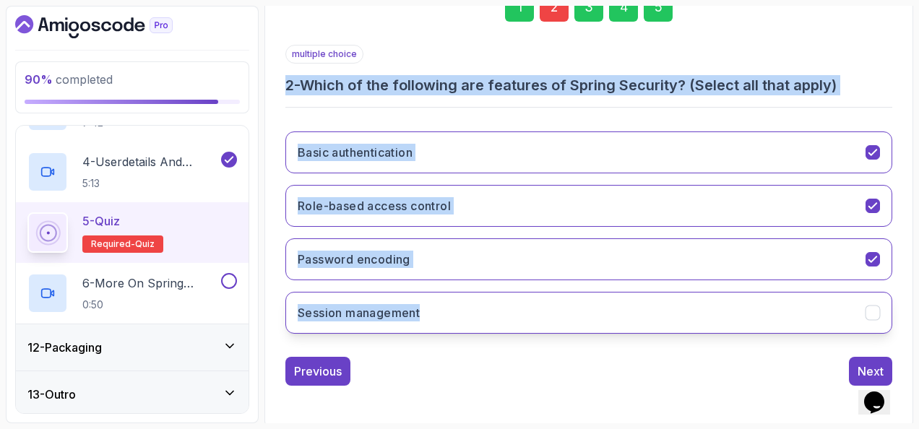
click at [475, 306] on button "Session management" at bounding box center [588, 313] width 607 height 42
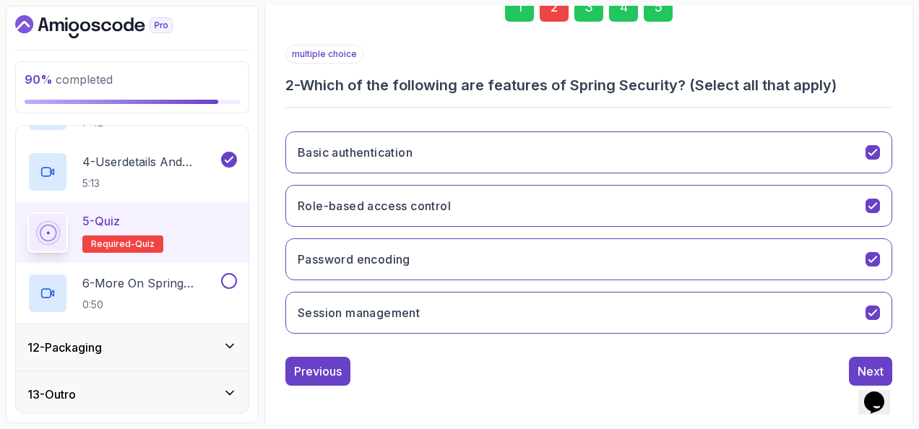
click at [661, 13] on div "5" at bounding box center [658, 7] width 29 height 29
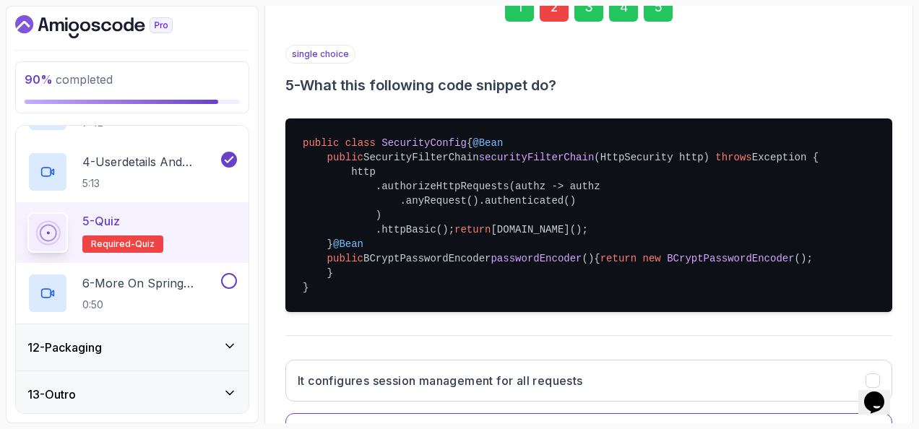
scroll to position [525, 0]
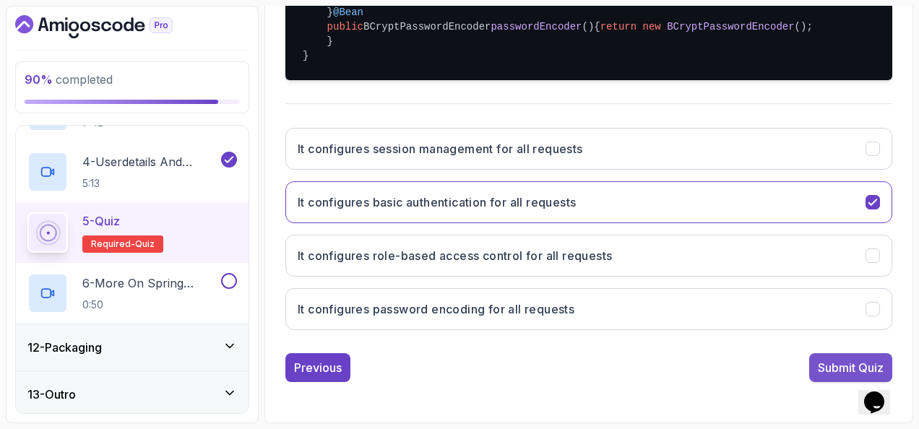
click at [825, 376] on div "Submit Quiz" at bounding box center [851, 367] width 66 height 17
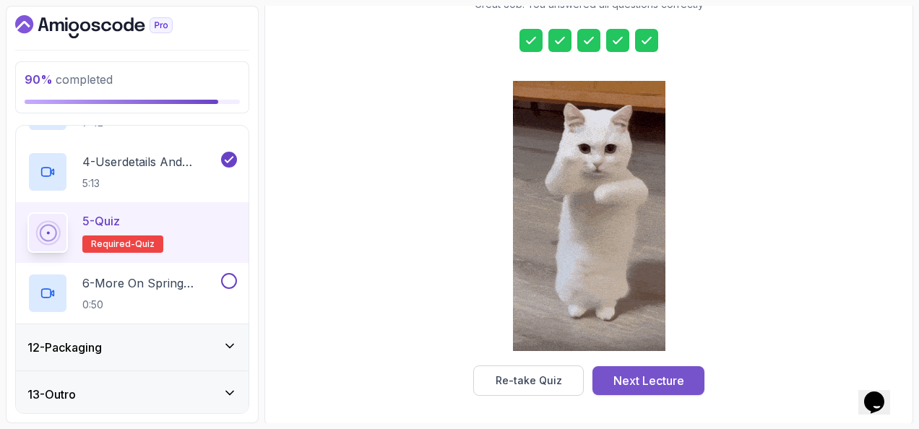
click at [649, 374] on div "Next Lecture" at bounding box center [649, 380] width 71 height 17
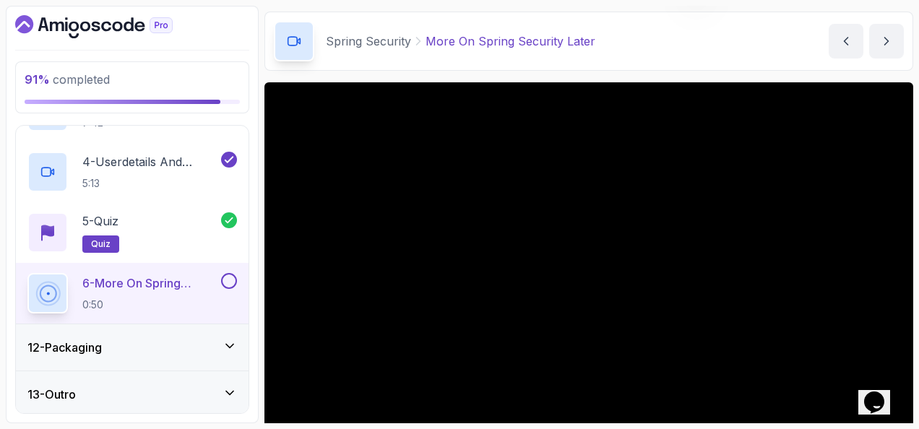
scroll to position [72, 0]
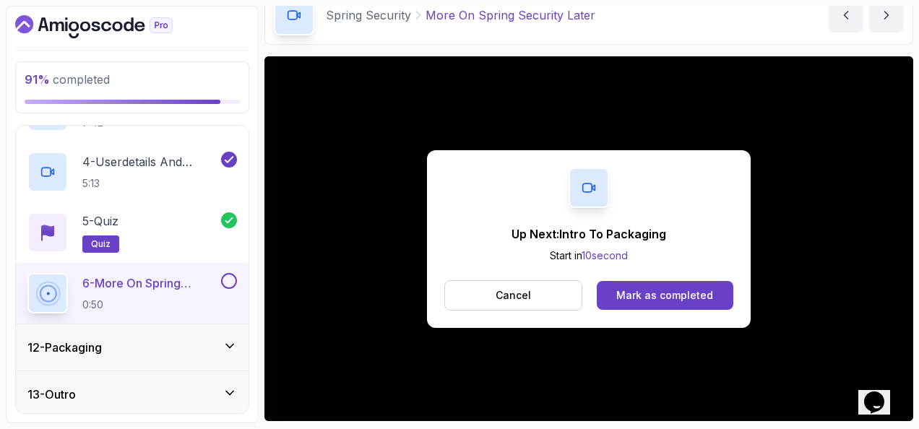
click at [737, 293] on div "Up Next: Intro To Packaging Start in 10 second Cancel Mark as completed" at bounding box center [589, 239] width 324 height 178
click at [730, 293] on button "Mark as completed" at bounding box center [665, 295] width 137 height 29
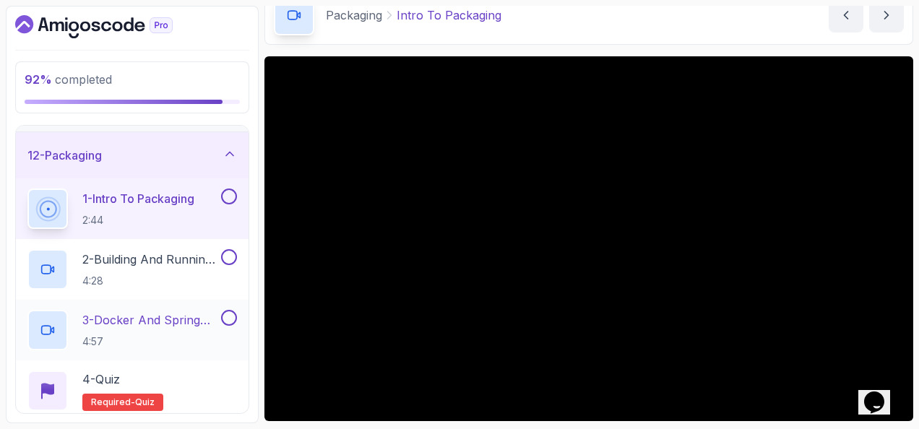
scroll to position [488, 0]
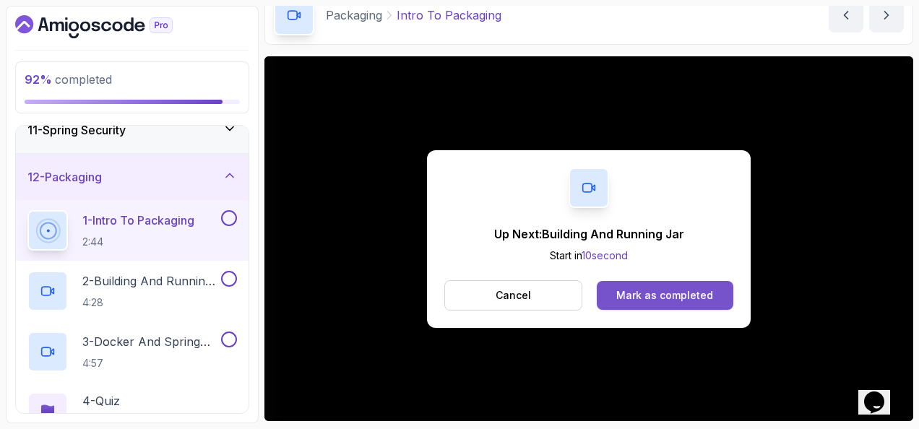
click at [655, 301] on div "Mark as completed" at bounding box center [664, 295] width 97 height 14
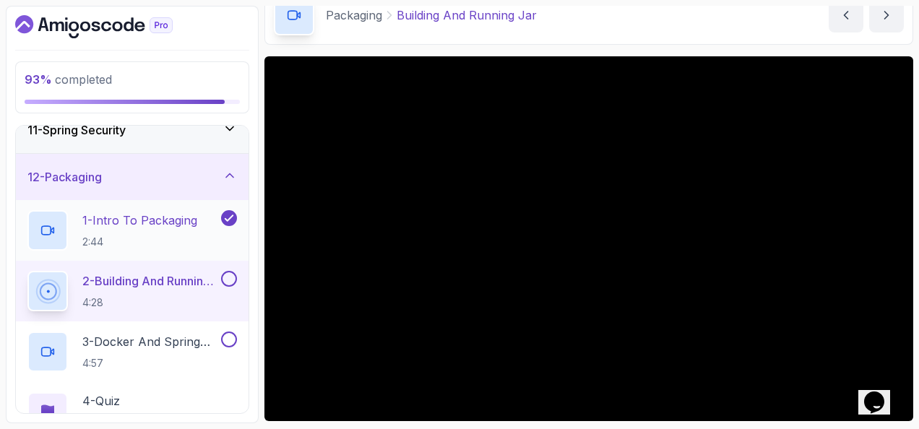
scroll to position [561, 0]
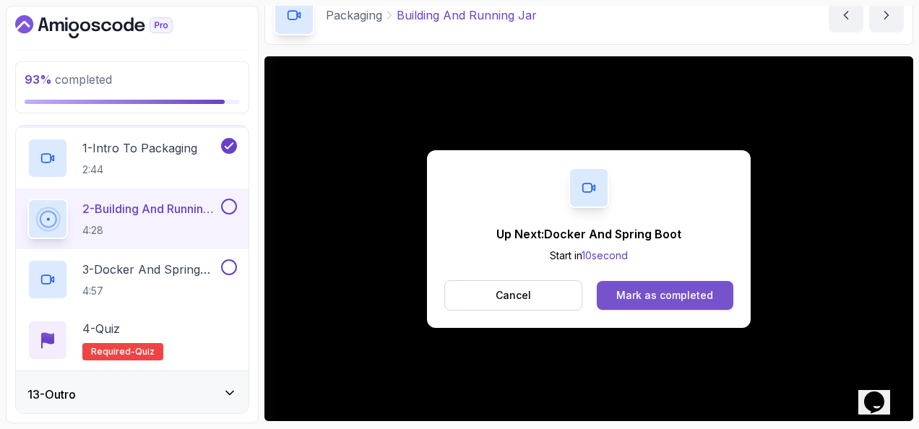
click at [706, 288] on div "Mark as completed" at bounding box center [664, 295] width 97 height 14
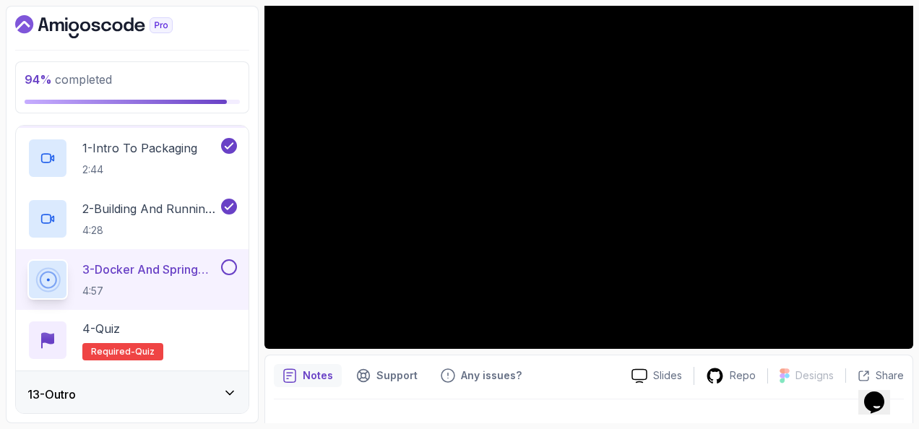
scroll to position [72, 0]
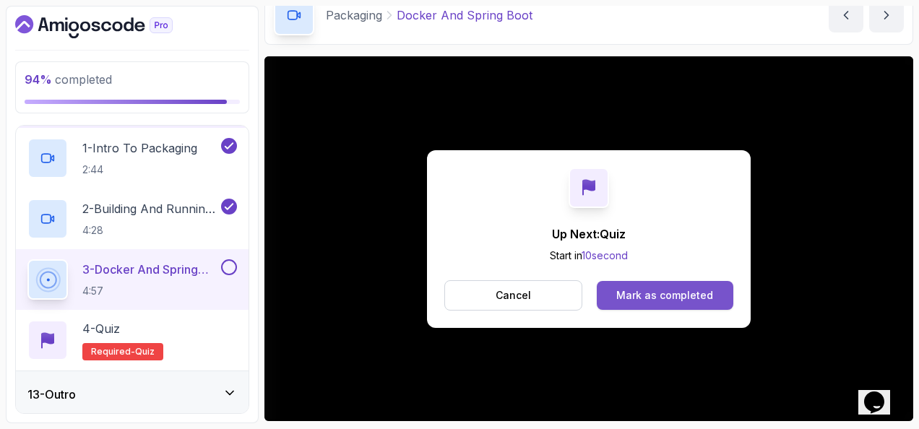
click at [684, 290] on div "Mark as completed" at bounding box center [664, 295] width 97 height 14
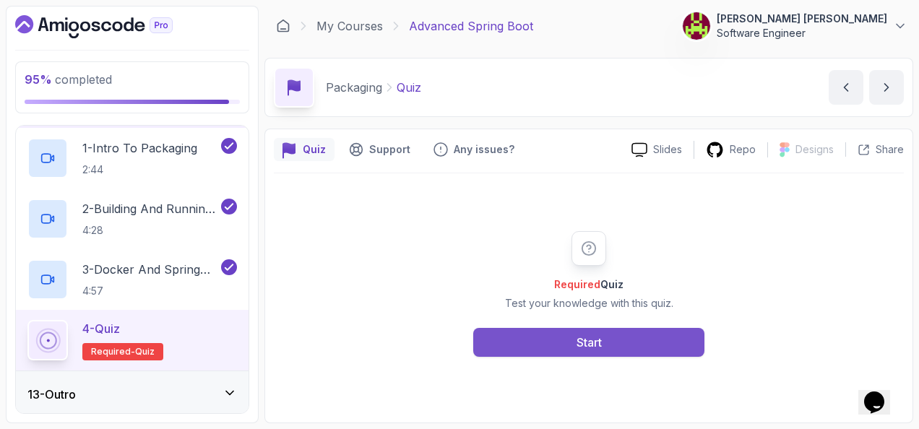
click at [624, 347] on button "Start" at bounding box center [588, 342] width 231 height 29
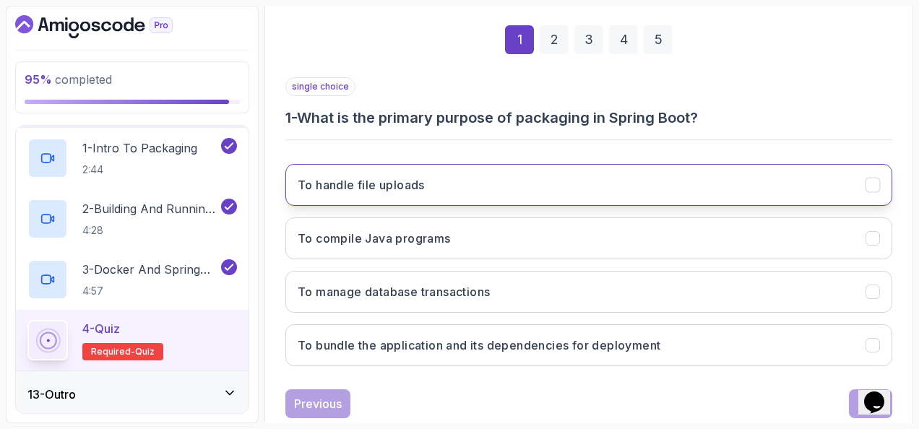
scroll to position [217, 0]
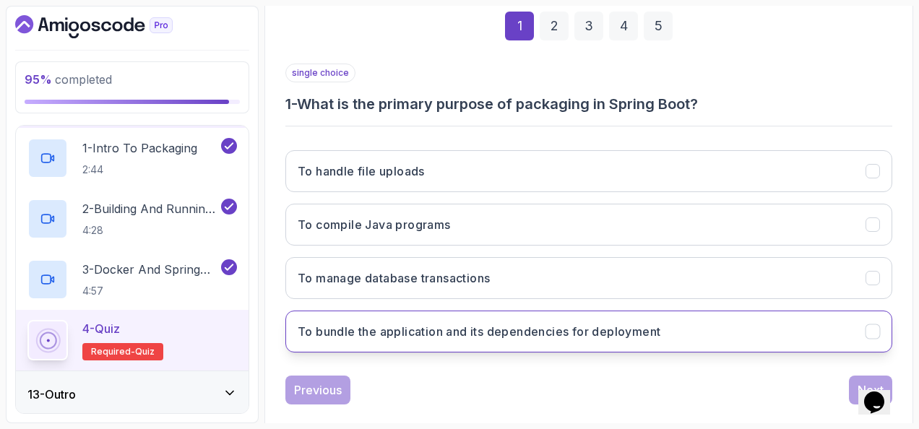
click at [573, 323] on h3 "To bundle the application and its dependencies for deployment" at bounding box center [479, 331] width 363 height 17
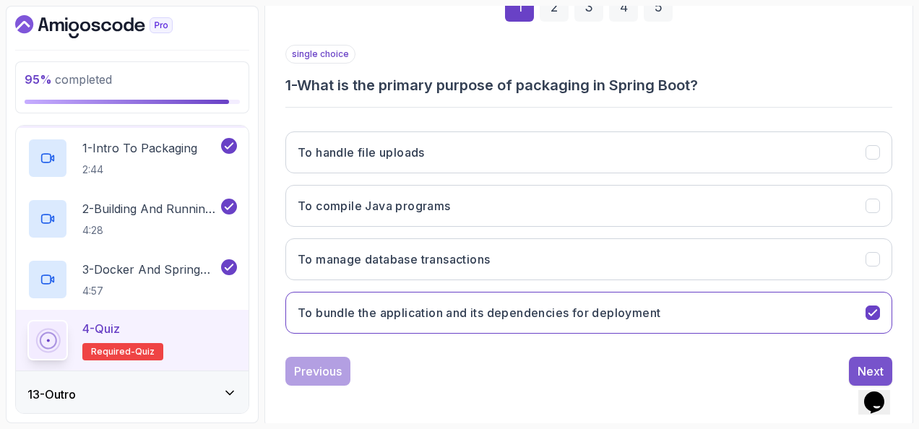
click at [872, 357] on button "Next" at bounding box center [870, 371] width 43 height 29
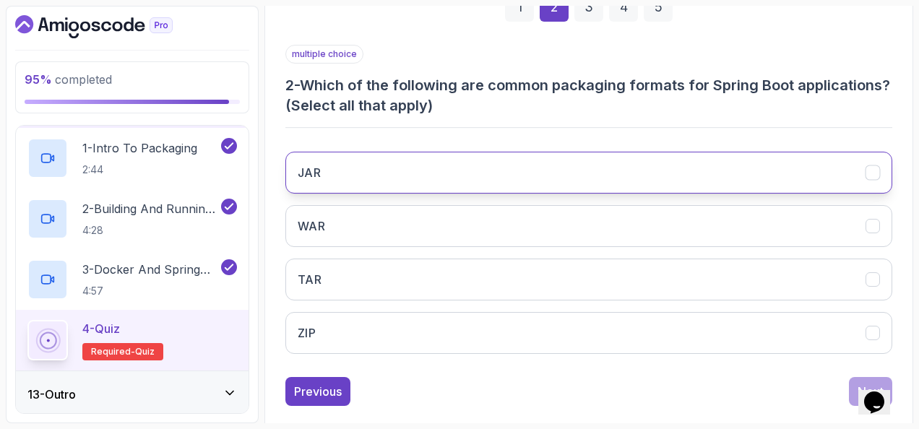
click at [344, 164] on button "JAR" at bounding box center [588, 173] width 607 height 42
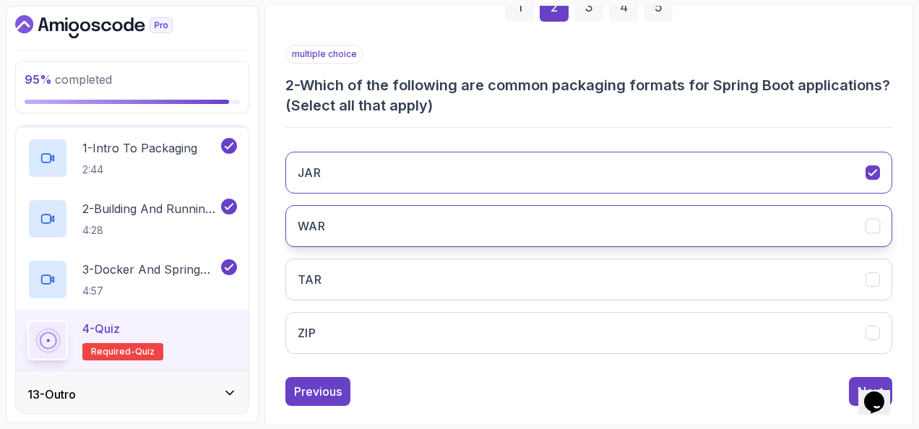
click at [375, 228] on button "WAR" at bounding box center [588, 226] width 607 height 42
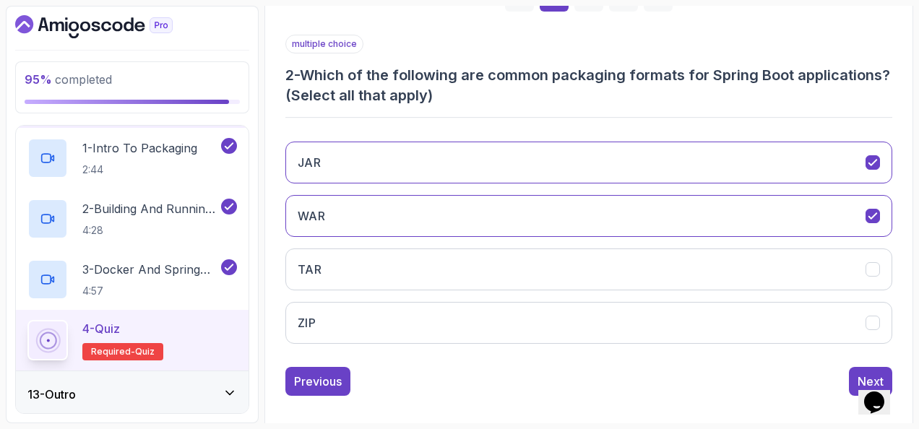
scroll to position [256, 0]
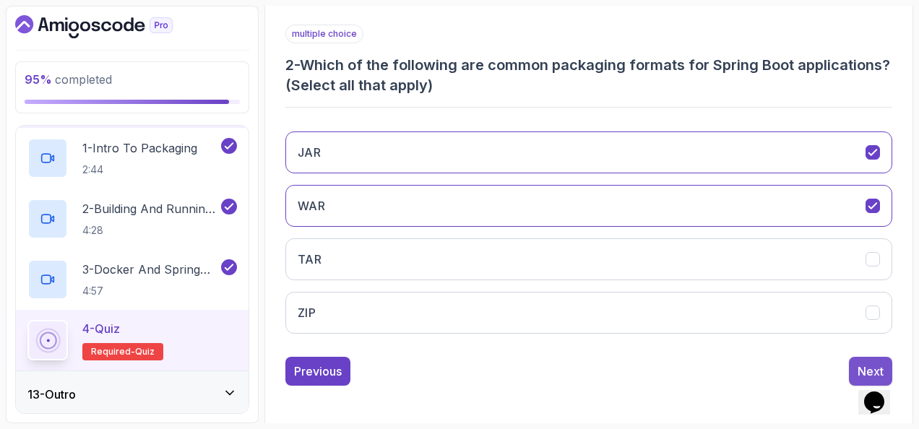
click at [853, 357] on button "Next" at bounding box center [870, 371] width 43 height 29
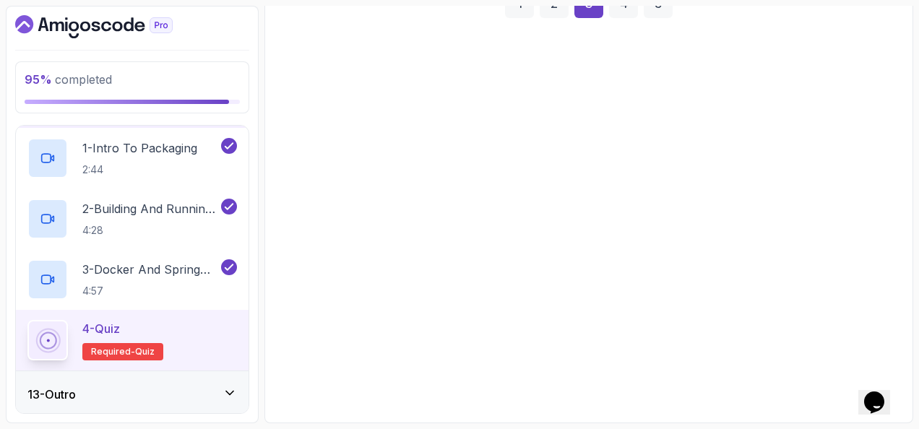
scroll to position [236, 0]
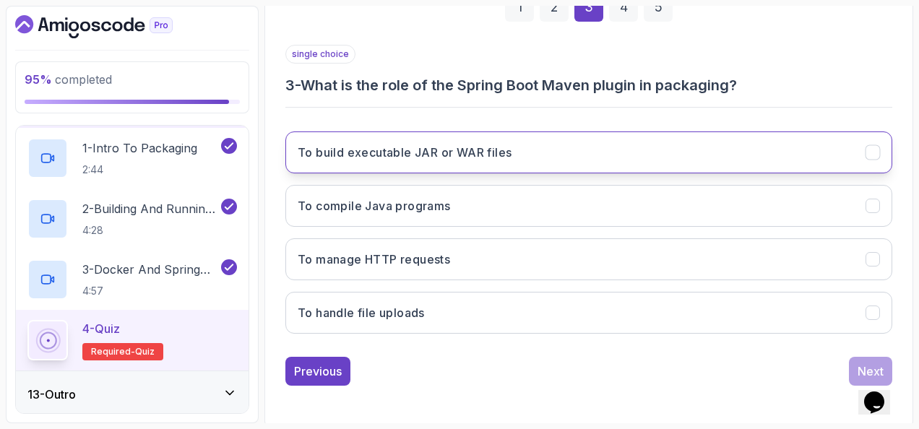
click at [364, 152] on h3 "To build executable JAR or WAR files" at bounding box center [405, 152] width 214 height 17
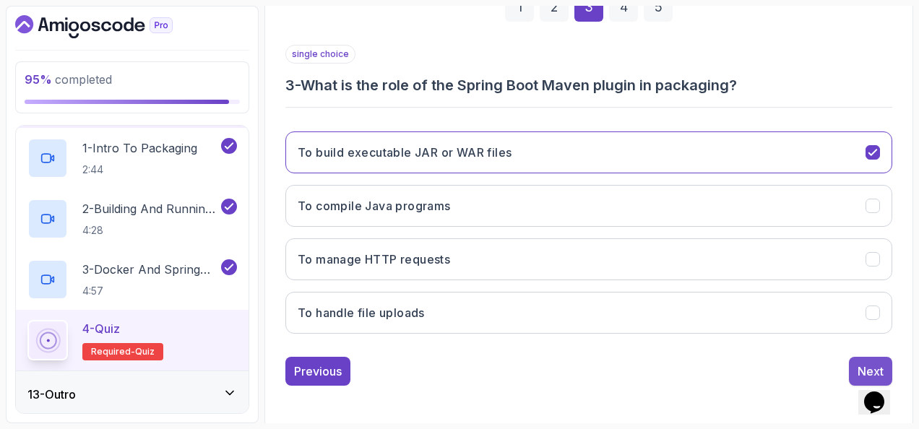
click at [869, 363] on div "Next" at bounding box center [871, 371] width 26 height 17
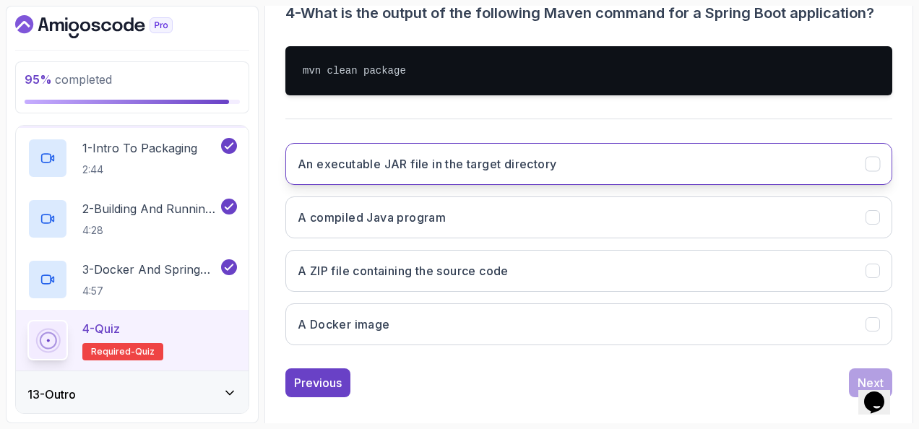
click at [498, 161] on h3 "An executable JAR file in the target directory" at bounding box center [427, 163] width 259 height 17
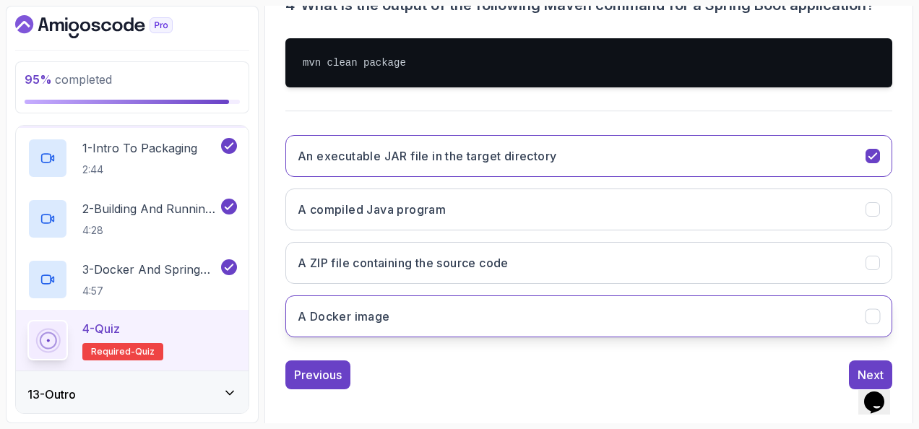
scroll to position [319, 0]
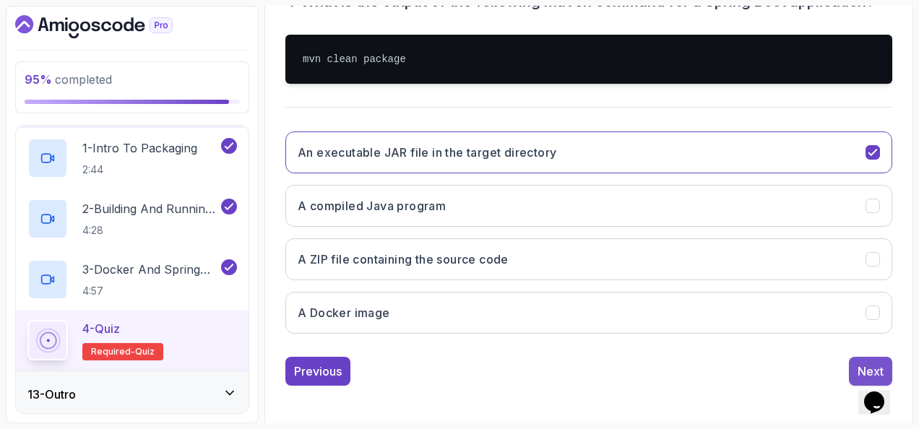
click at [864, 363] on div "Next" at bounding box center [871, 371] width 26 height 17
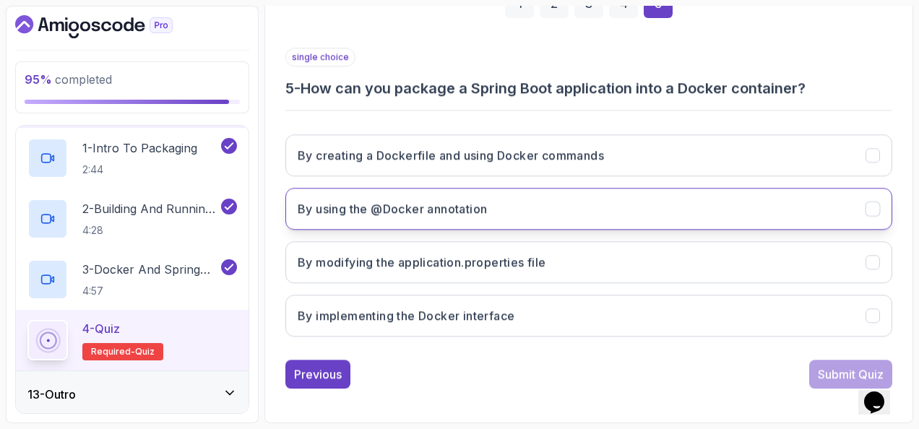
scroll to position [236, 0]
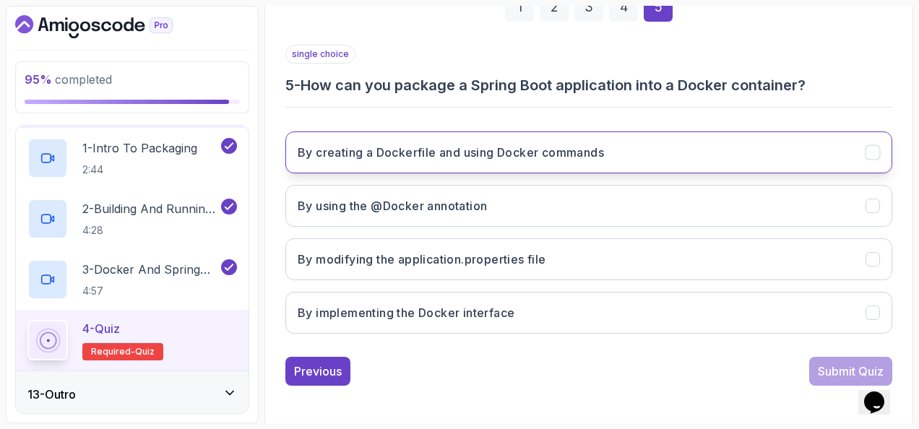
click at [692, 143] on button "By creating a Dockerfile and using Docker commands" at bounding box center [588, 153] width 607 height 42
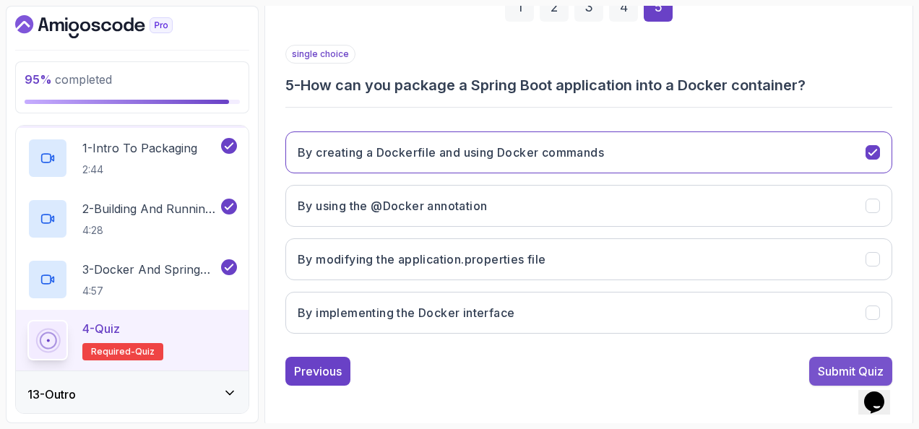
click at [841, 367] on div "Submit Quiz" at bounding box center [851, 371] width 66 height 17
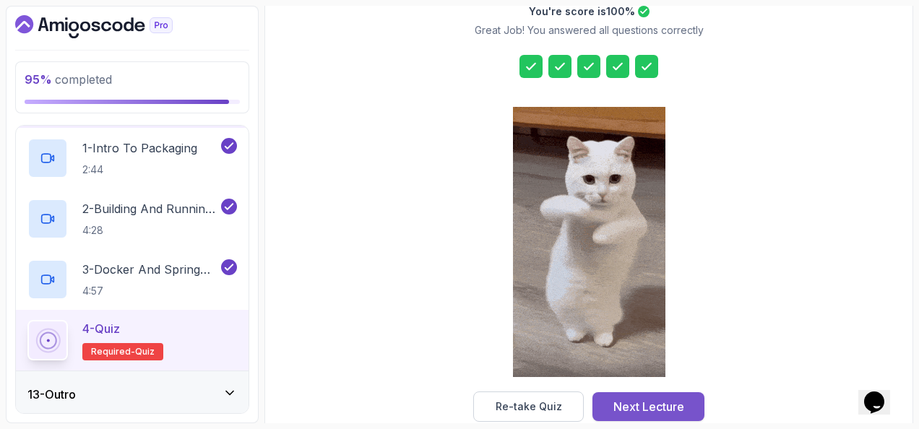
click at [699, 409] on button "Next Lecture" at bounding box center [649, 406] width 112 height 29
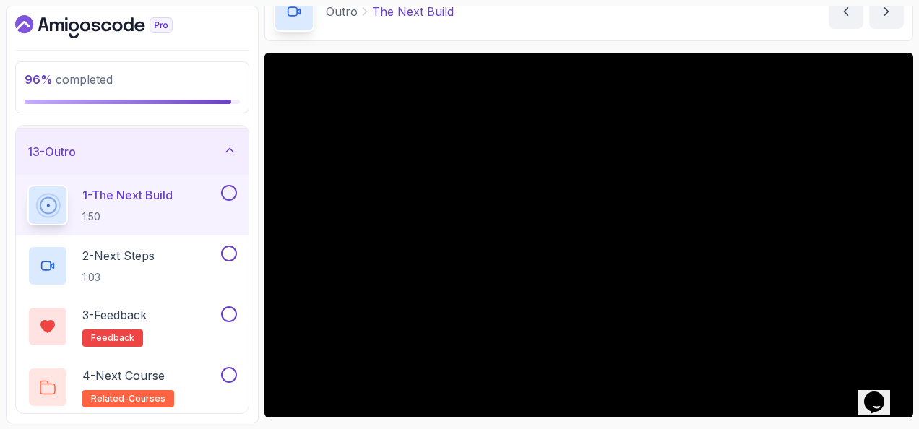
scroll to position [97, 0]
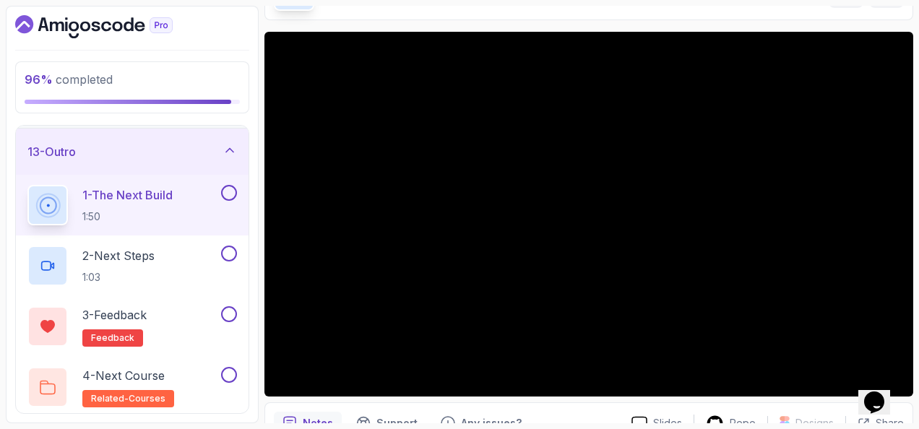
drag, startPoint x: 264, startPoint y: 263, endPoint x: 233, endPoint y: 59, distance: 206.1
click at [233, 59] on div "96 % completed 1 - Intro 2 - Java Bean Validation 3 - Exception Handling 4 - Sp…" at bounding box center [132, 215] width 253 height 418
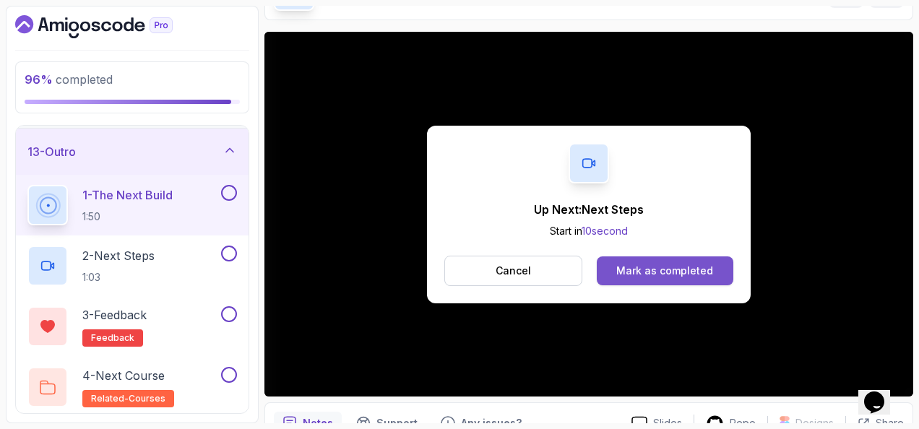
click at [695, 257] on button "Mark as completed" at bounding box center [665, 271] width 137 height 29
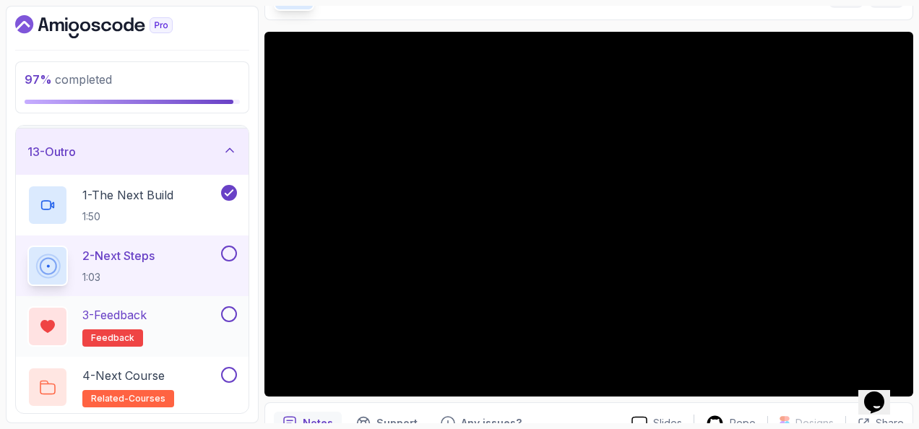
click at [233, 308] on button at bounding box center [229, 314] width 16 height 16
click at [237, 371] on button at bounding box center [229, 375] width 16 height 16
click at [230, 249] on button at bounding box center [229, 254] width 16 height 16
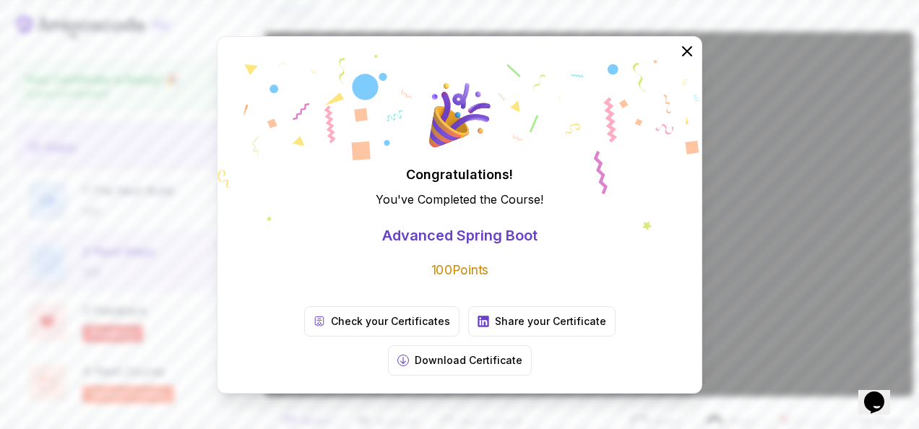
scroll to position [556, 0]
click at [692, 60] on icon at bounding box center [687, 50] width 19 height 19
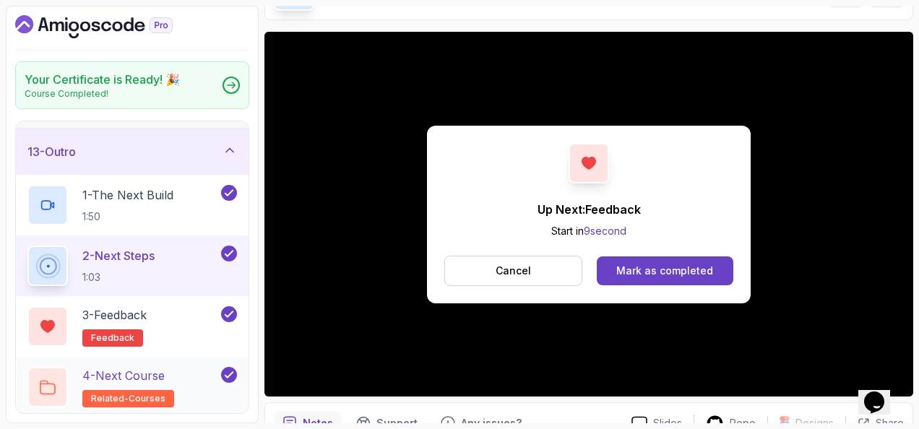
click at [163, 379] on p "4 - Next Course" at bounding box center [123, 375] width 82 height 17
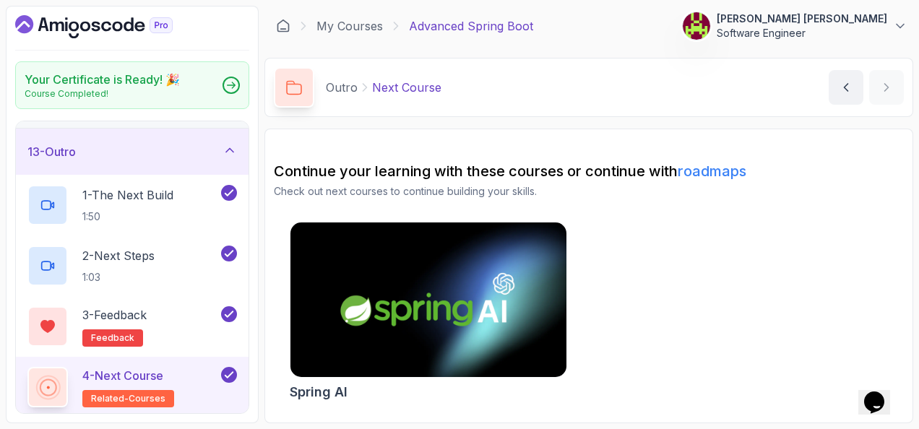
click at [711, 171] on link "roadmaps" at bounding box center [712, 171] width 69 height 17
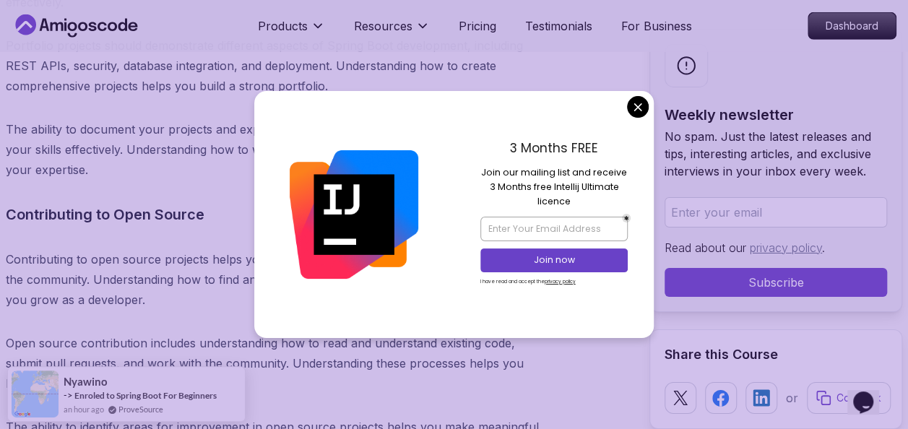
scroll to position [18774, 0]
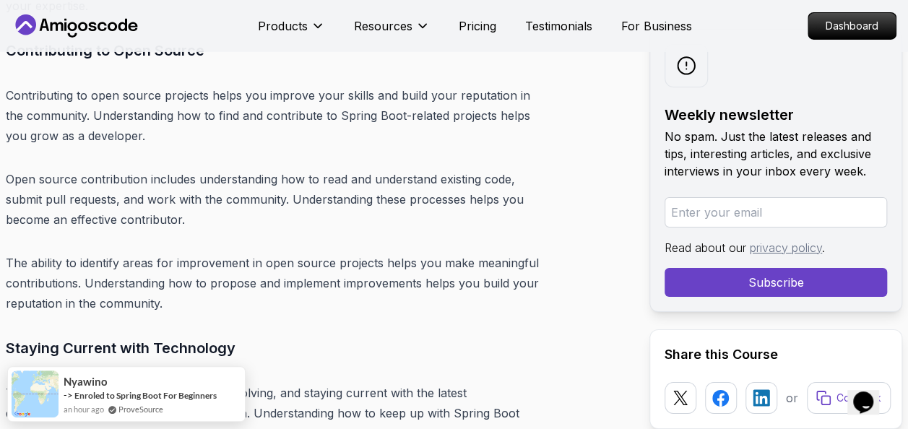
scroll to position [18557, 0]
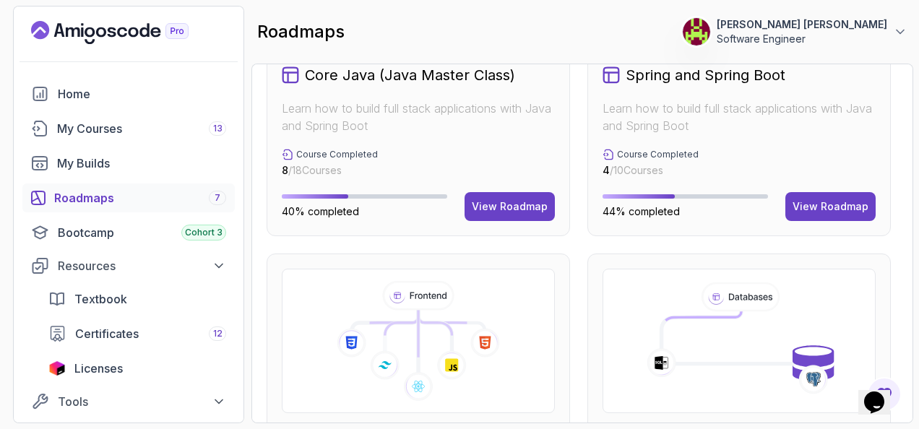
scroll to position [523, 0]
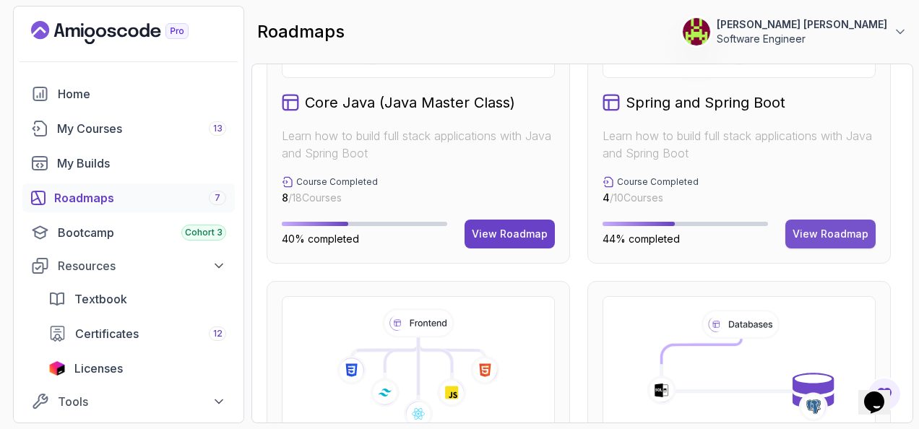
click at [847, 222] on button "View Roadmap" at bounding box center [830, 234] width 90 height 29
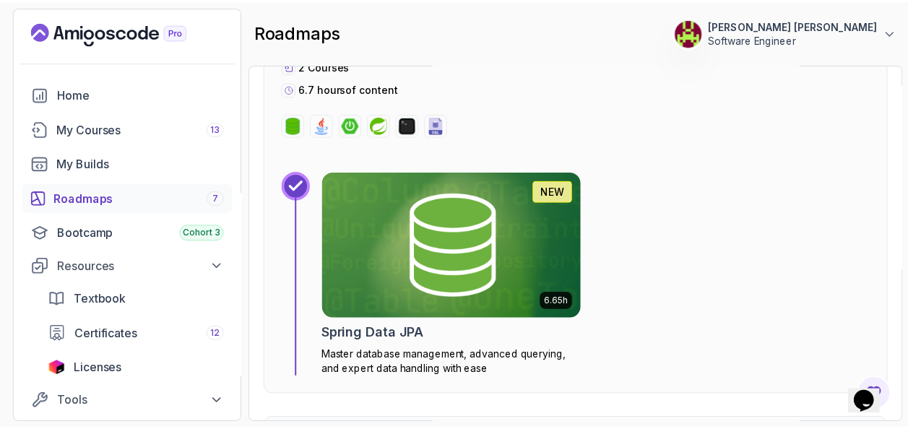
scroll to position [3388, 0]
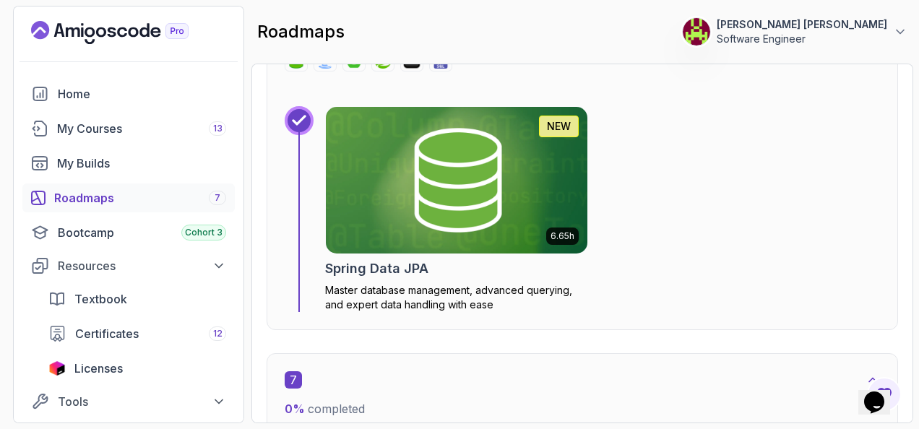
click at [471, 173] on img at bounding box center [456, 180] width 275 height 154
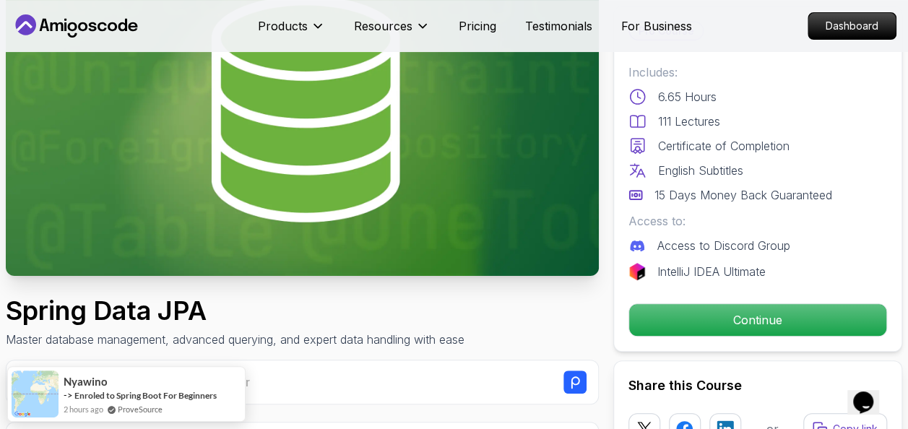
scroll to position [434, 0]
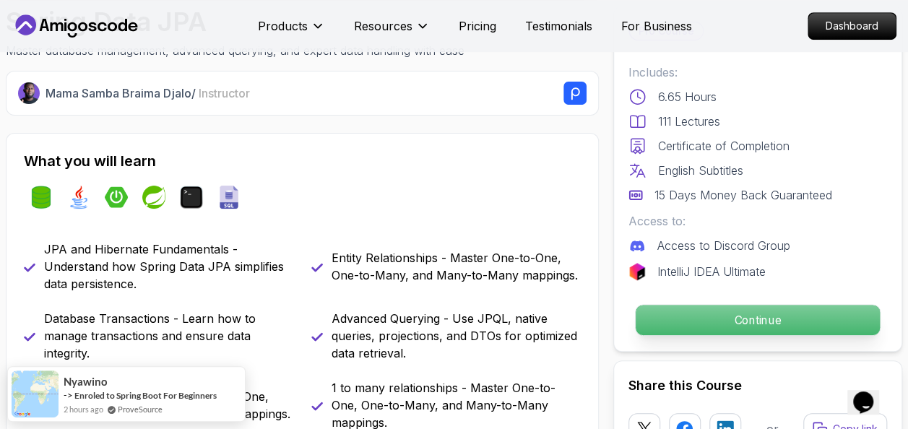
click at [750, 312] on p "Continue" at bounding box center [758, 320] width 244 height 30
